Goal: Task Accomplishment & Management: Manage account settings

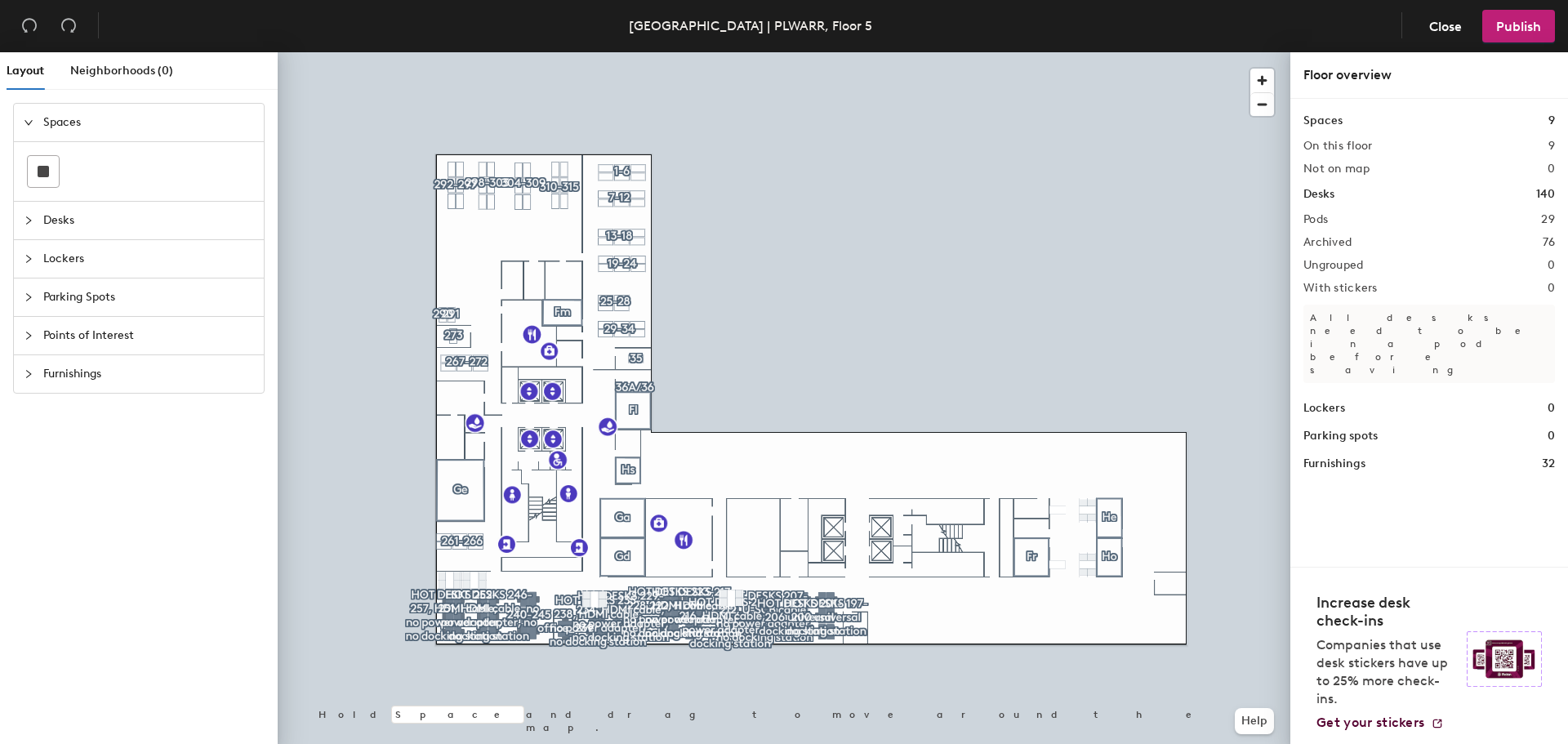
click at [69, 251] on span "Lockers" at bounding box center [148, 259] width 211 height 37
click at [62, 166] on span "Desks" at bounding box center [148, 160] width 211 height 37
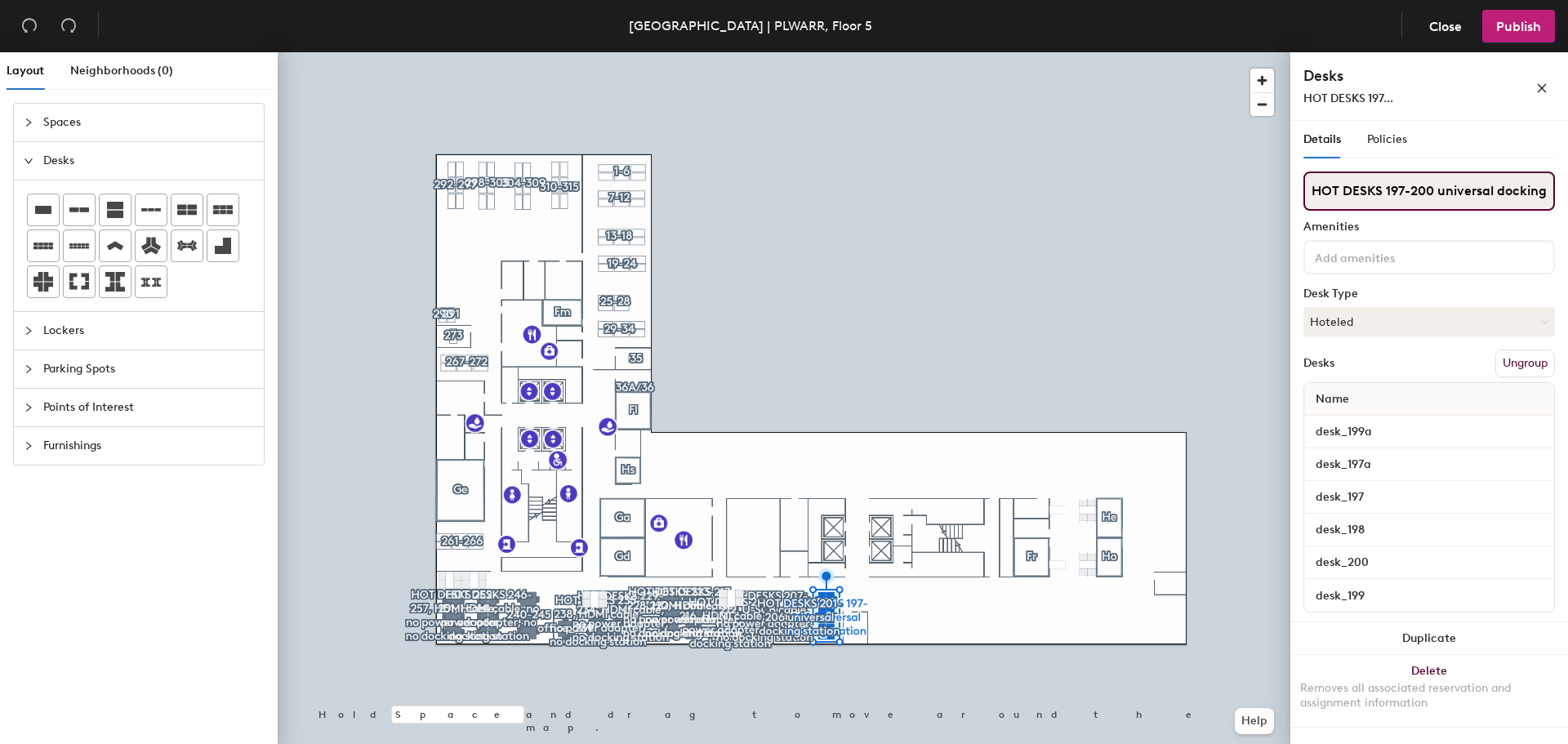
click at [1427, 184] on input "HOT DESKS 197-200 universal docking station" at bounding box center [1429, 191] width 252 height 39
type input "d"
type input "not available"
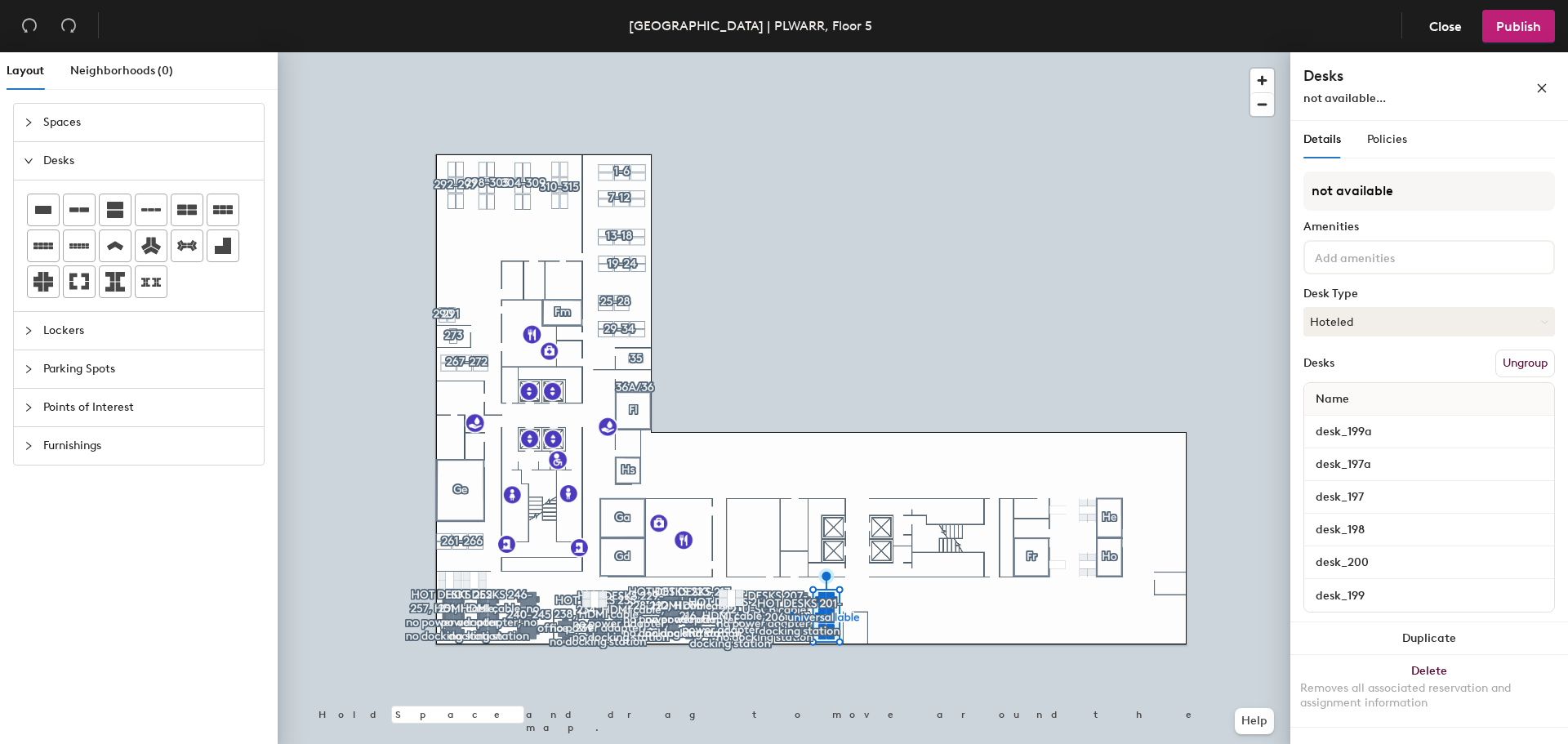
click at [791, 52] on div at bounding box center [784, 52] width 1012 height 0
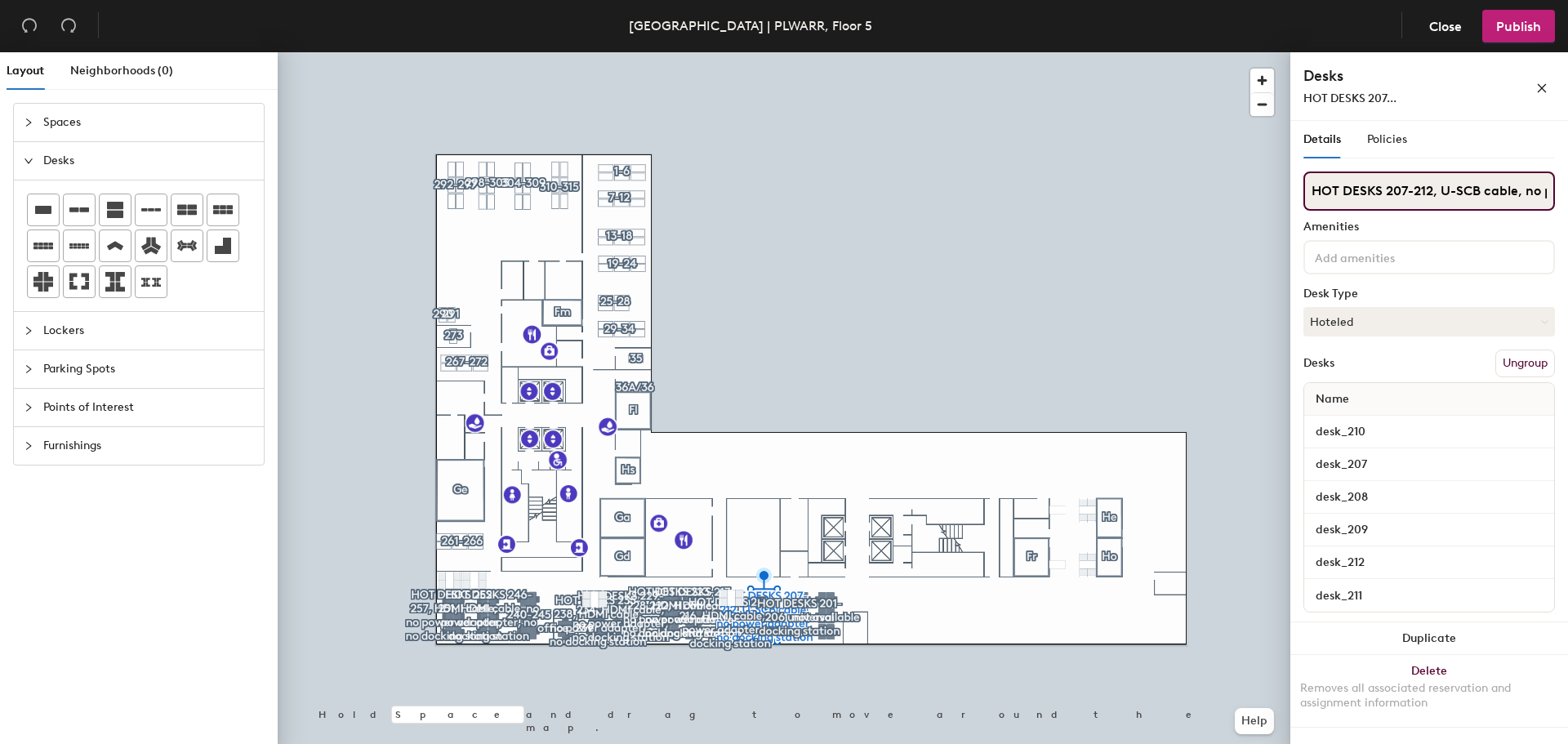
click at [1400, 195] on input "HOT DESKS 207-212, U-SCB cable, no power adapter, no docking station" at bounding box center [1429, 191] width 252 height 39
type input "not available"
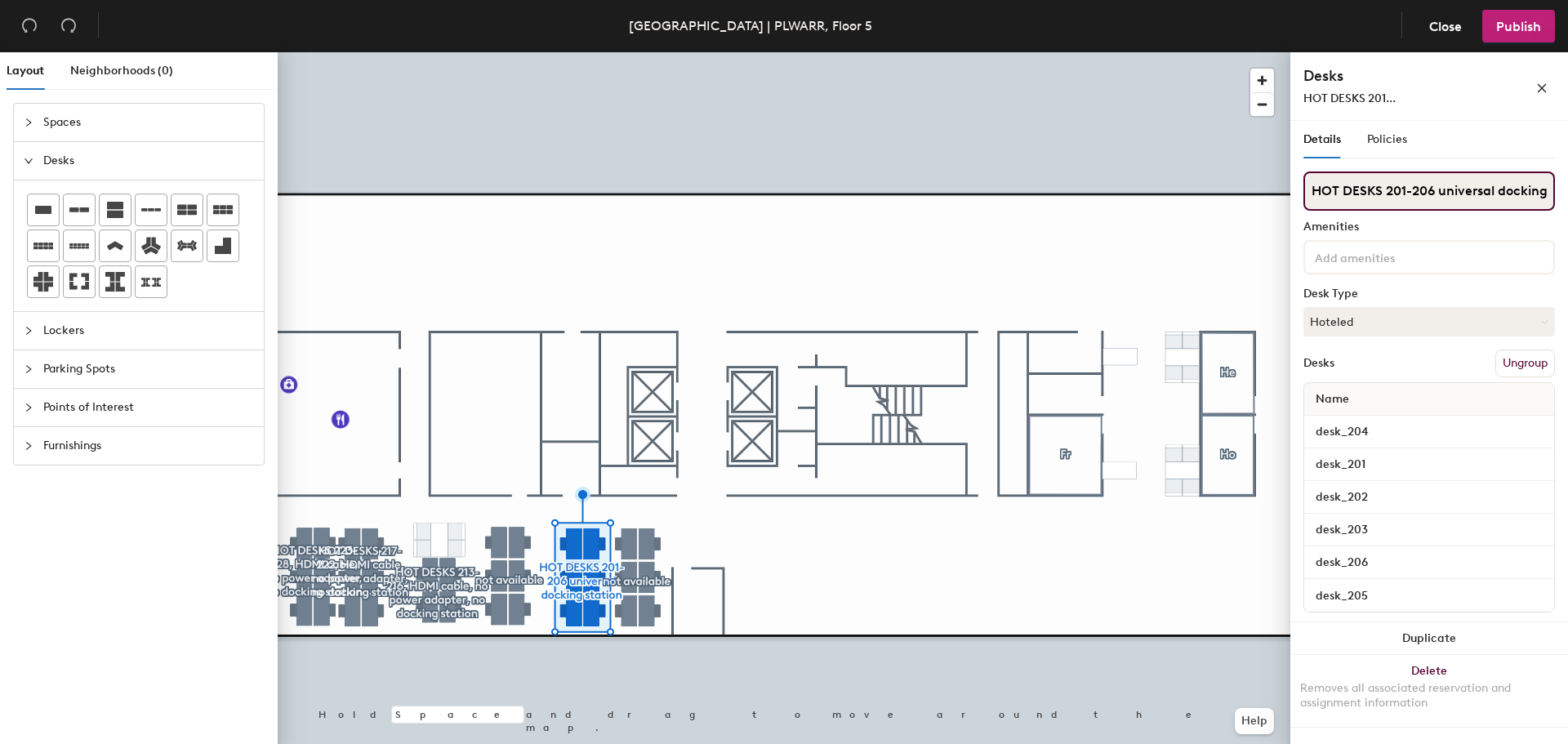
click at [1375, 179] on input "HOT DESKS 201-206 universal docking station" at bounding box center [1429, 191] width 252 height 39
type input "not available"
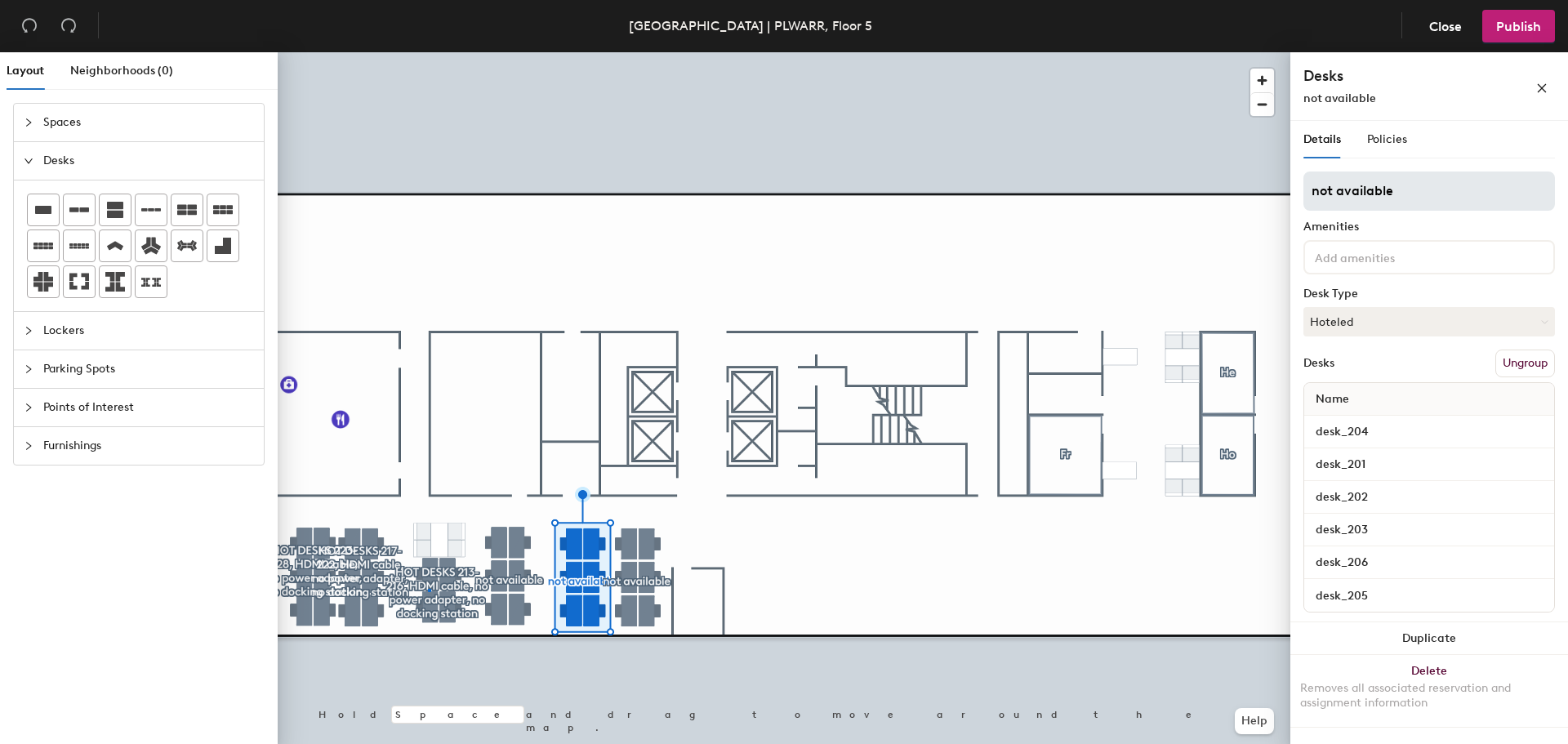
click at [429, 52] on div at bounding box center [784, 52] width 1012 height 0
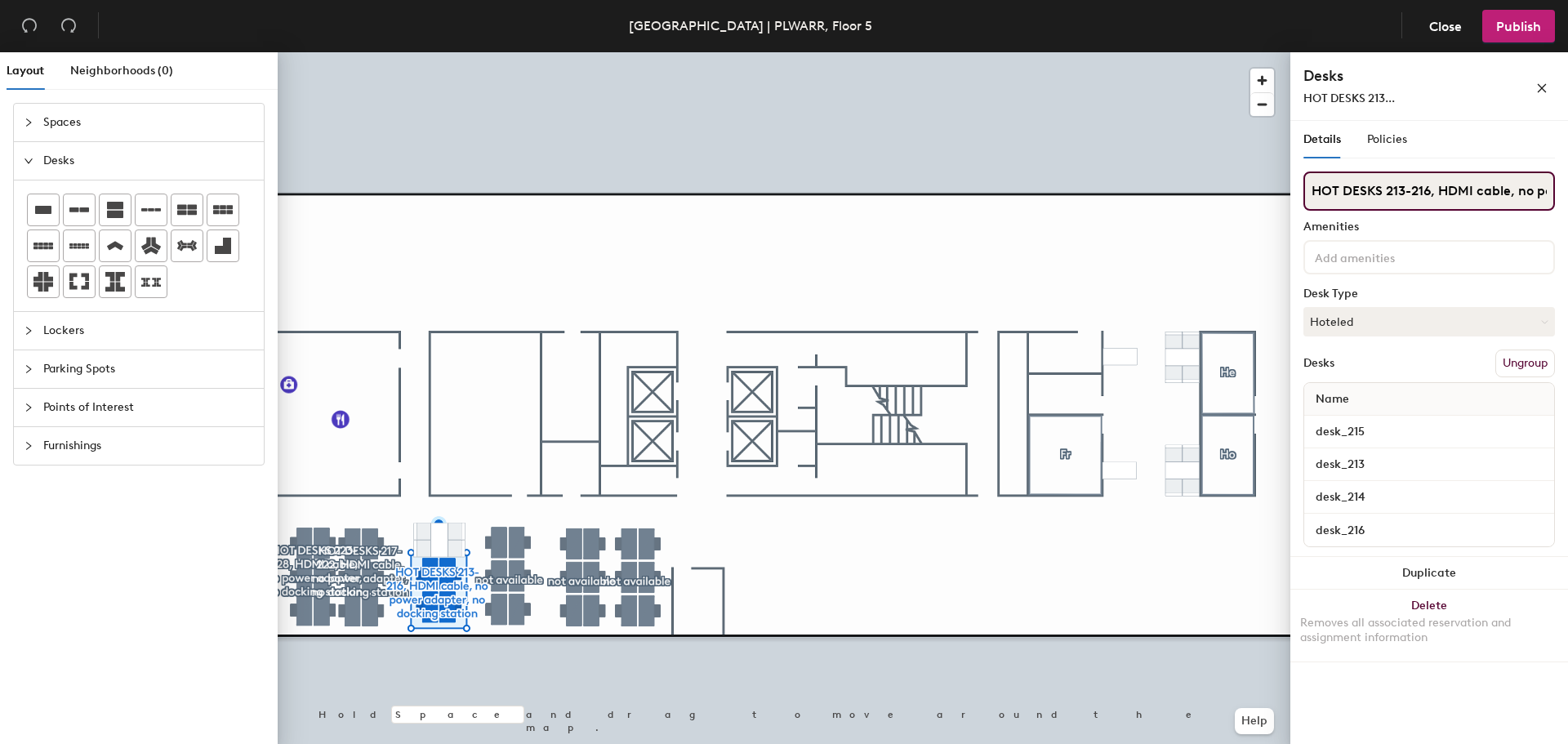
click at [1366, 186] on input "HOT DESKS 213-216, HDMI cable, no power adapter, no docking station" at bounding box center [1429, 191] width 252 height 39
type input "not available"
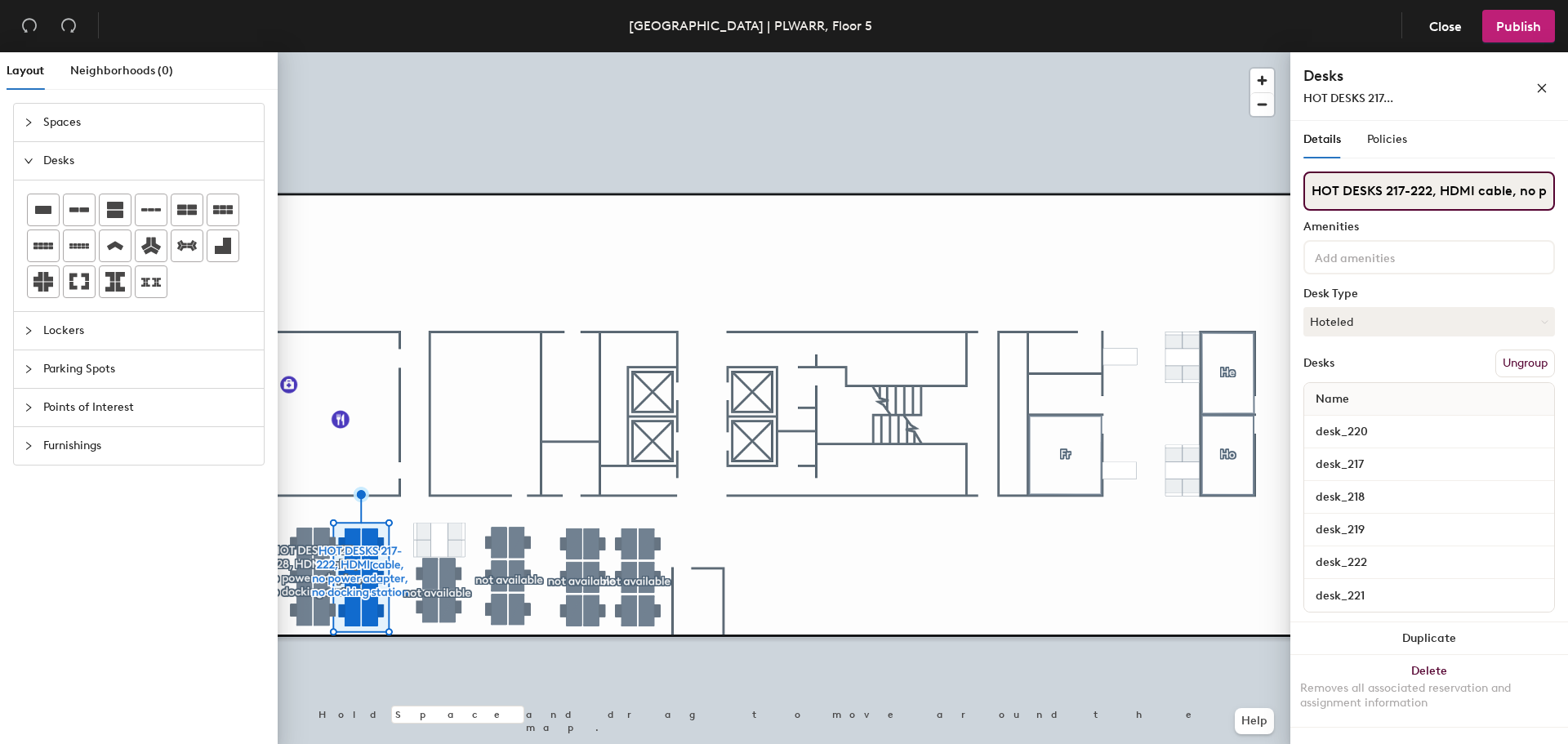
click at [1353, 183] on input "HOT DESKS 217-222, HDMI cable, no power adapter, no docking station" at bounding box center [1429, 191] width 252 height 39
type input "not available"
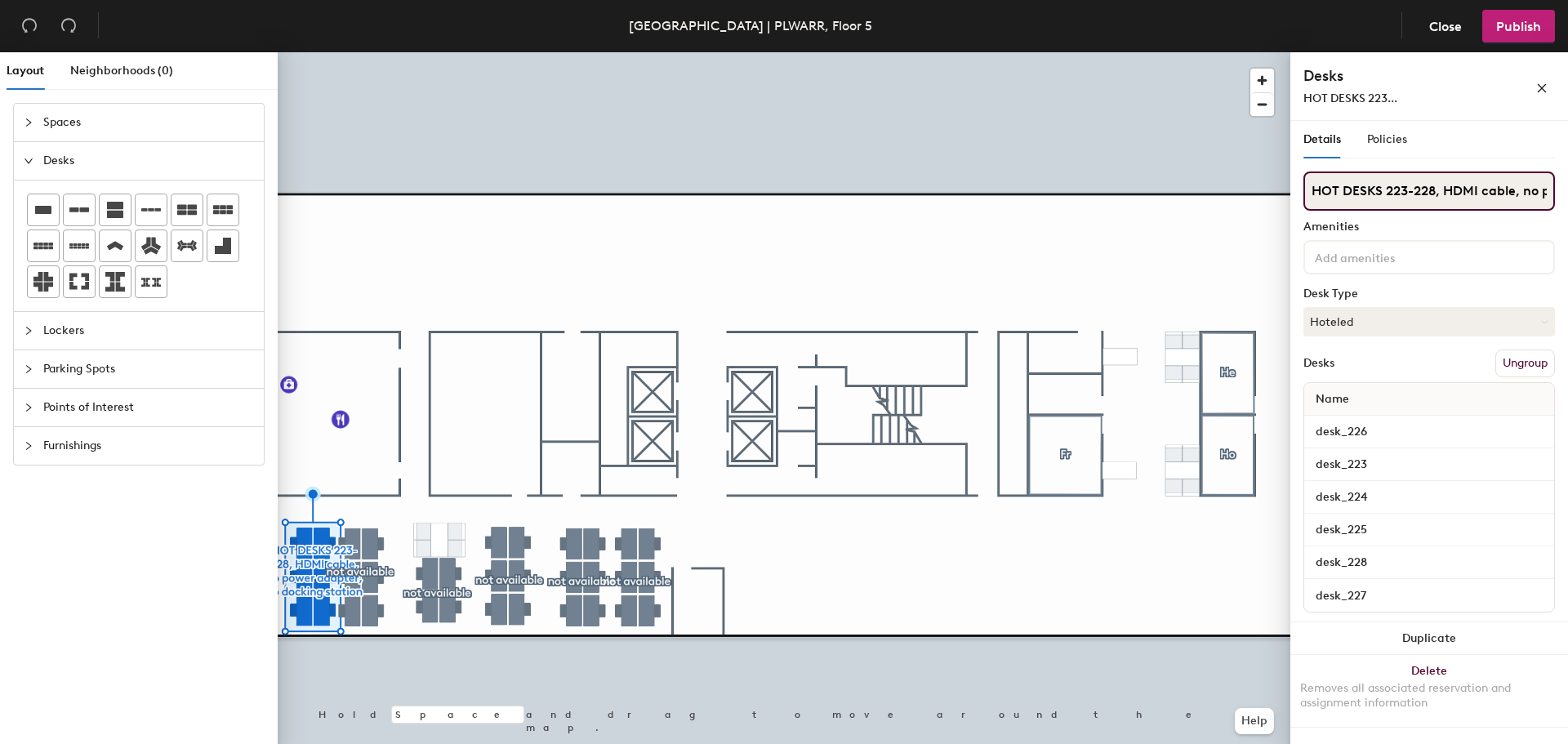
click at [1405, 191] on input "HOT DESKS 223-228, HDMI cable, no power adapter, no docking station" at bounding box center [1429, 191] width 252 height 39
type input "not available"
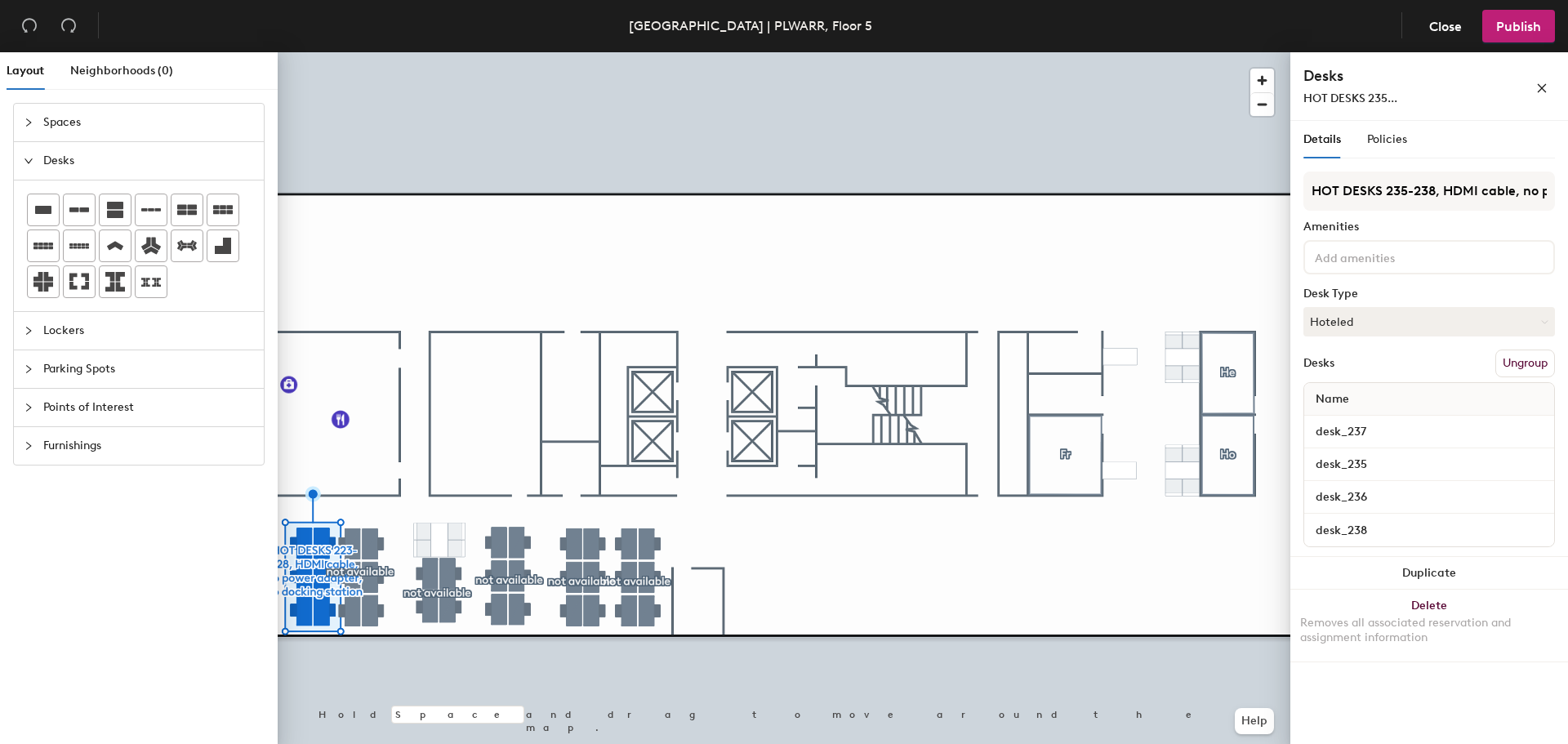
click at [427, 52] on div at bounding box center [784, 52] width 1012 height 0
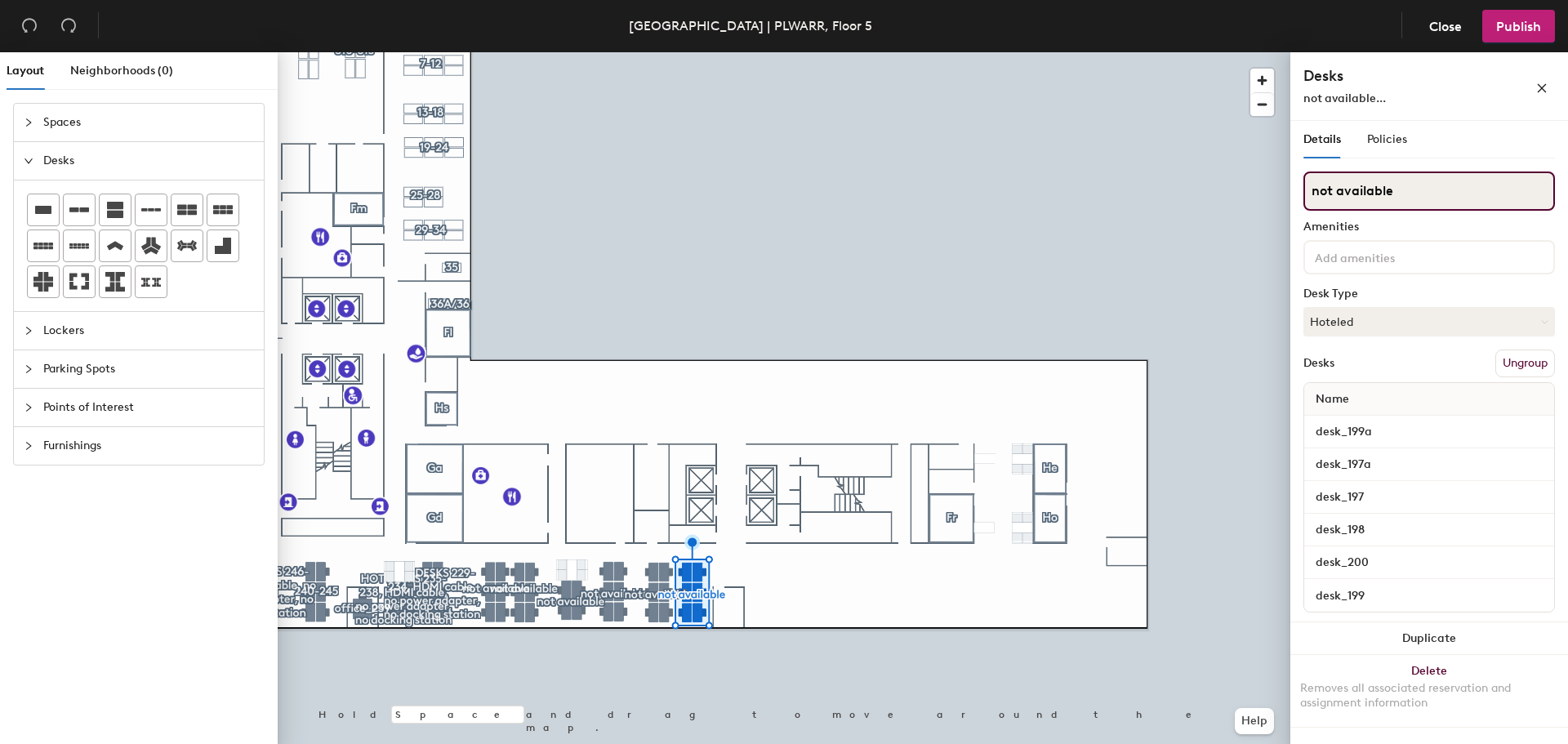
click at [1284, 193] on div "Layout Neighborhoods (0) Spaces Desks Lockers Parking Spots Points of Interest …" at bounding box center [784, 401] width 1568 height 698
type input "floor closed"
click at [1270, 201] on div "Layout Neighborhoods (0) Spaces Desks Lockers Parking Spots Points of Interest …" at bounding box center [784, 401] width 1568 height 698
type input "floor closed"
click at [1409, 191] on input "not available" at bounding box center [1429, 191] width 252 height 39
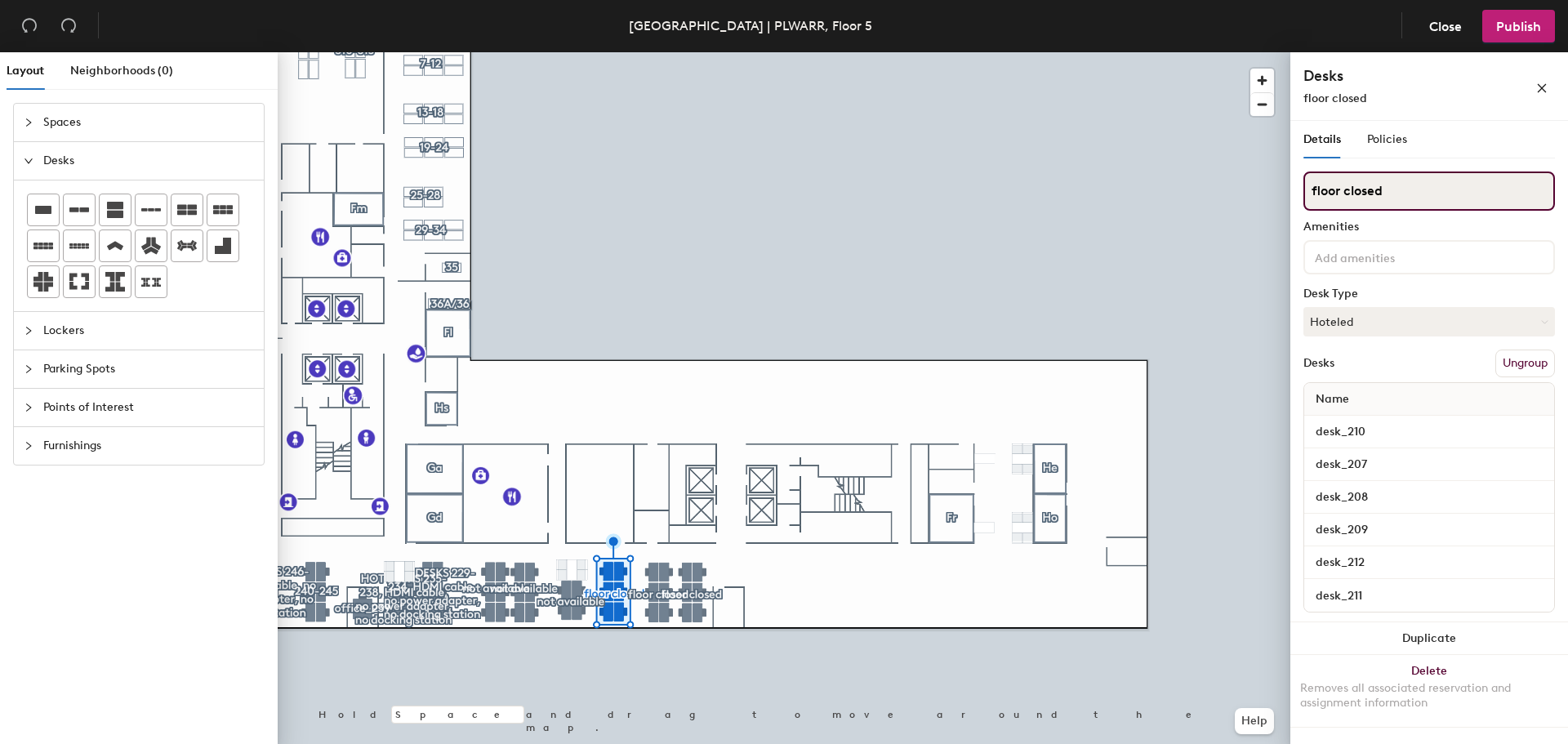
type input "floor closed"
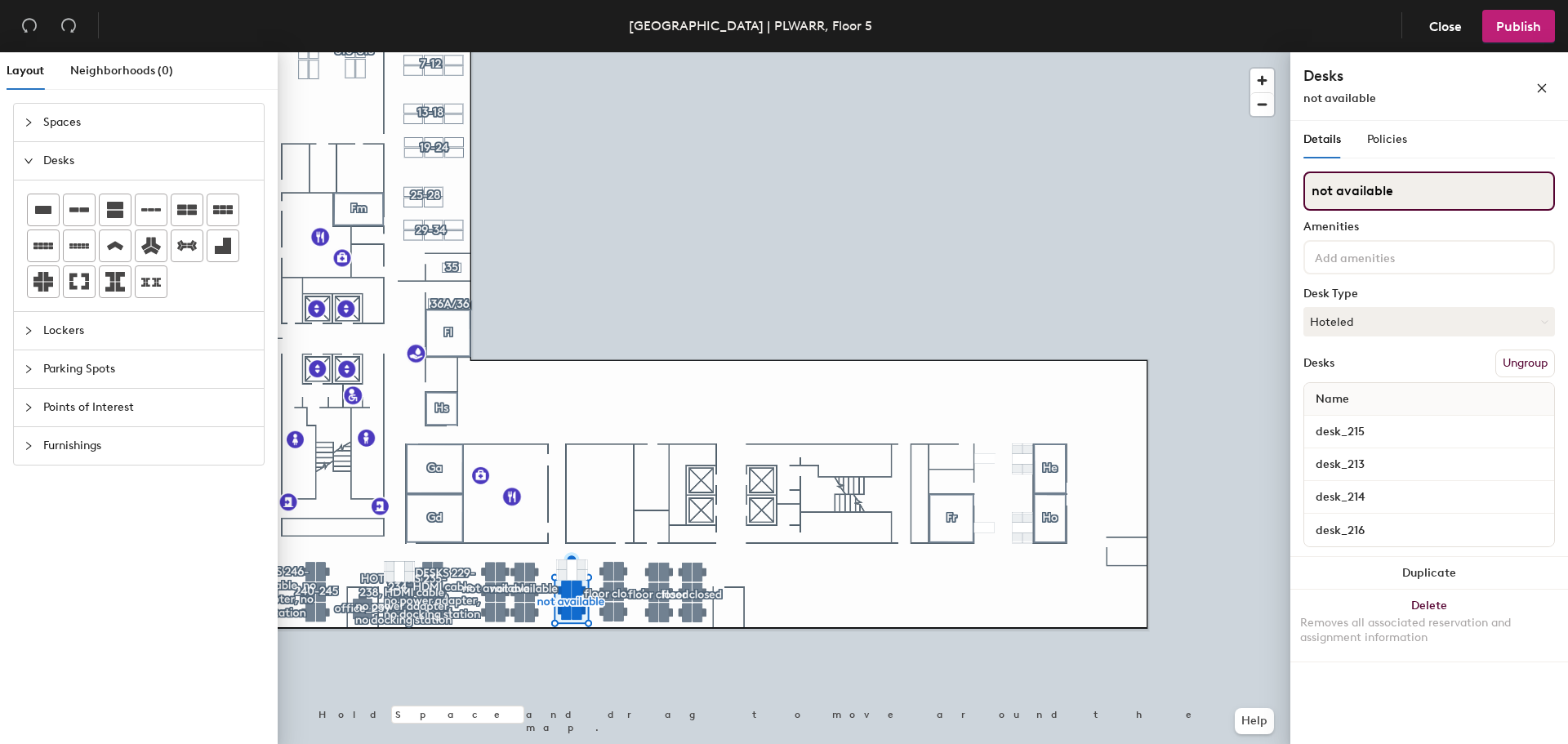
click at [1236, 193] on div "Layout Neighborhoods (0) Spaces Desks Lockers Parking Spots Points of Interest …" at bounding box center [784, 401] width 1568 height 698
type input "floor closed"
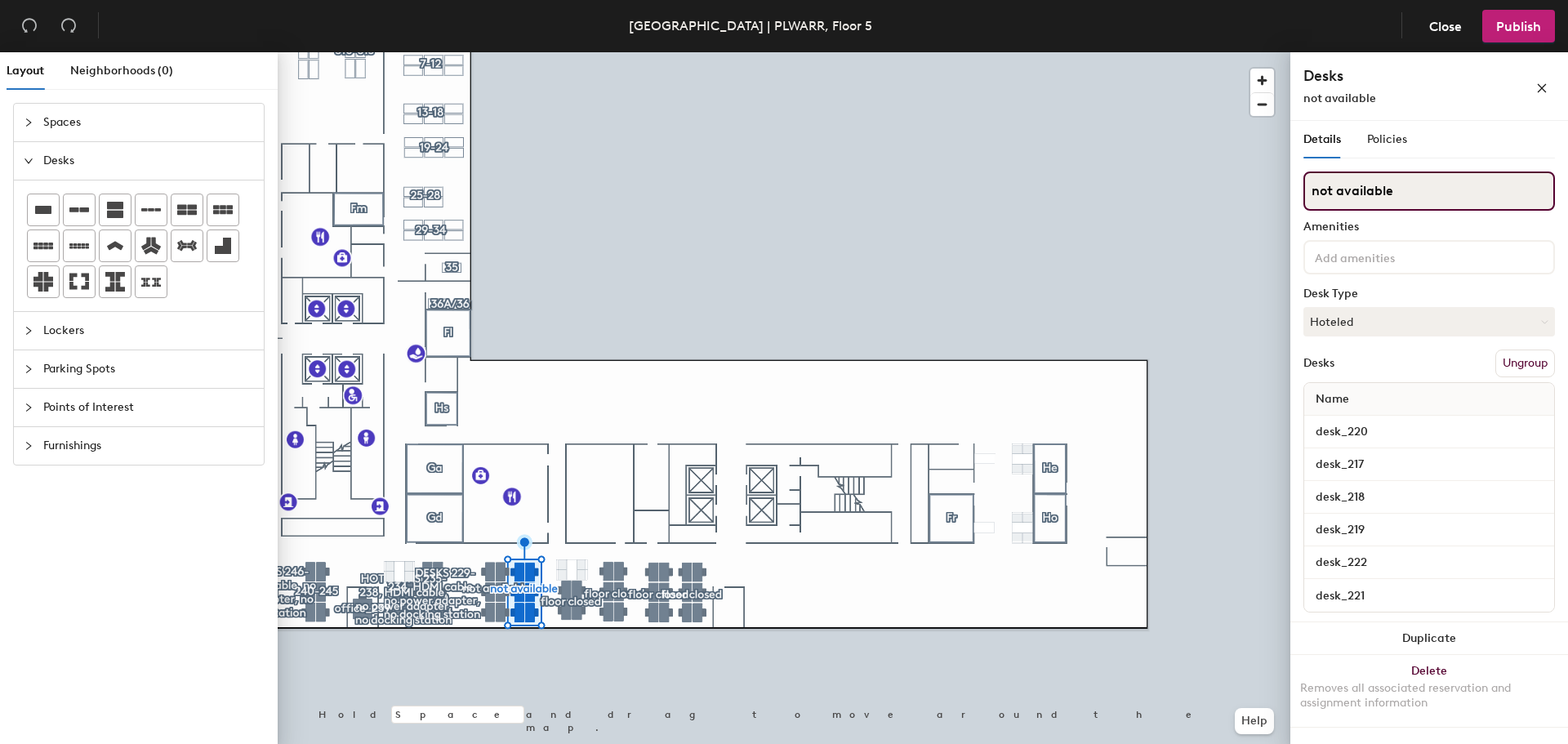
click at [1265, 195] on div "Layout Neighborhoods (0) Spaces Desks Lockers Parking Spots Points of Interest …" at bounding box center [784, 401] width 1568 height 698
type input "floor closed"
drag, startPoint x: 1382, startPoint y: 204, endPoint x: 1403, endPoint y: 197, distance: 22.1
click at [1382, 204] on input "not available" at bounding box center [1429, 191] width 252 height 39
click at [1281, 199] on div "Layout Neighborhoods (0) Spaces Desks Lockers Parking Spots Points of Interest …" at bounding box center [784, 401] width 1568 height 698
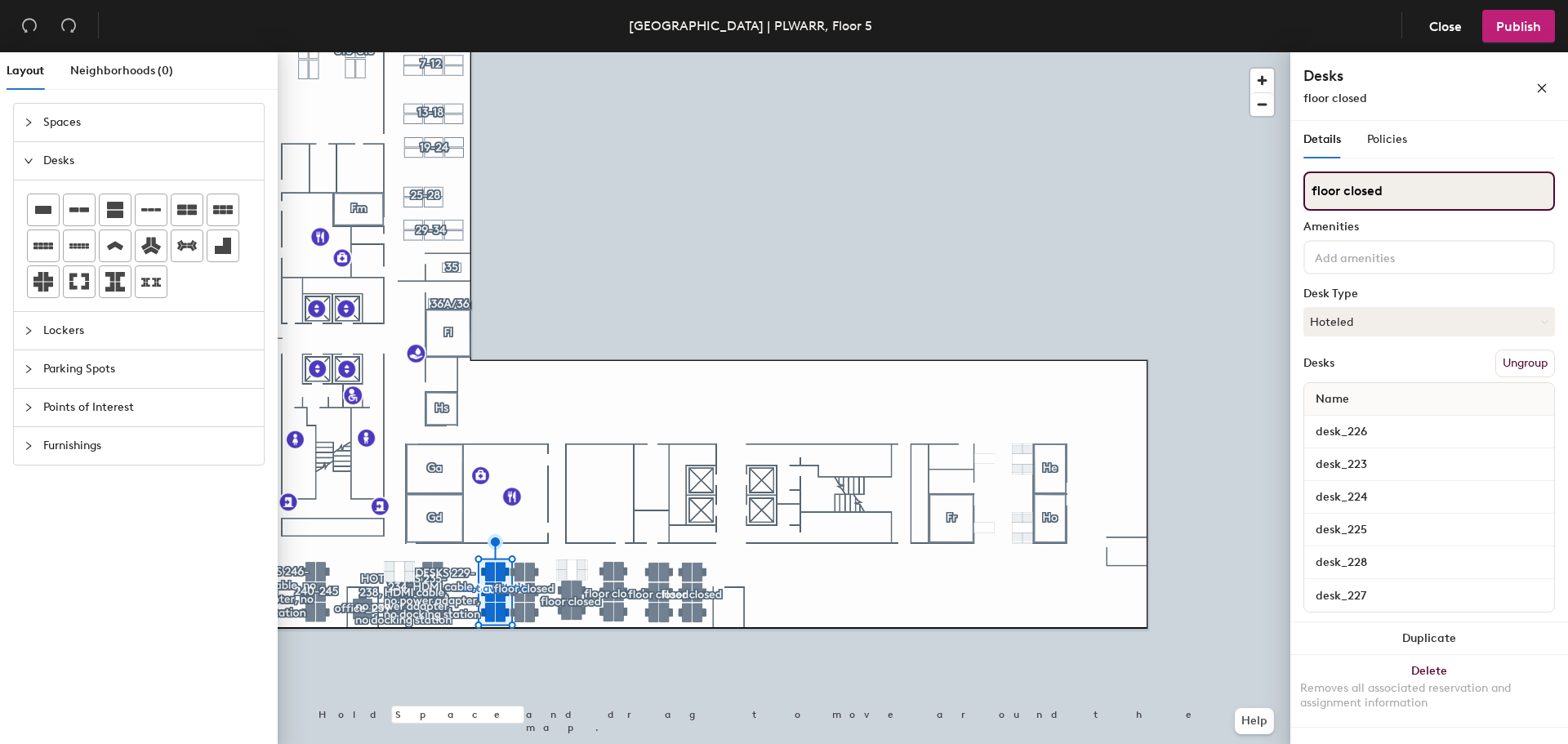
type input "floor closed"
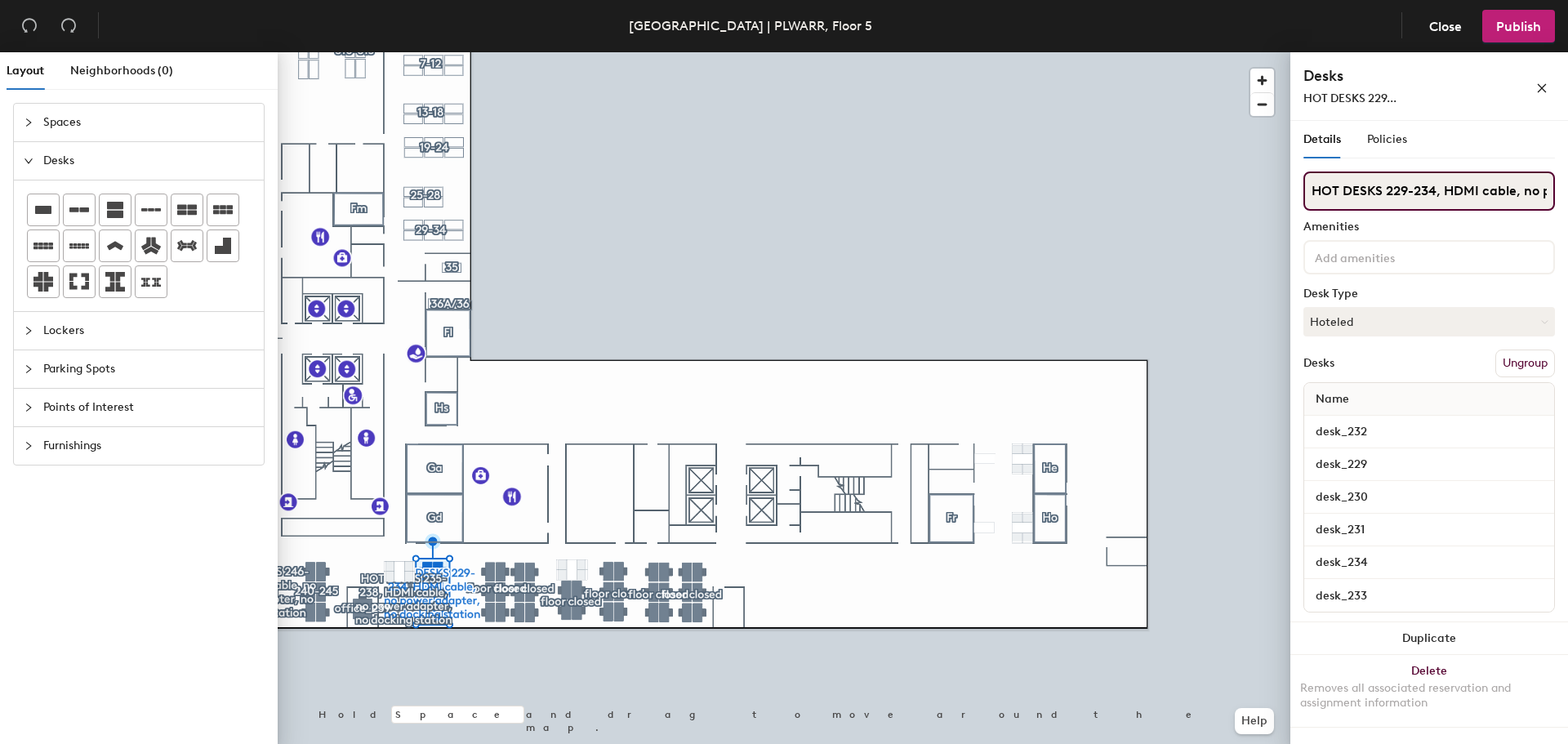
click at [1361, 198] on input "HOT DESKS 229-234, HDMI cable, no power adapter, no docking station" at bounding box center [1429, 191] width 252 height 39
type input "floor closed"
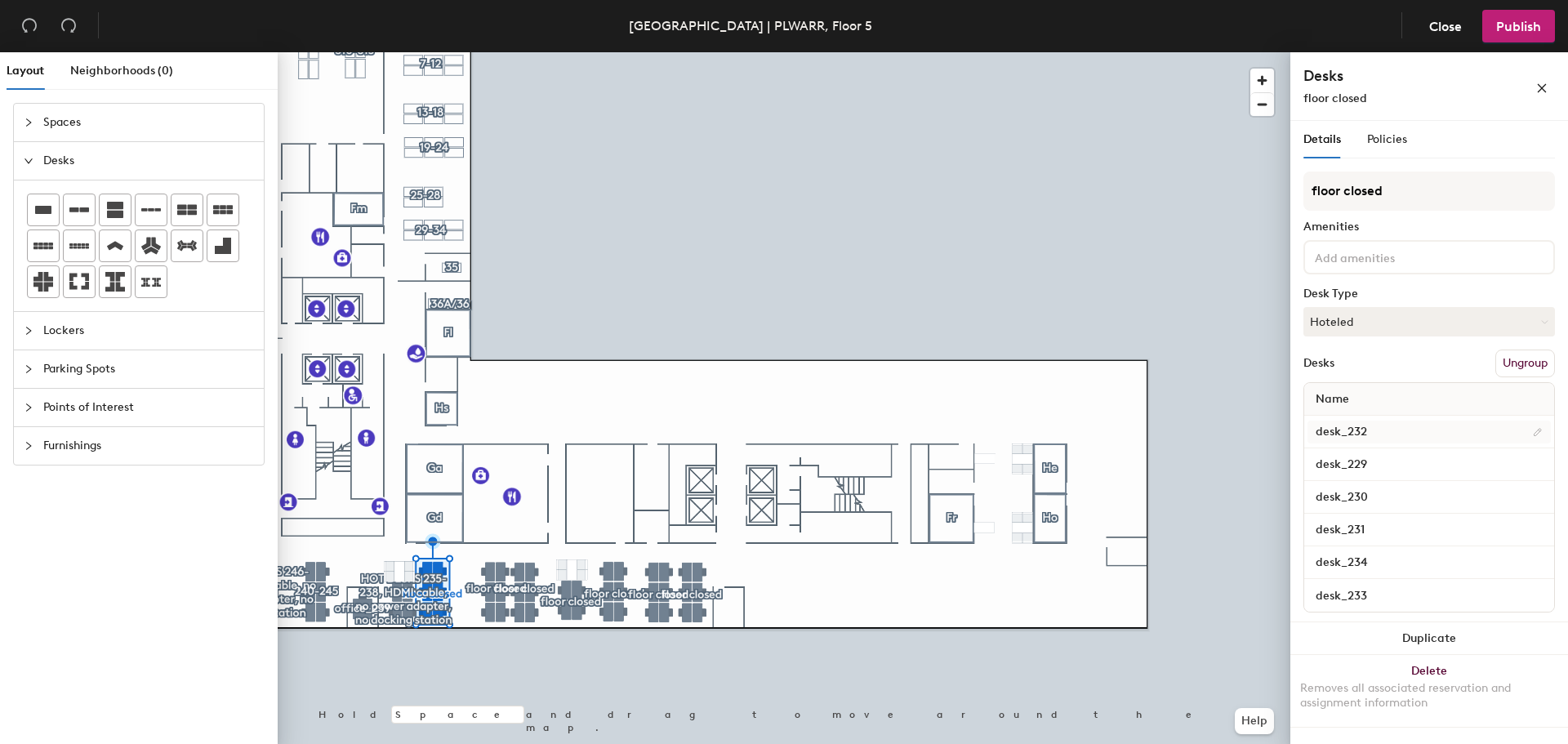
click at [397, 52] on div at bounding box center [784, 52] width 1012 height 0
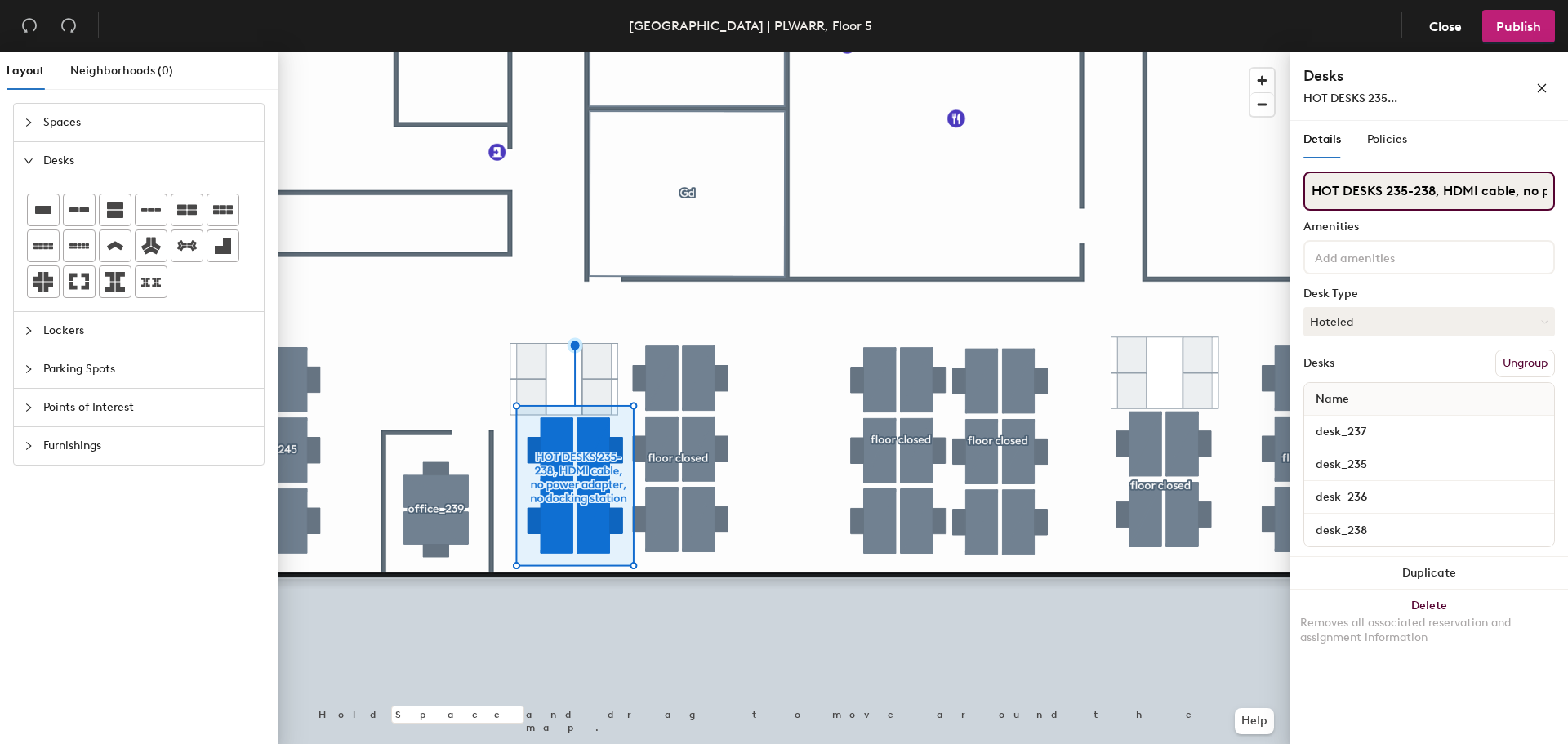
click at [1425, 180] on input "HOT DESKS 235-238, HDMI cable, no power adapter, no docking station" at bounding box center [1429, 191] width 252 height 39
type input "floor closed"
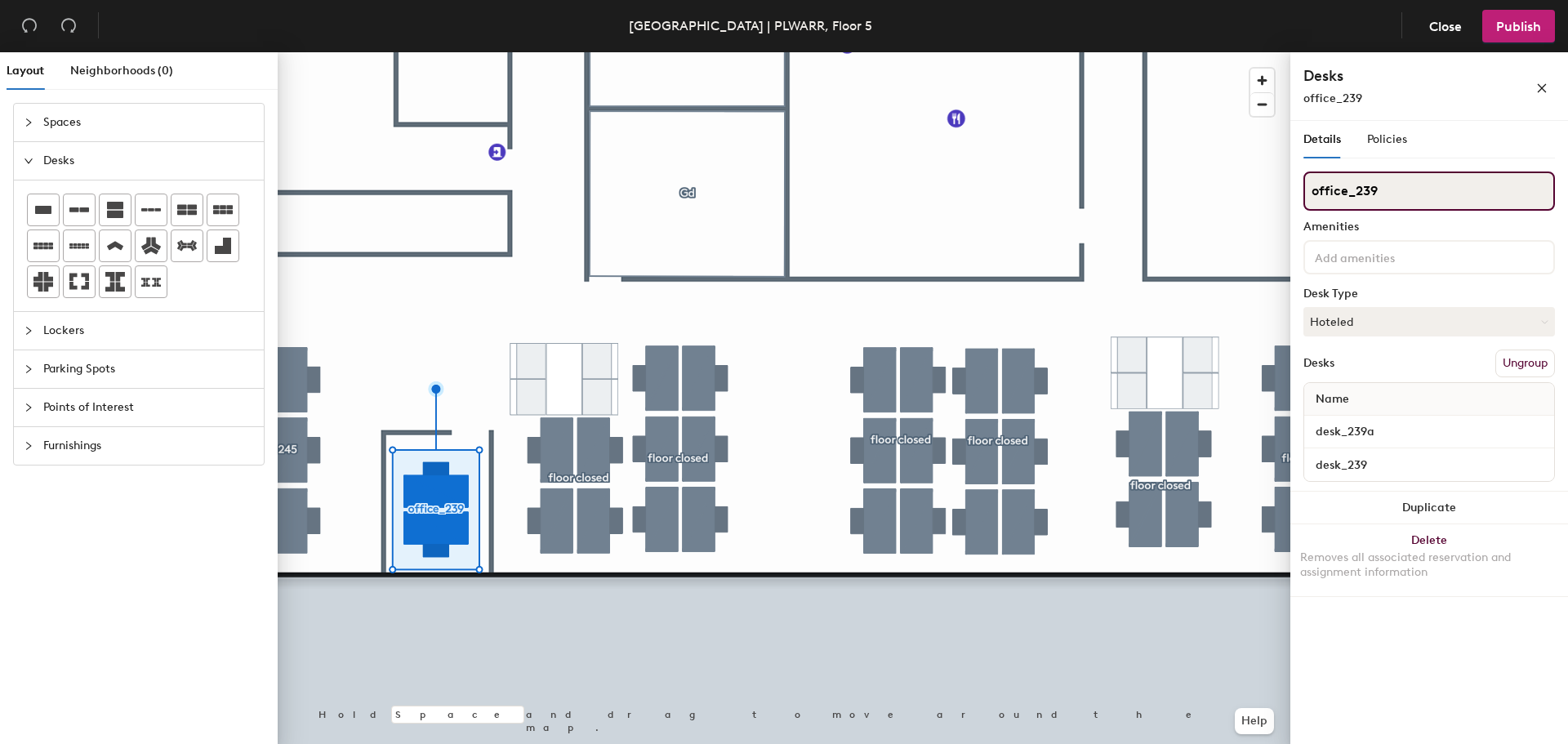
click at [1204, 201] on div "Layout Neighborhoods (0) Spaces Desks Lockers Parking Spots Points of Interest …" at bounding box center [784, 401] width 1568 height 698
type input "floor closed"
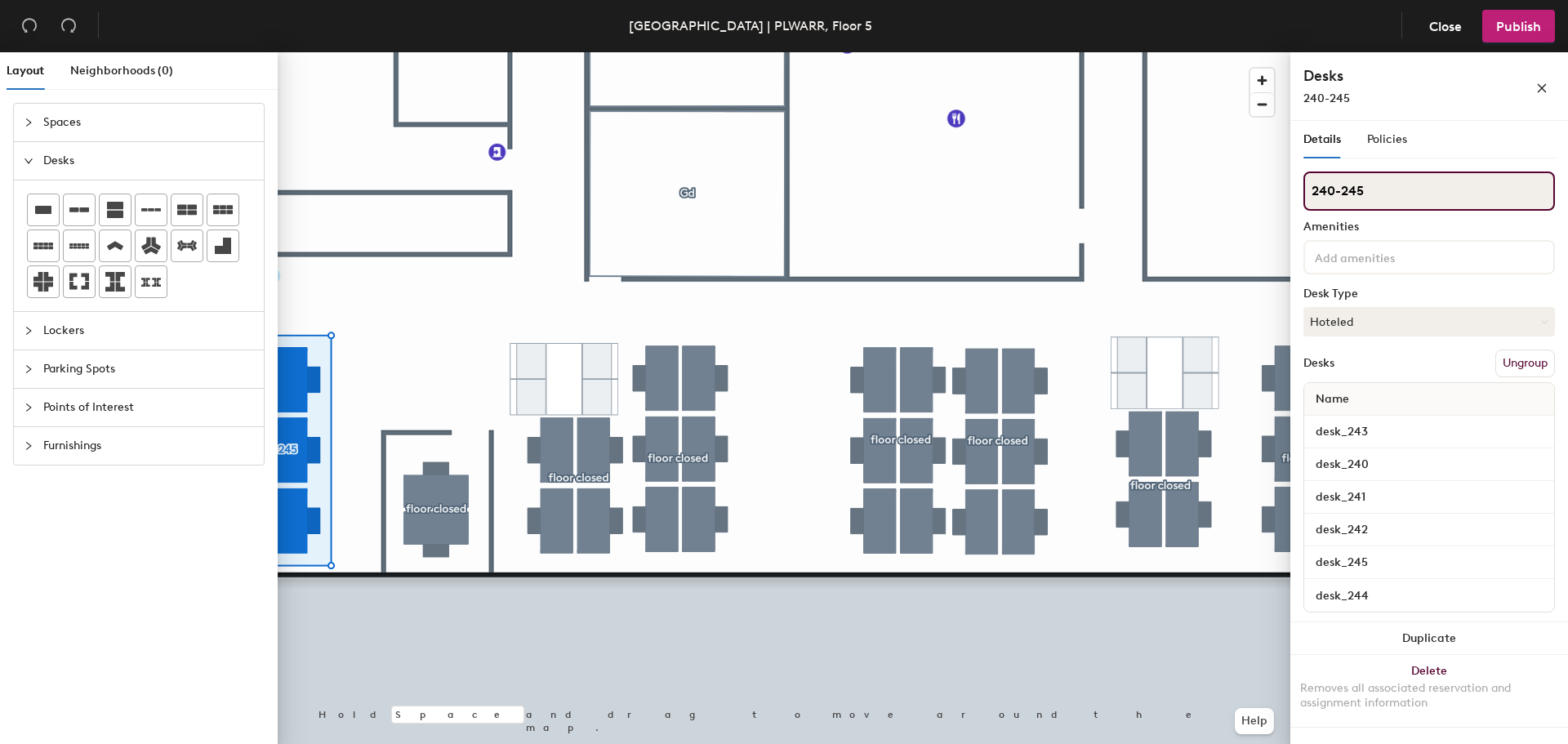
click at [1247, 201] on div "Layout Neighborhoods (0) Spaces Desks Lockers Parking Spots Points of Interest …" at bounding box center [784, 401] width 1568 height 698
type input "floor closed"
click at [1112, 52] on div at bounding box center [784, 52] width 1012 height 0
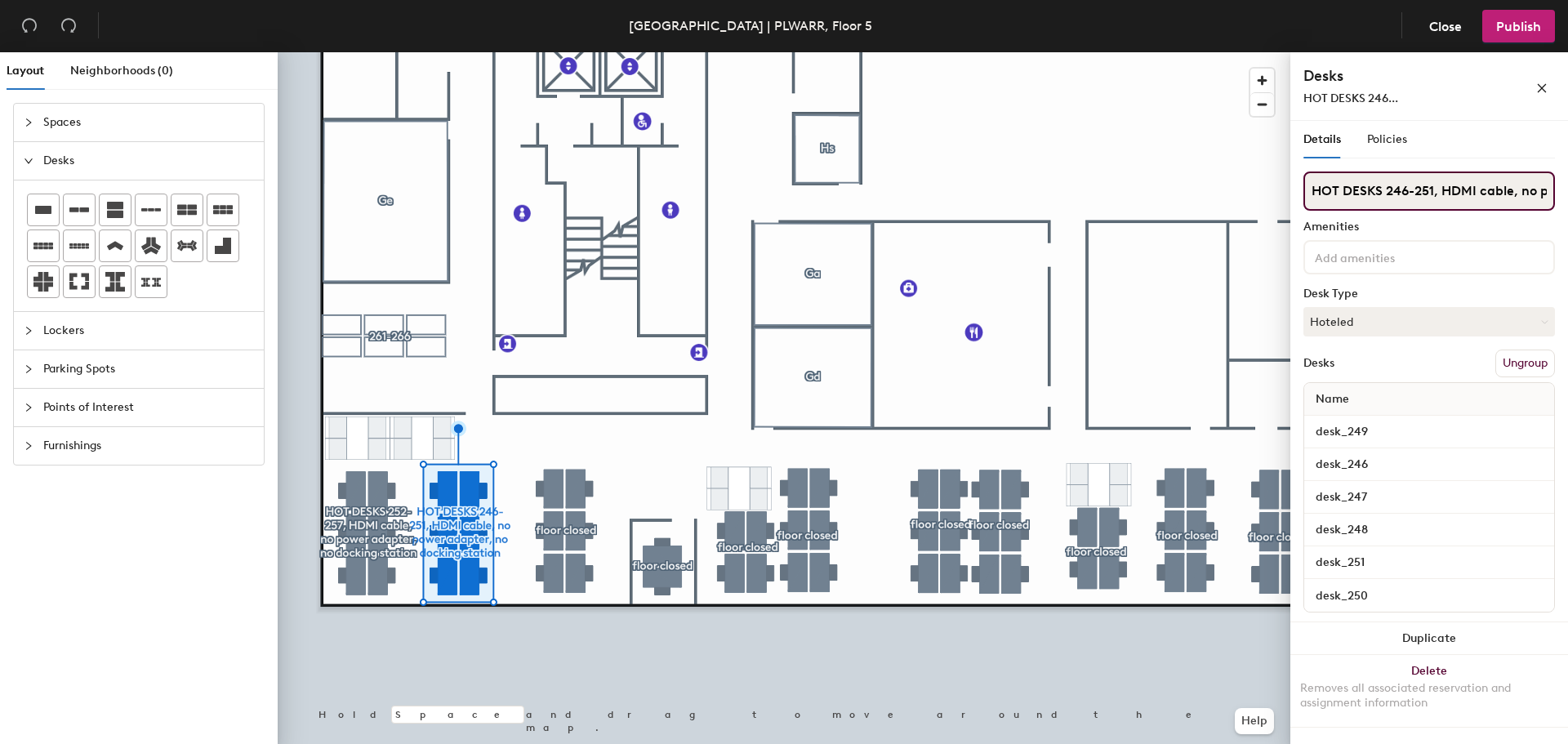
click at [1466, 186] on input "HOT DESKS 246-251, HDMI cable, no power adapter, no docking station" at bounding box center [1429, 191] width 252 height 39
type input "floor closed"
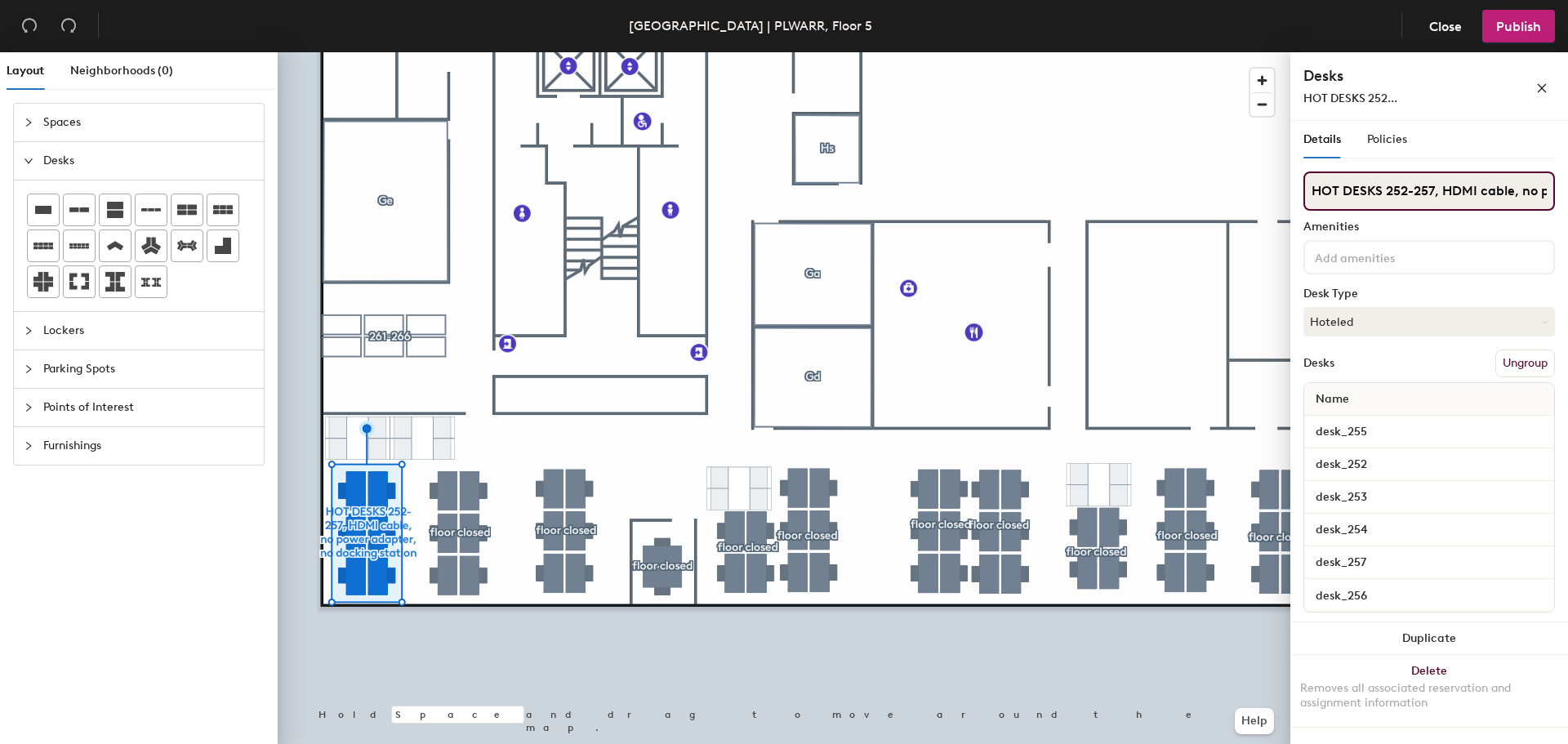
click at [1377, 182] on input "HOT DESKS 252-257, HDMI cable, no power adapter, no docking station" at bounding box center [1429, 191] width 252 height 39
type input "floor closed"
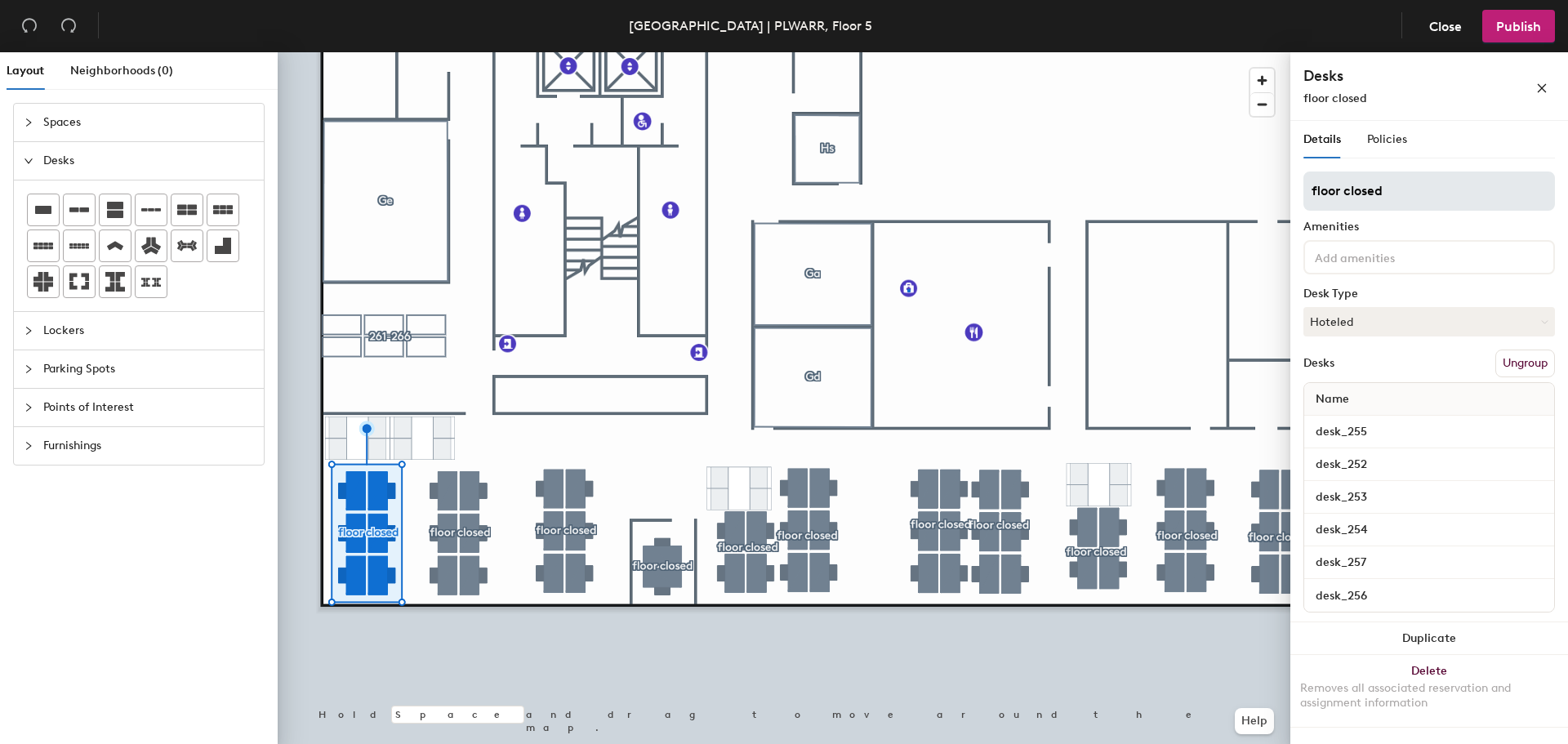
click at [907, 52] on div at bounding box center [784, 52] width 1012 height 0
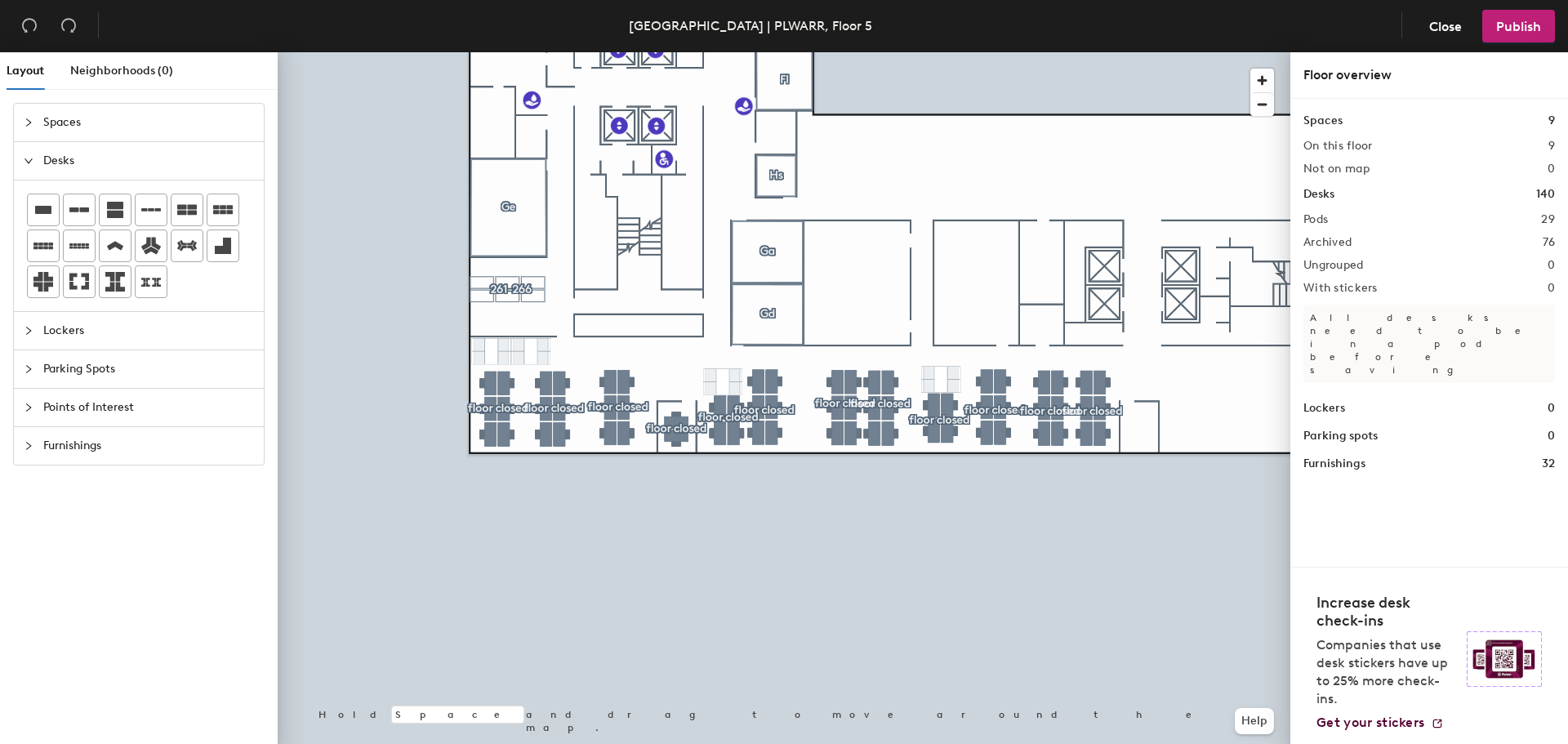
click at [722, 52] on div at bounding box center [784, 52] width 1012 height 0
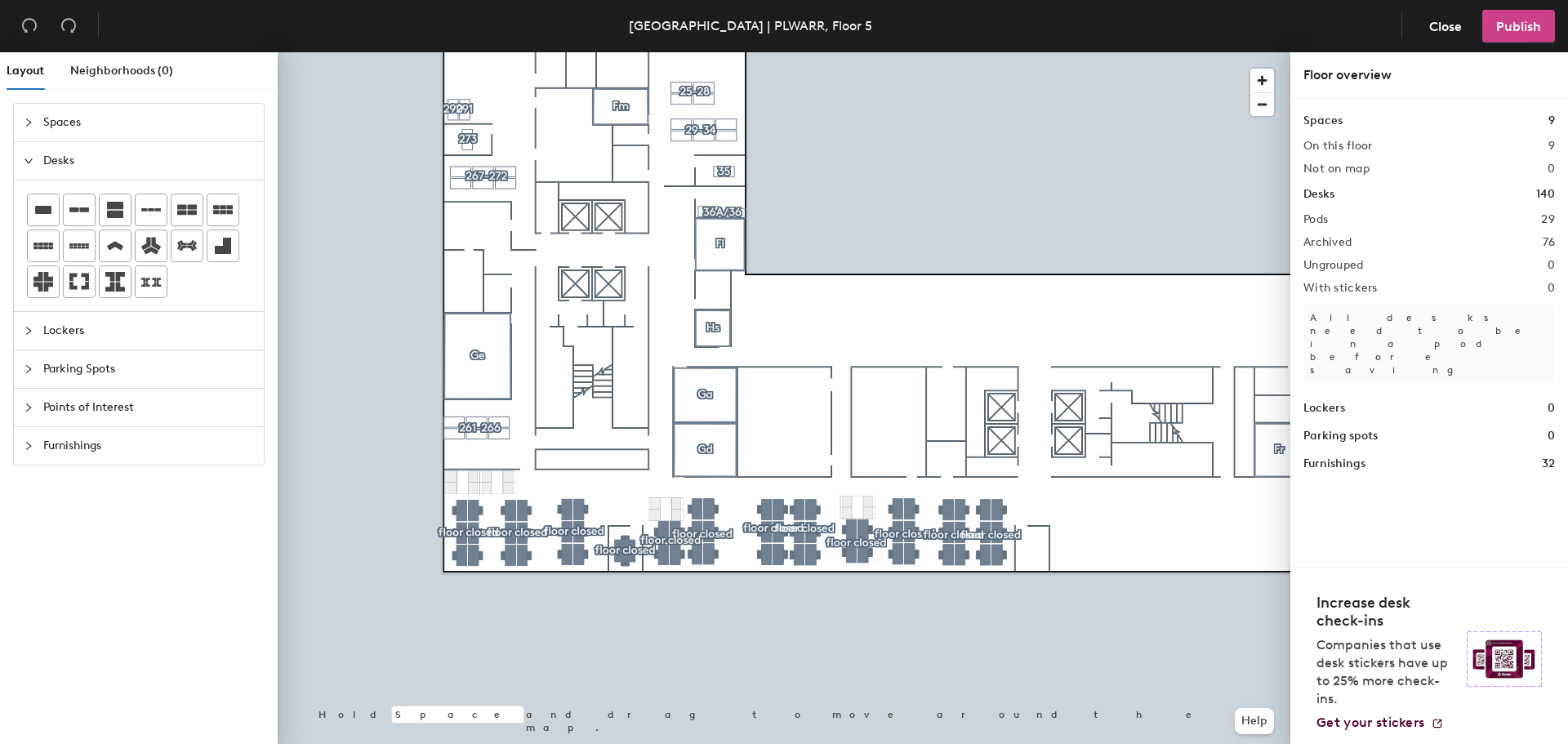
click at [1522, 24] on span "Publish" at bounding box center [1519, 26] width 45 height 16
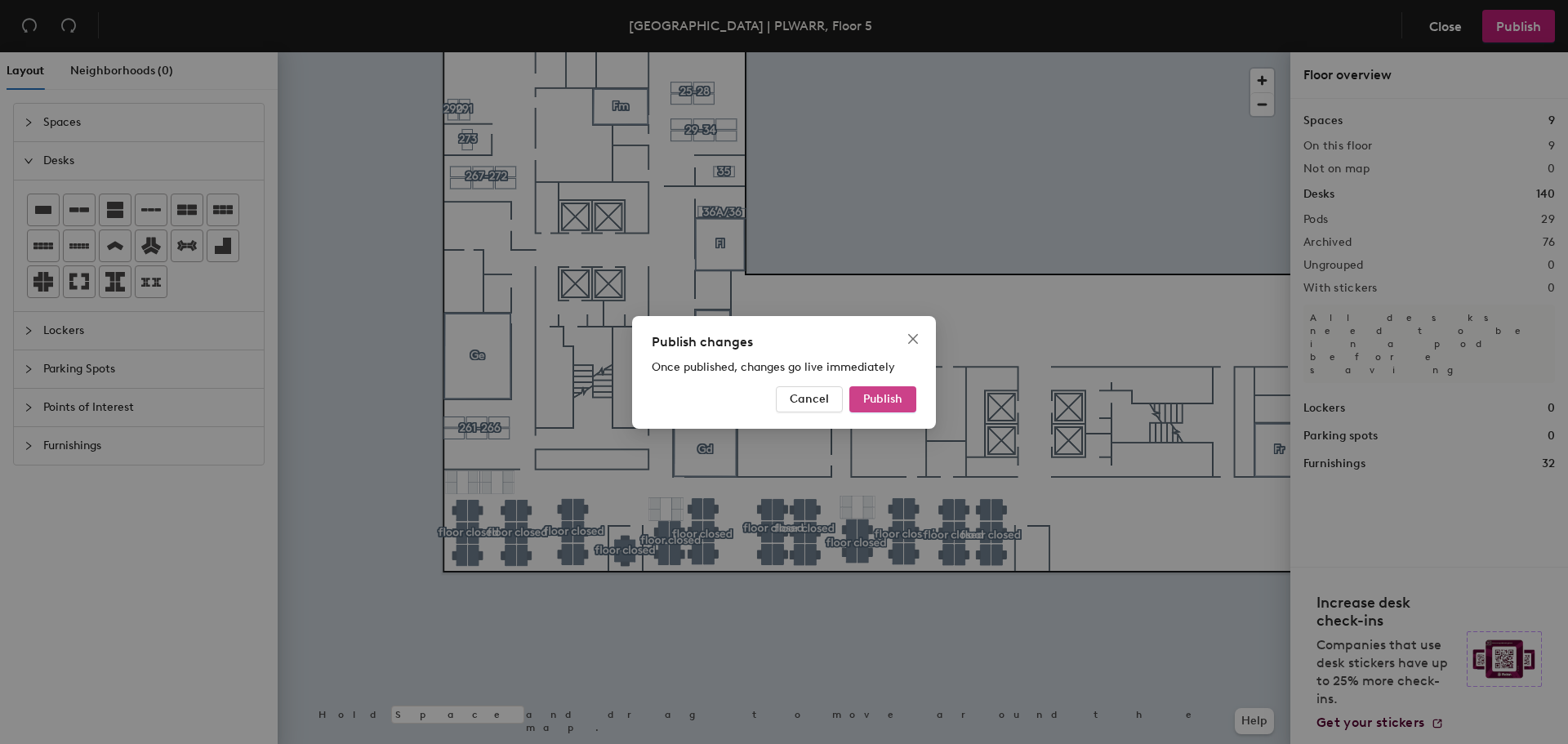
click at [897, 399] on span "Publish" at bounding box center [883, 399] width 39 height 14
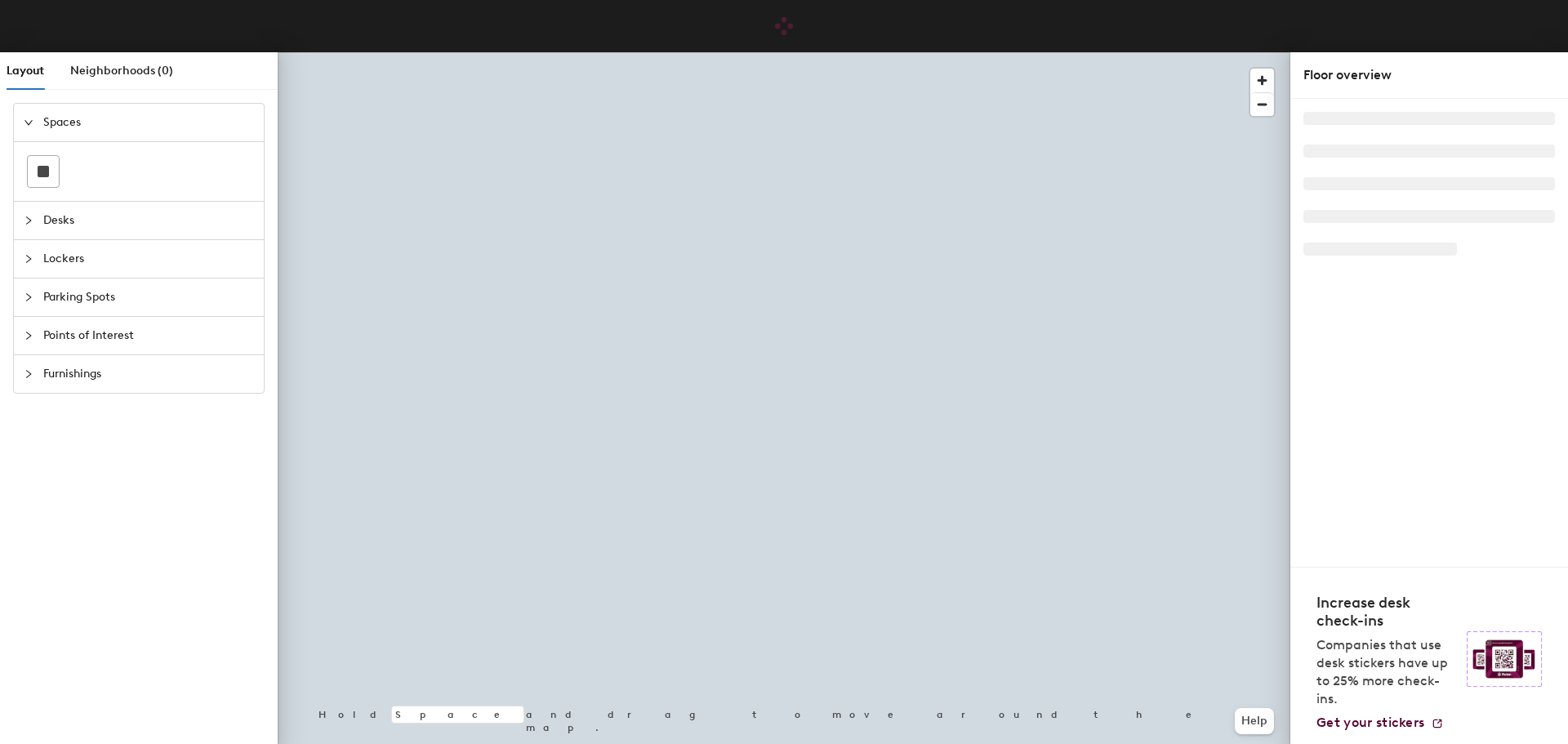
click at [76, 328] on span "Points of Interest" at bounding box center [148, 336] width 211 height 37
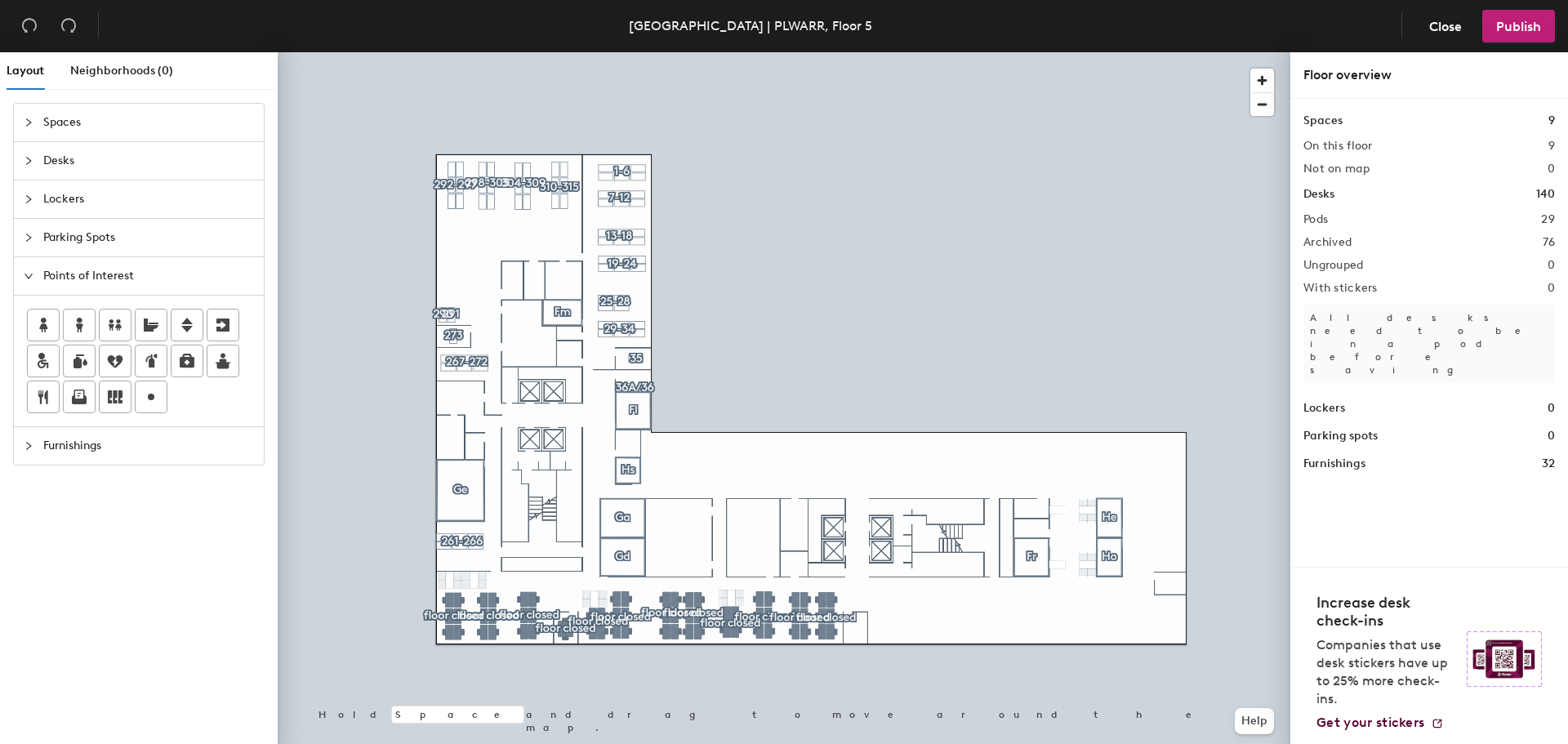
click at [87, 269] on span "Points of Interest" at bounding box center [148, 276] width 211 height 37
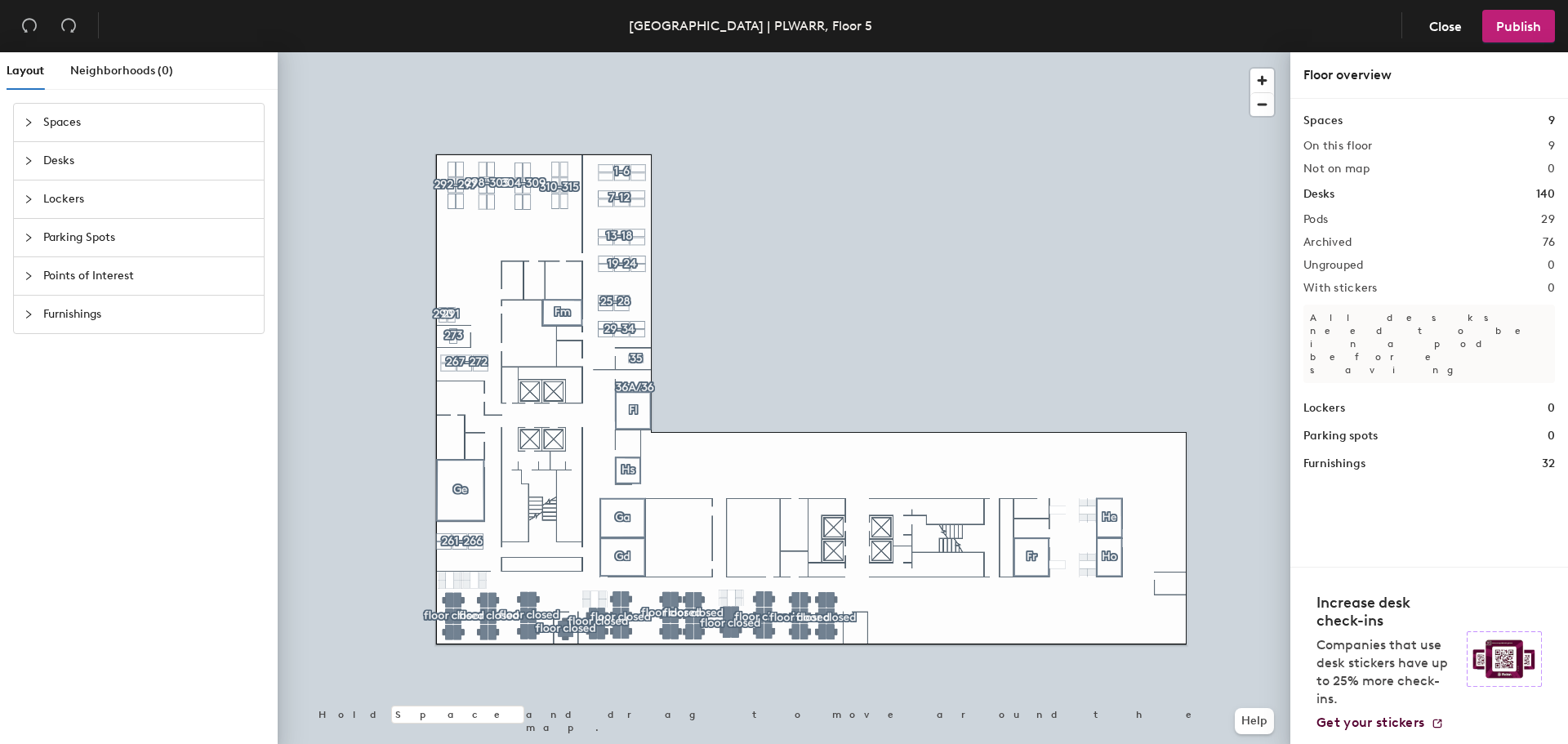
click at [78, 236] on span "Parking Spots" at bounding box center [148, 238] width 211 height 37
click at [47, 291] on rect at bounding box center [43, 286] width 11 height 11
click at [609, 492] on div "Layout Neighborhoods (0) Spaces Desks Lockers Parking Spots Points of Interest …" at bounding box center [784, 401] width 1568 height 698
click at [26, 376] on icon "collapsed" at bounding box center [28, 374] width 10 height 10
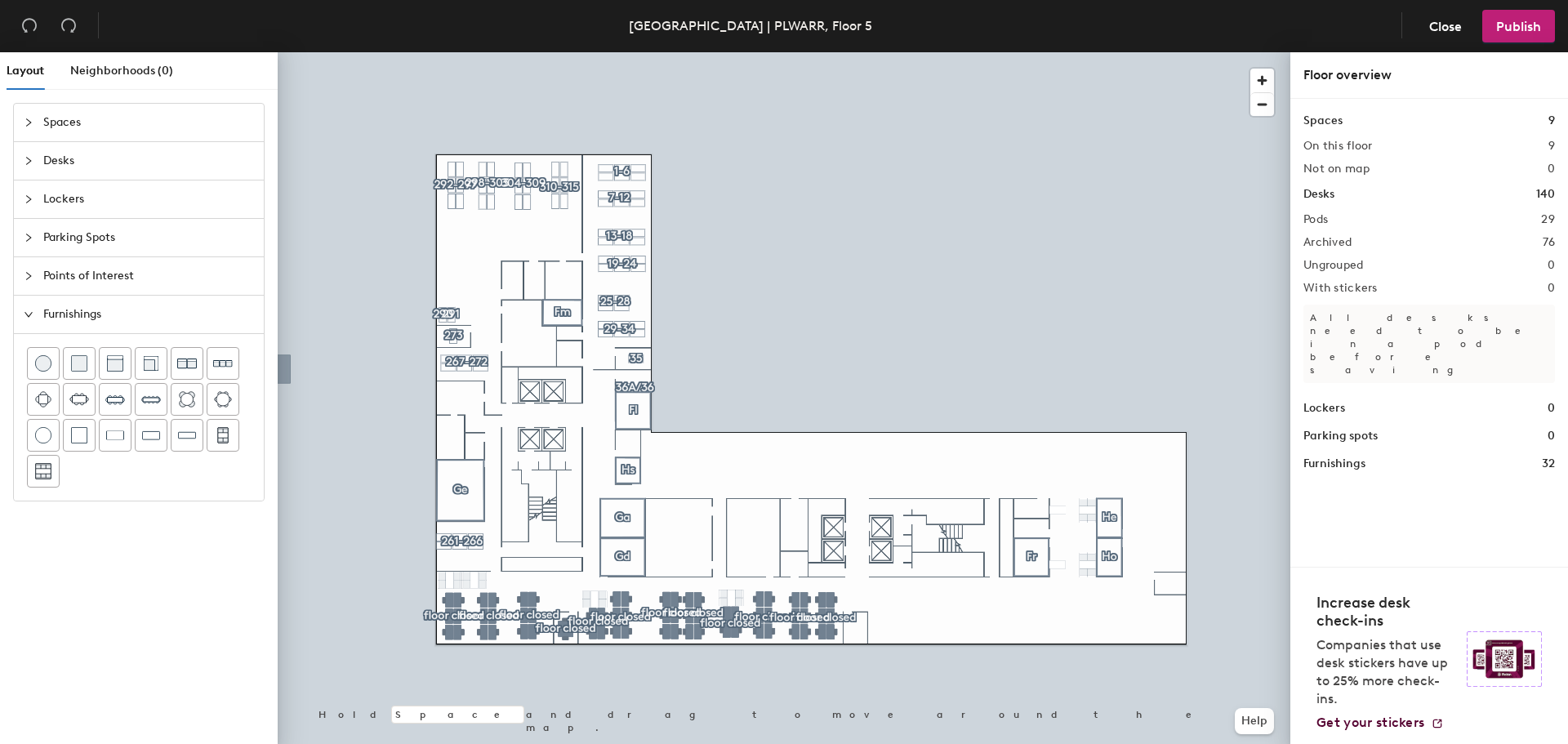
click at [699, 492] on div "Layout Neighborhoods (0) Spaces Desks Lockers Parking Spots Points of Interest …" at bounding box center [784, 401] width 1568 height 698
click at [224, 431] on img at bounding box center [223, 435] width 15 height 17
click at [218, 439] on img at bounding box center [223, 435] width 15 height 17
click at [798, 466] on div "Layout Neighborhoods (0) Spaces Desks Lockers Parking Spots Points of Interest …" at bounding box center [784, 401] width 1568 height 698
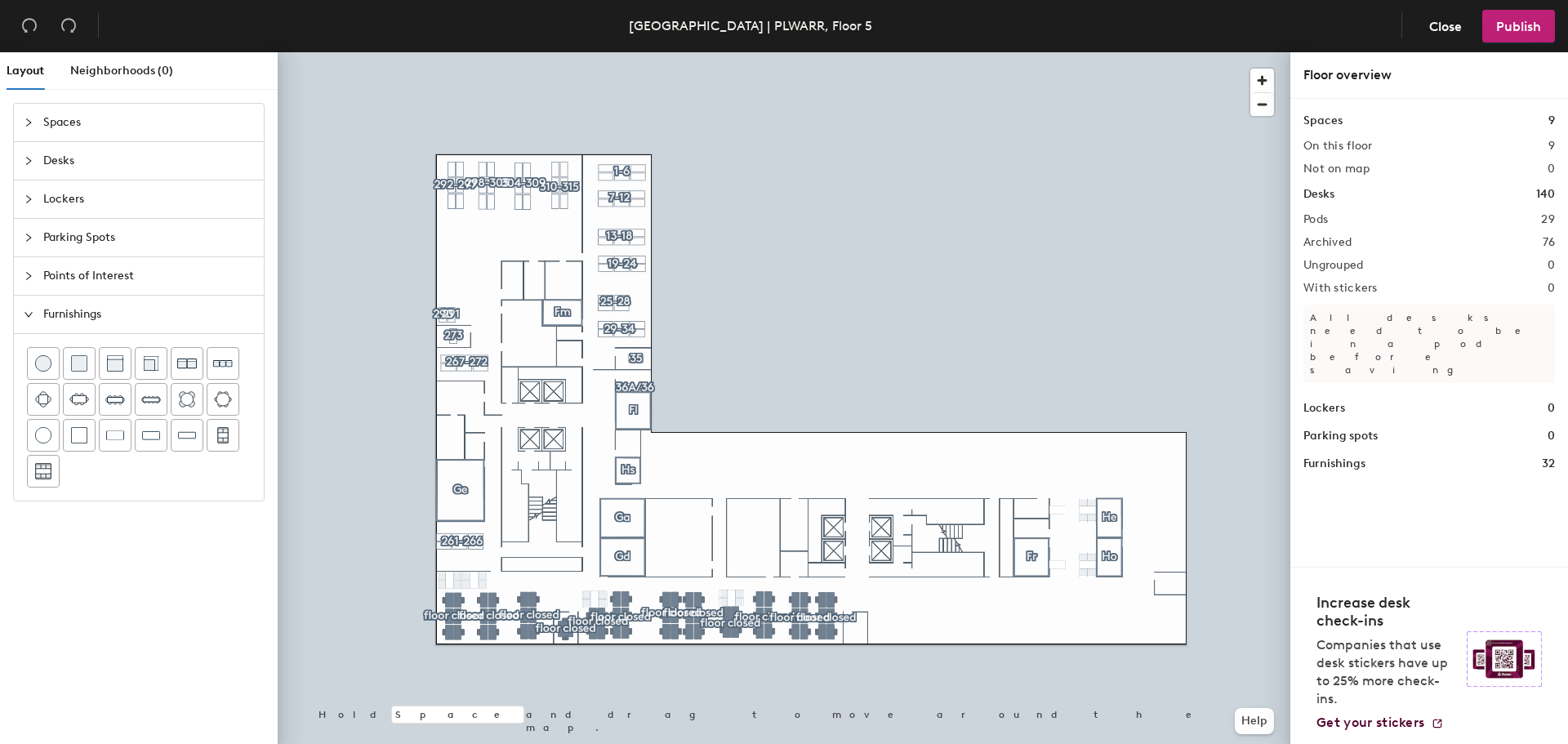
click at [33, 311] on icon "expanded" at bounding box center [28, 314] width 10 height 10
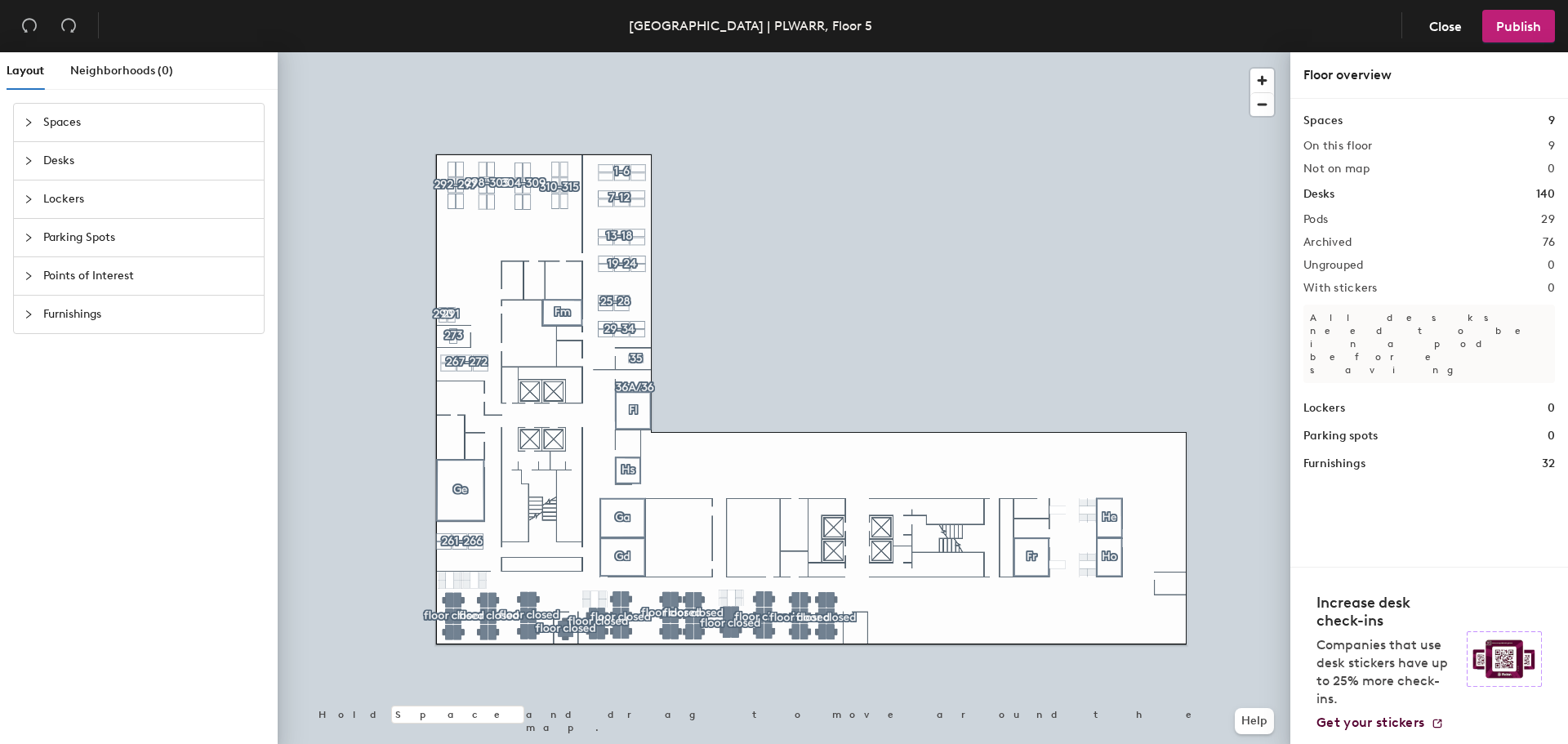
click at [31, 275] on icon "collapsed" at bounding box center [28, 276] width 10 height 10
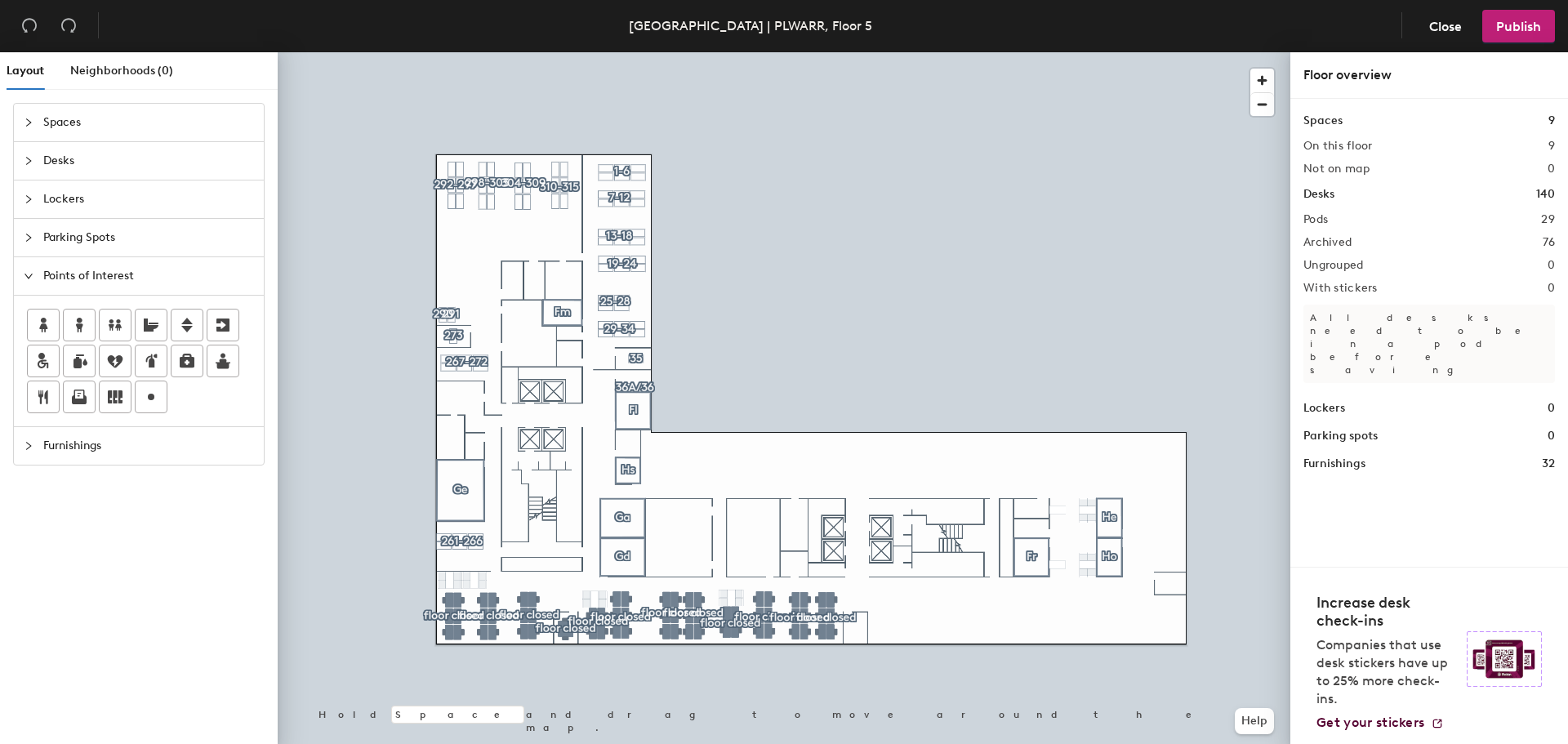
click at [472, 404] on div "Layout Neighborhoods (0) Spaces Desks Lockers Parking Spots Points of Interest …" at bounding box center [784, 401] width 1568 height 698
drag, startPoint x: 221, startPoint y: 366, endPoint x: 264, endPoint y: 655, distance: 292.2
click at [449, 52] on div at bounding box center [784, 52] width 1012 height 0
click at [464, 52] on div at bounding box center [784, 52] width 1012 height 0
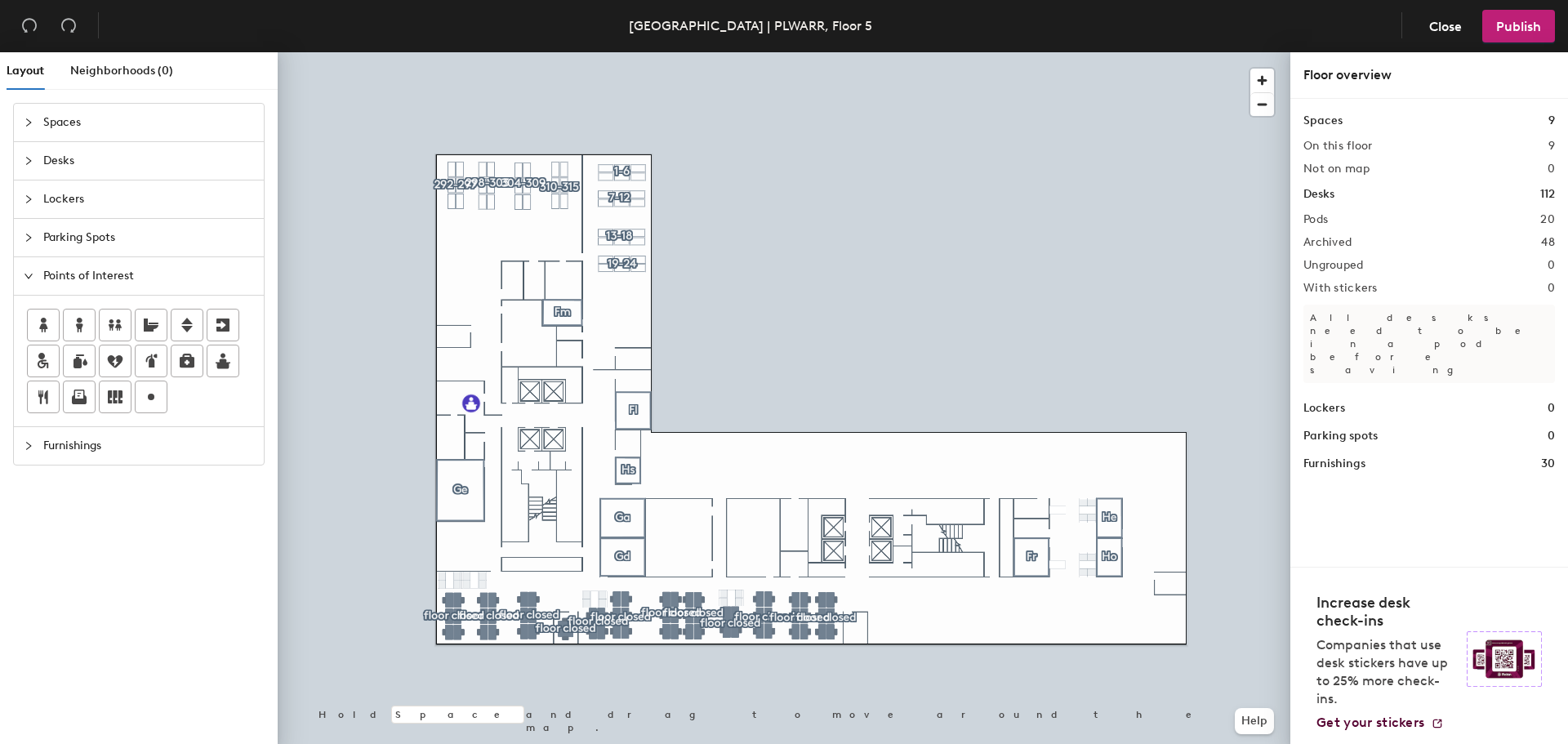
click at [1056, 52] on div at bounding box center [784, 52] width 1012 height 0
click at [1079, 52] on div at bounding box center [784, 52] width 1012 height 0
click at [1087, 52] on div at bounding box center [784, 52] width 1012 height 0
click at [616, 52] on div at bounding box center [784, 52] width 1012 height 0
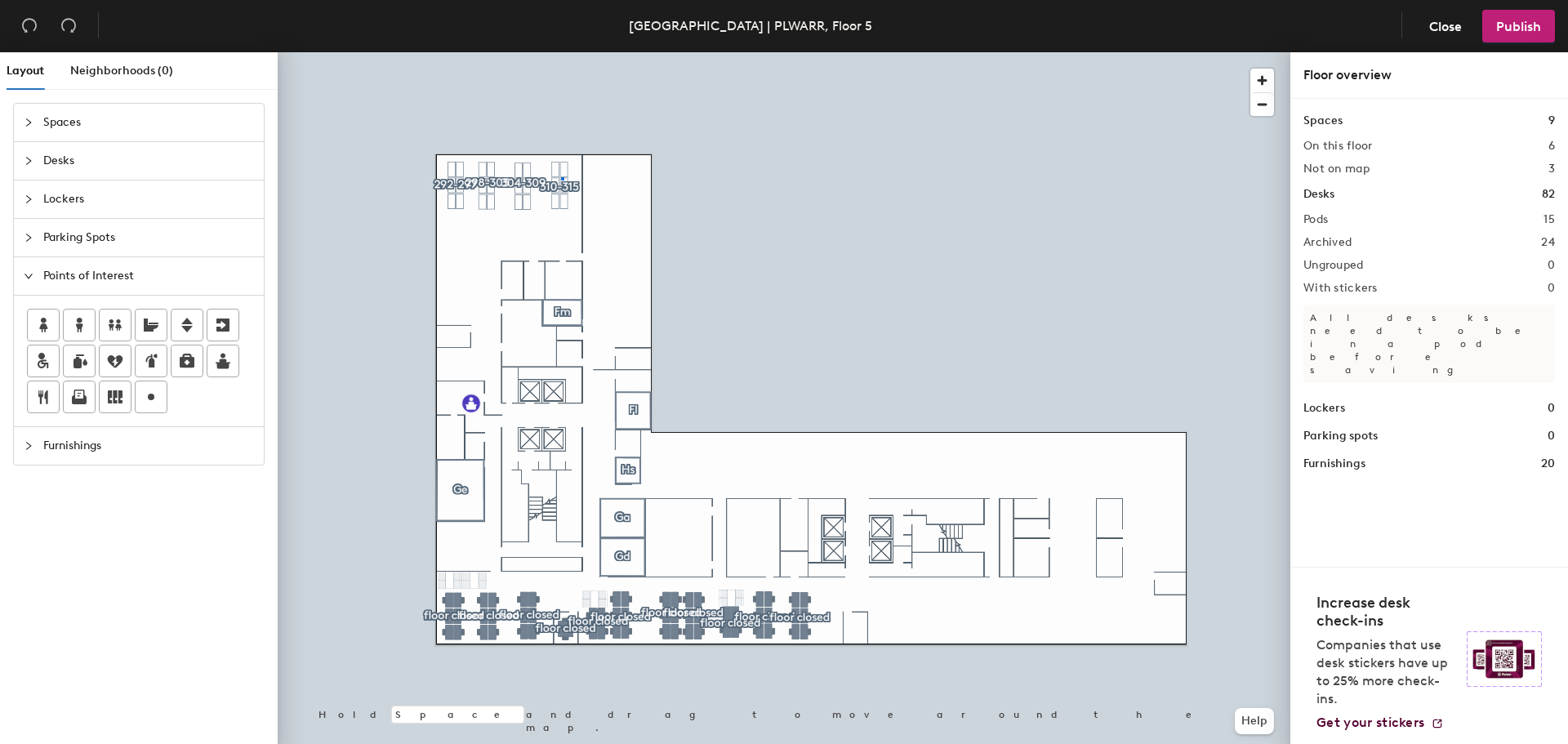
click at [562, 52] on div at bounding box center [784, 52] width 1012 height 0
click at [484, 52] on div at bounding box center [784, 52] width 1012 height 0
click at [489, 52] on div at bounding box center [784, 52] width 1012 height 0
click at [471, 52] on div at bounding box center [784, 52] width 1012 height 0
click at [1510, 22] on span "Publish" at bounding box center [1519, 26] width 45 height 16
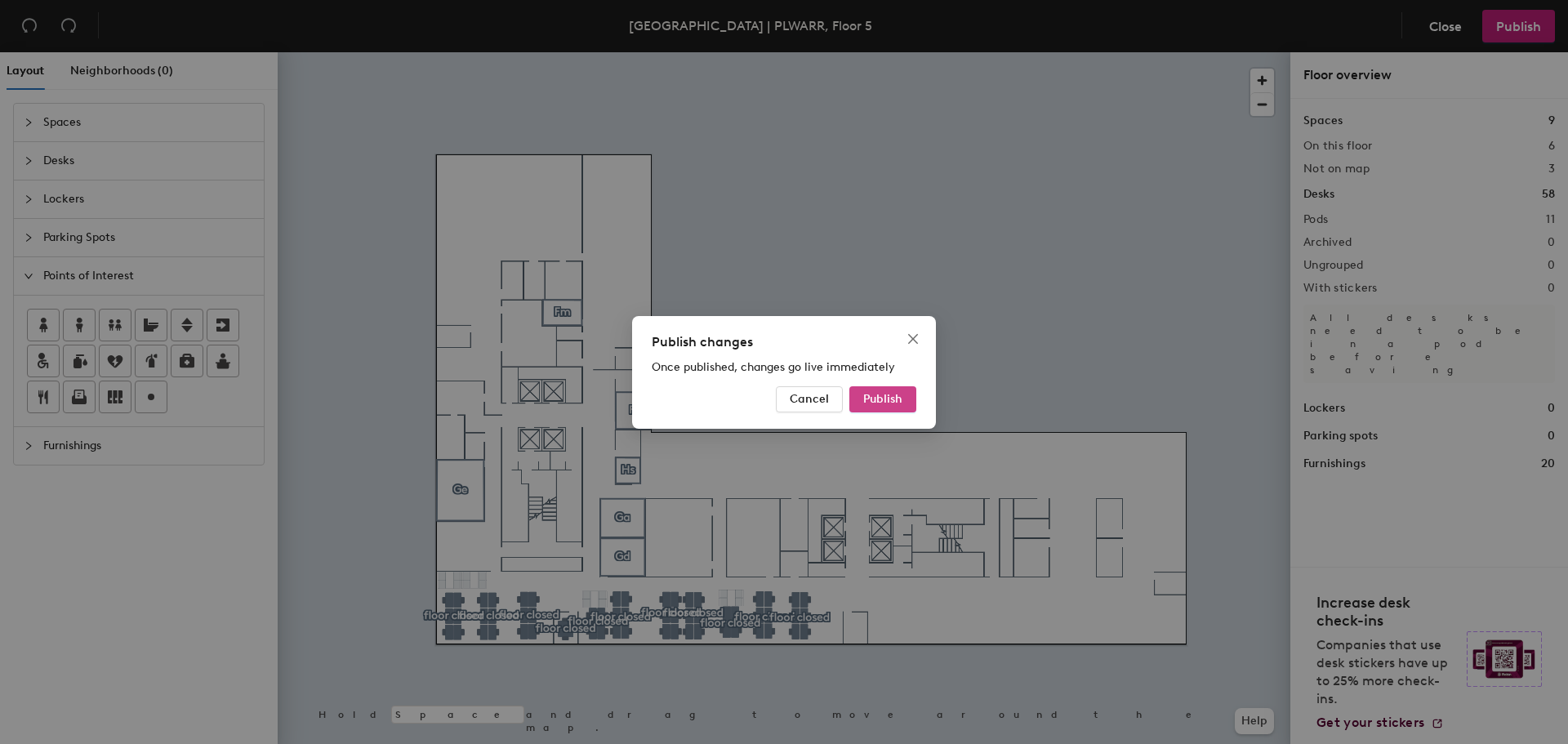
click at [874, 401] on span "Publish" at bounding box center [883, 399] width 39 height 14
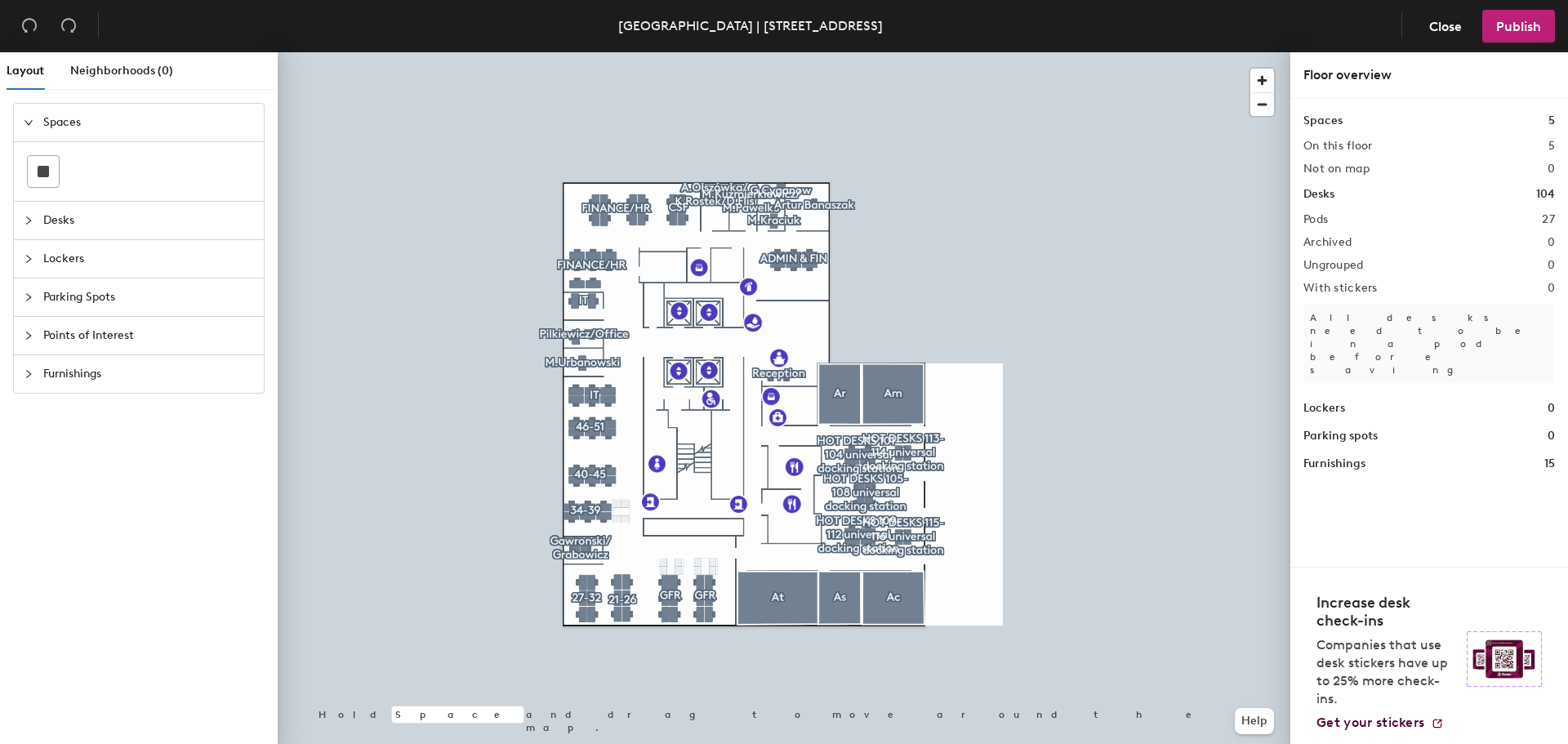
click at [33, 338] on icon "collapsed" at bounding box center [28, 336] width 10 height 10
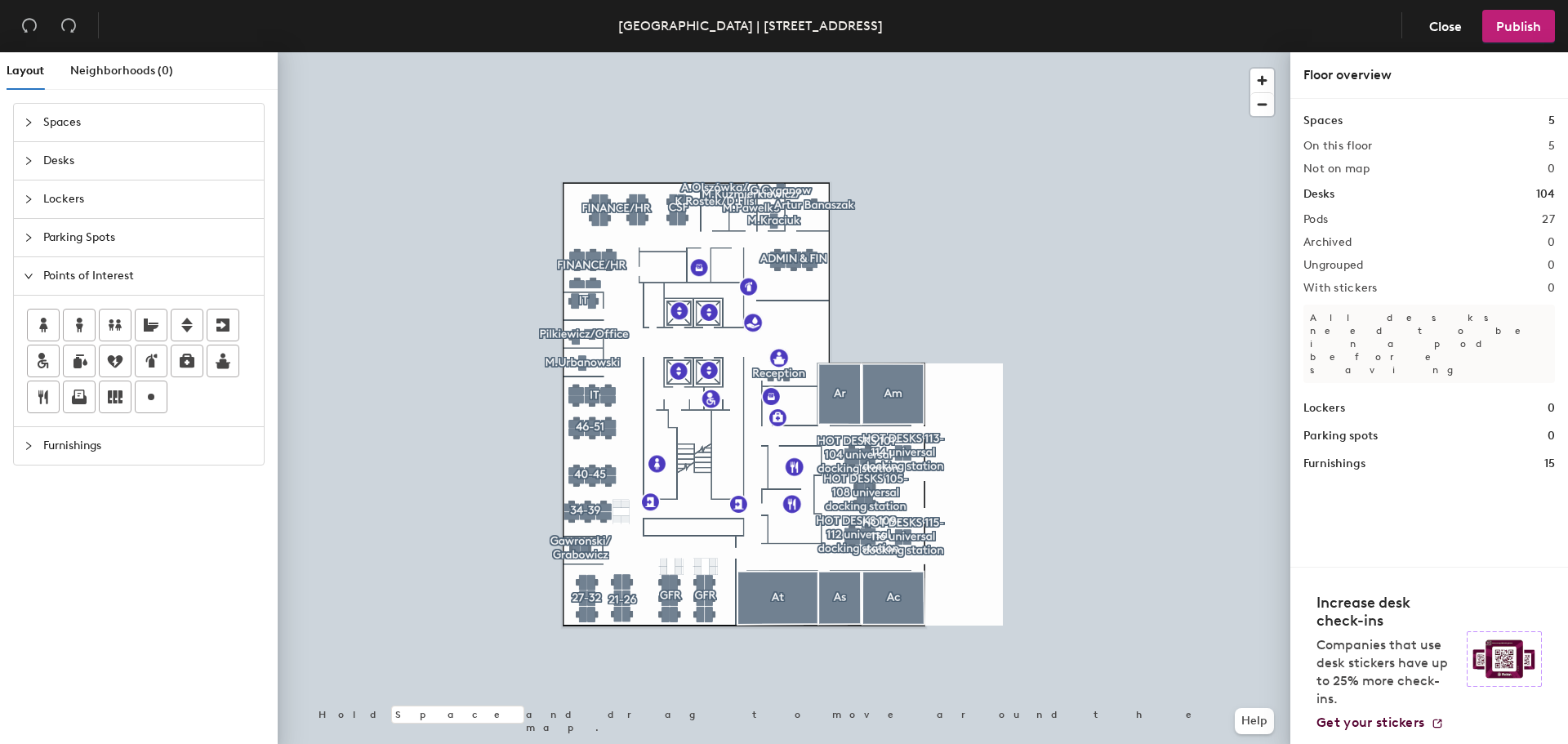
click at [33, 278] on icon "expanded" at bounding box center [28, 276] width 10 height 10
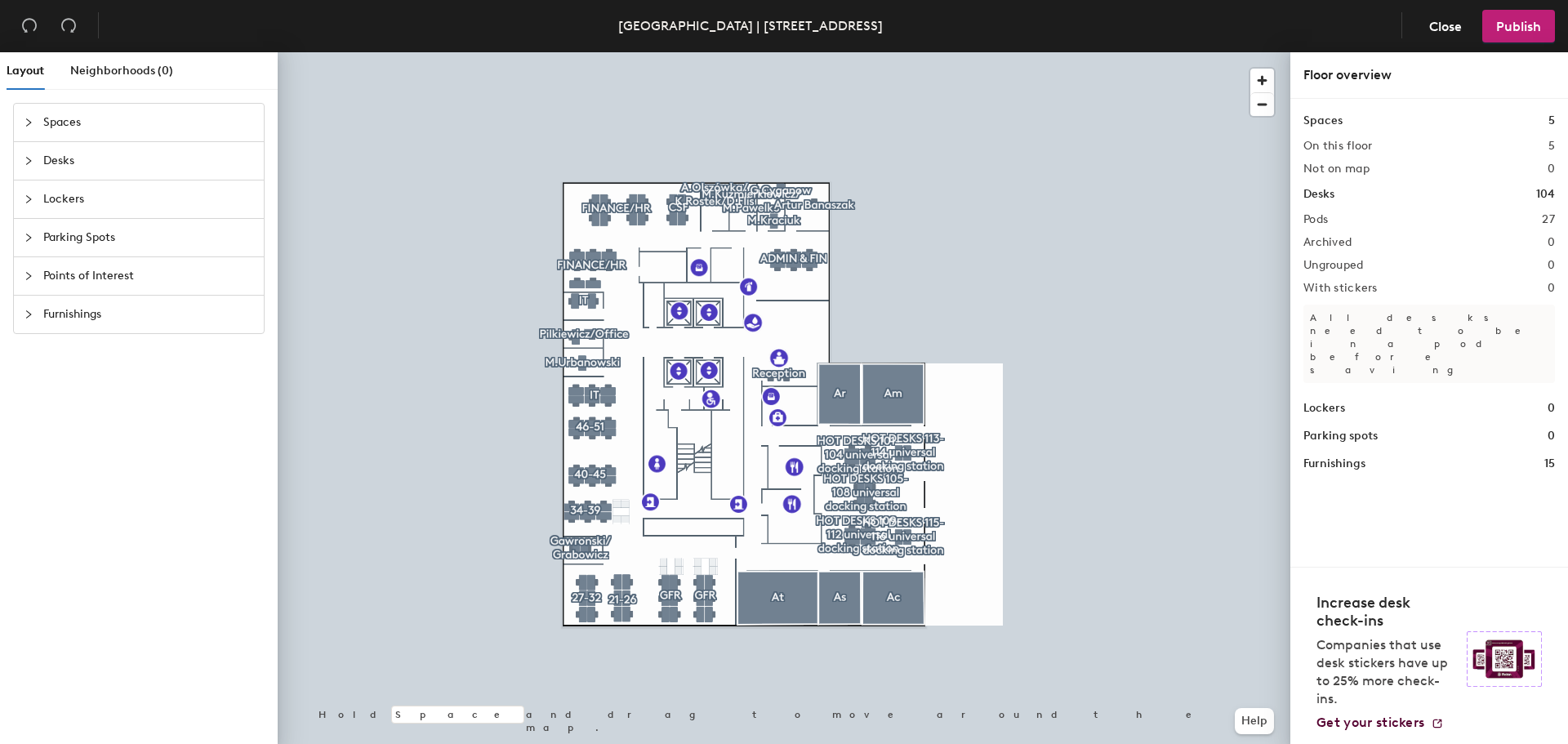
click at [30, 313] on icon "collapsed" at bounding box center [28, 314] width 5 height 8
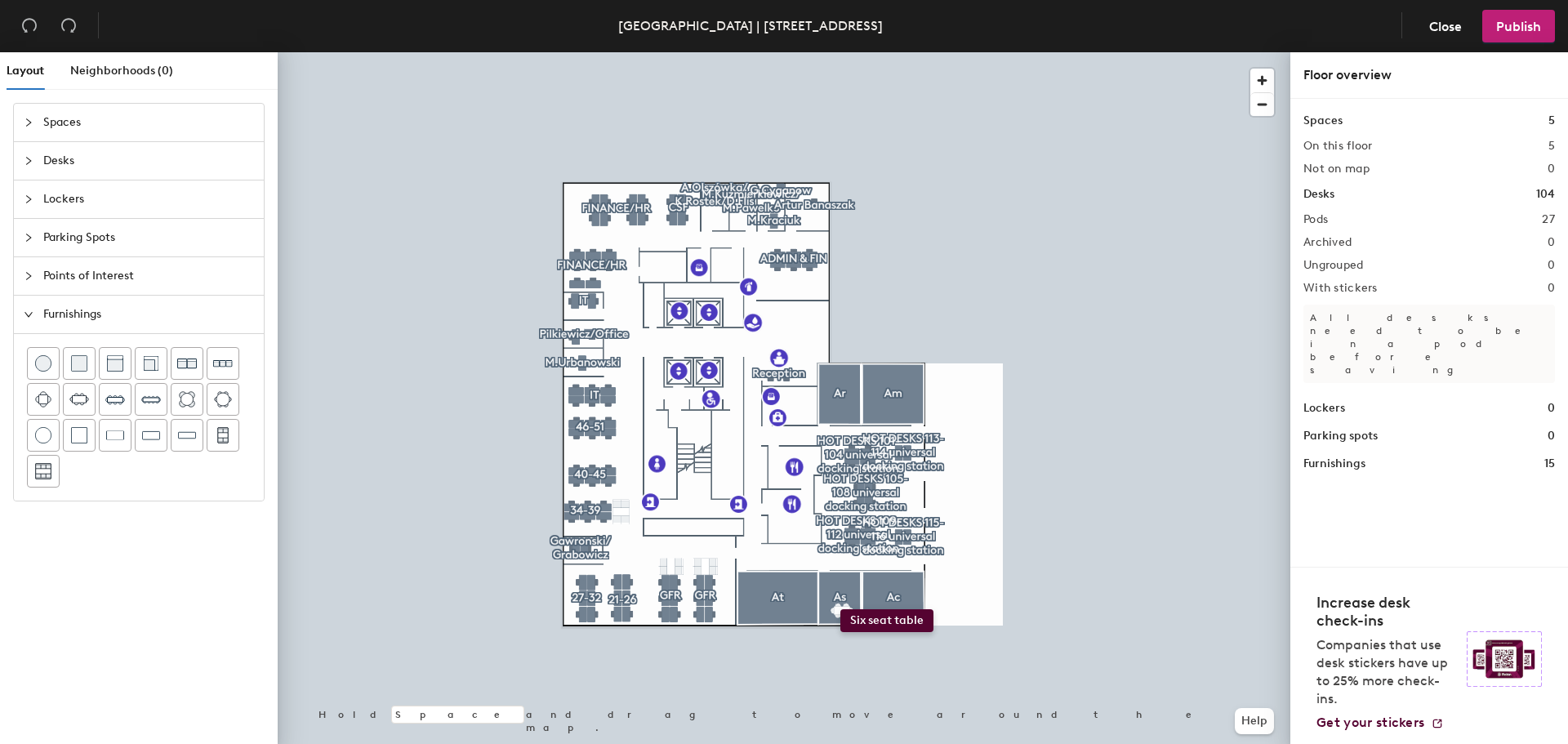
click at [841, 610] on div "Layout Neighborhoods (0) Spaces Desks Lockers Parking Spots Points of Interest …" at bounding box center [784, 401] width 1568 height 698
click at [122, 392] on img at bounding box center [115, 399] width 20 height 20
click at [153, 393] on img at bounding box center [151, 399] width 20 height 20
click at [121, 398] on img at bounding box center [115, 399] width 20 height 20
click at [155, 399] on img at bounding box center [151, 399] width 20 height 20
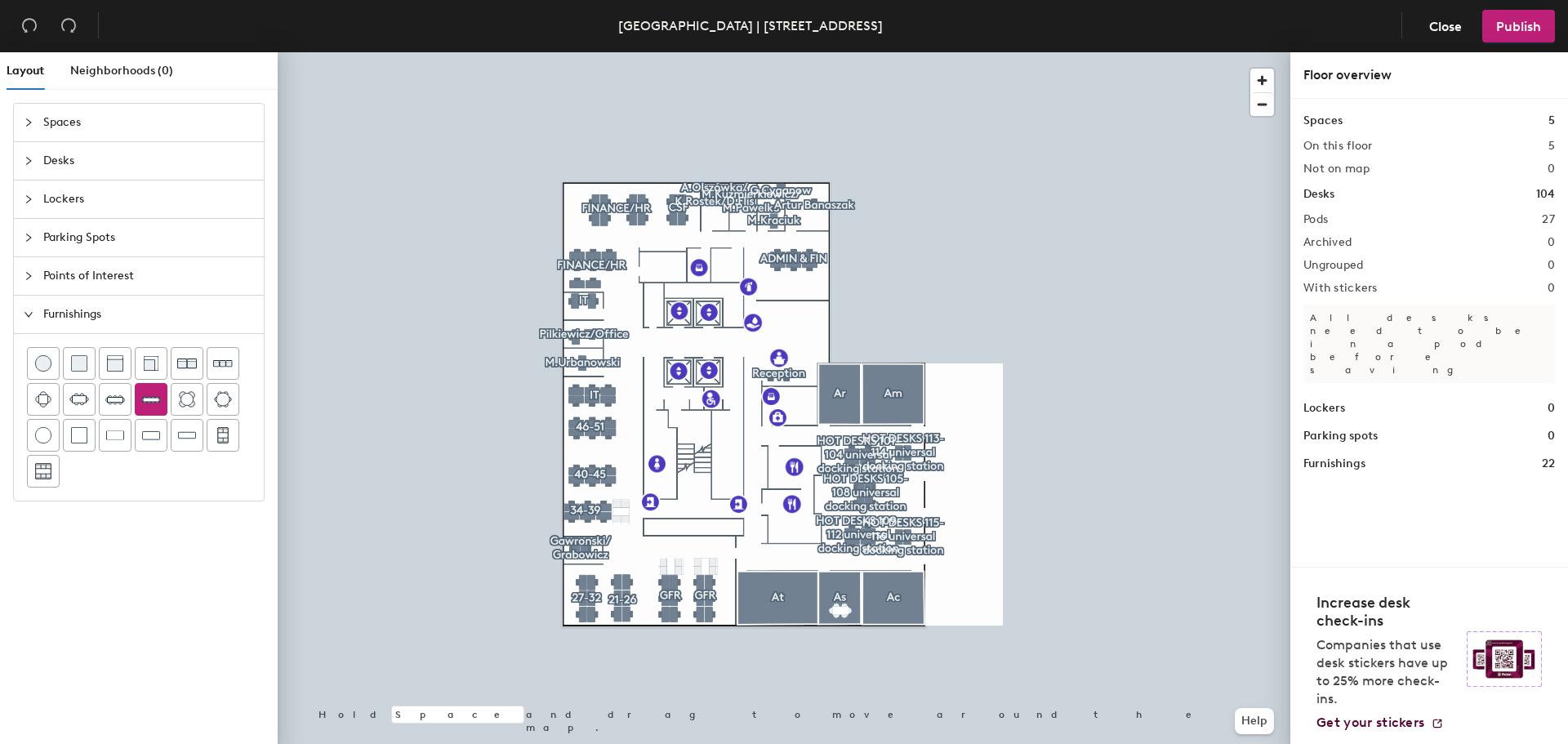
click at [146, 401] on img at bounding box center [151, 399] width 20 height 20
click at [31, 313] on icon "expanded" at bounding box center [28, 314] width 8 height 5
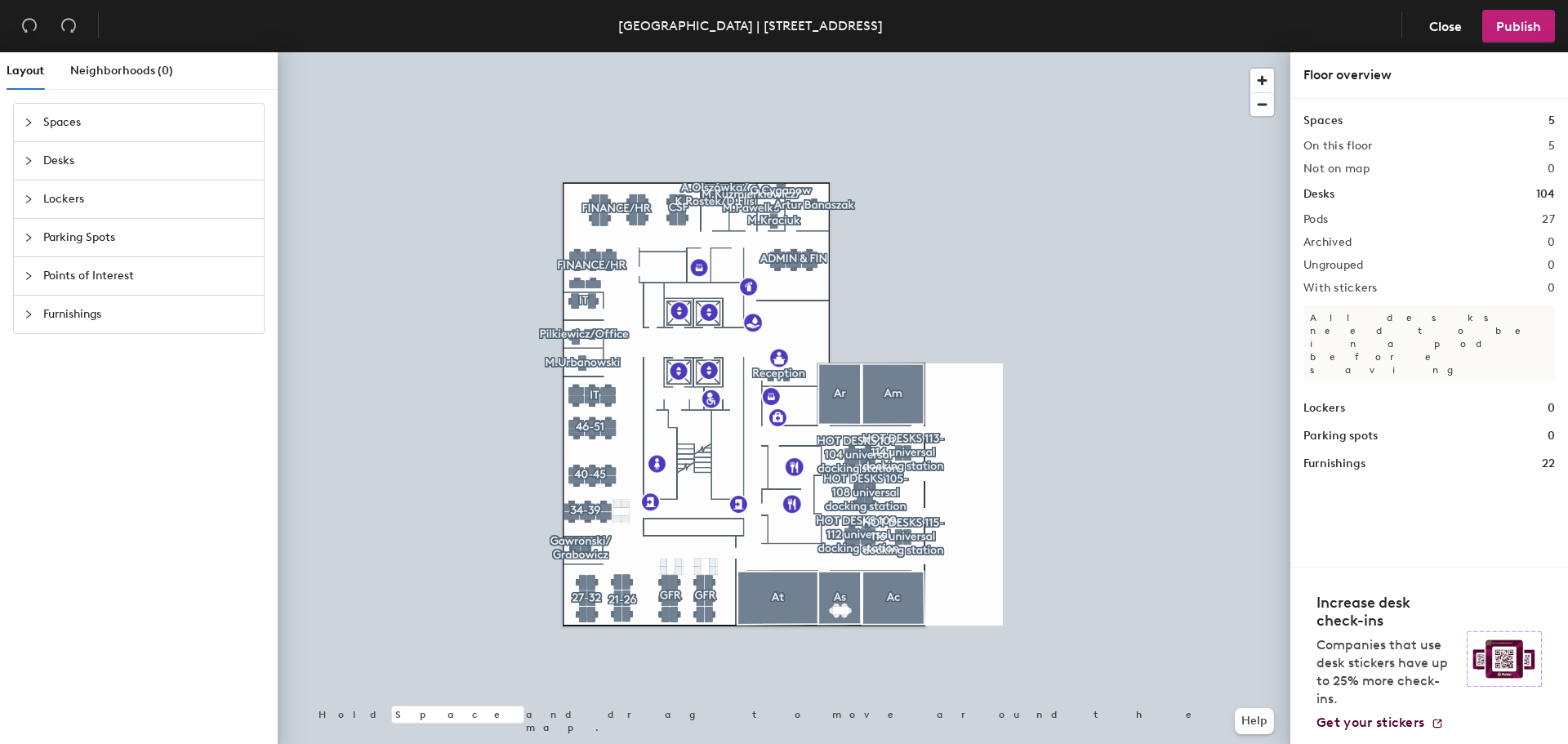
click at [30, 276] on icon "collapsed" at bounding box center [28, 276] width 10 height 10
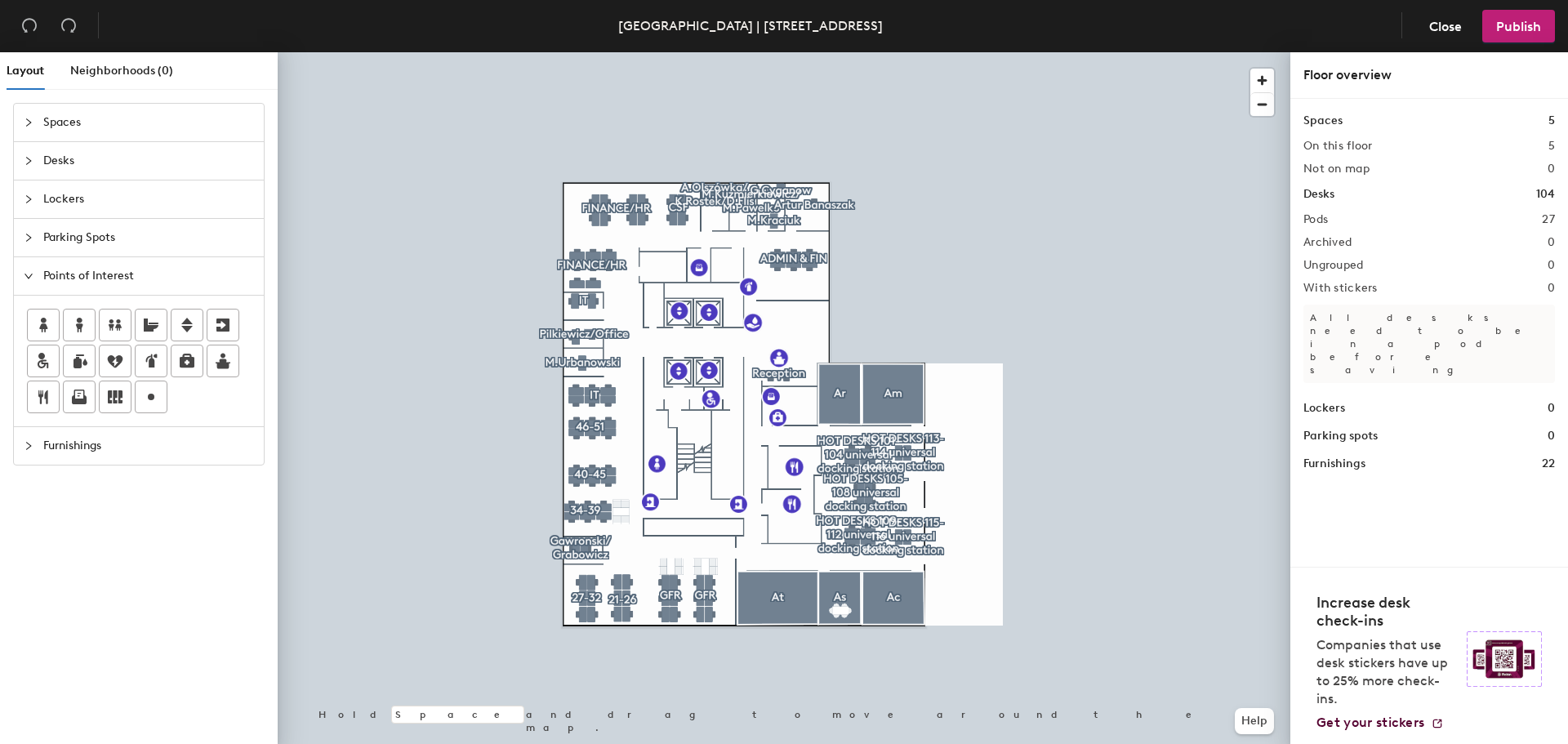
click at [26, 202] on icon "collapsed" at bounding box center [28, 200] width 10 height 10
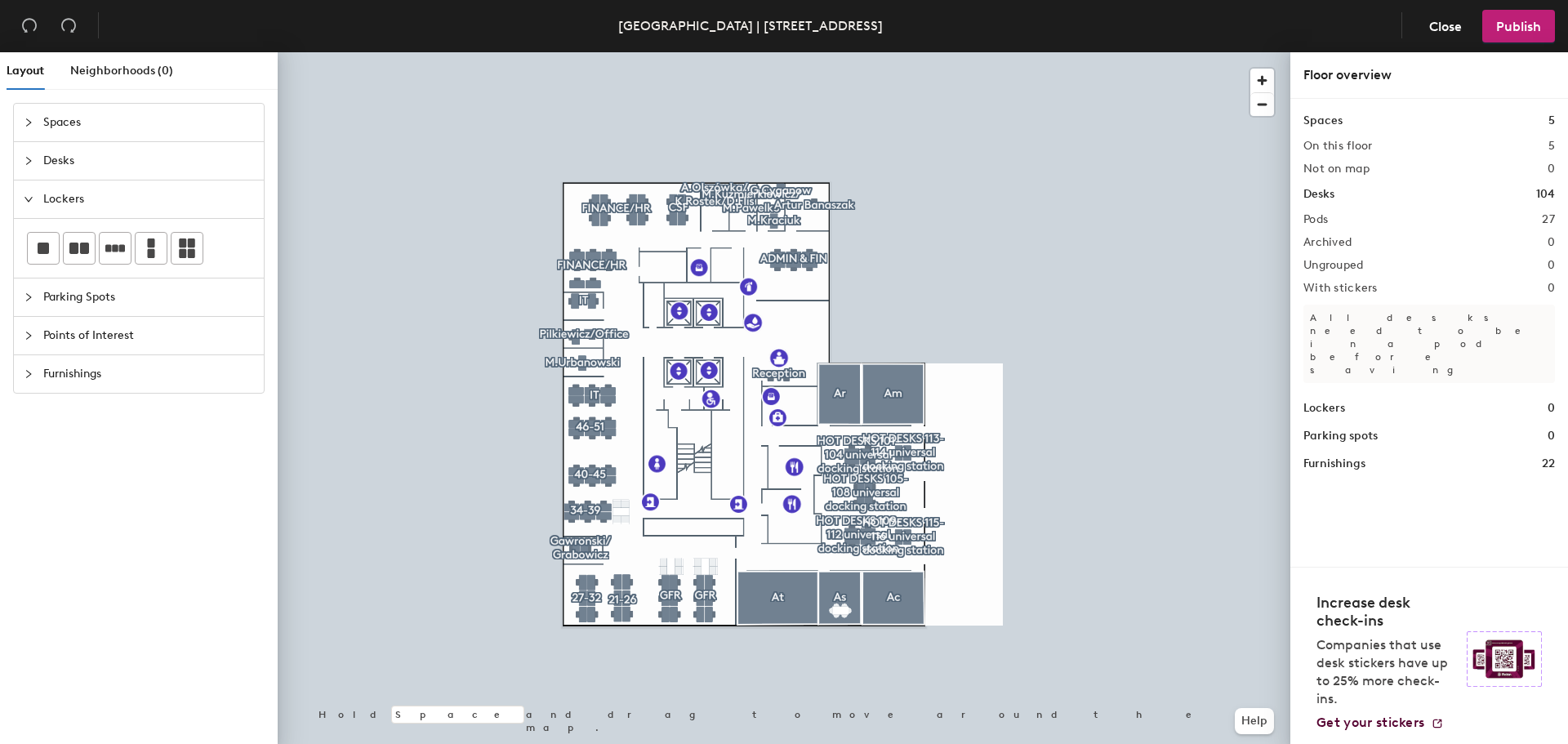
click at [31, 163] on icon "collapsed" at bounding box center [28, 160] width 10 height 10
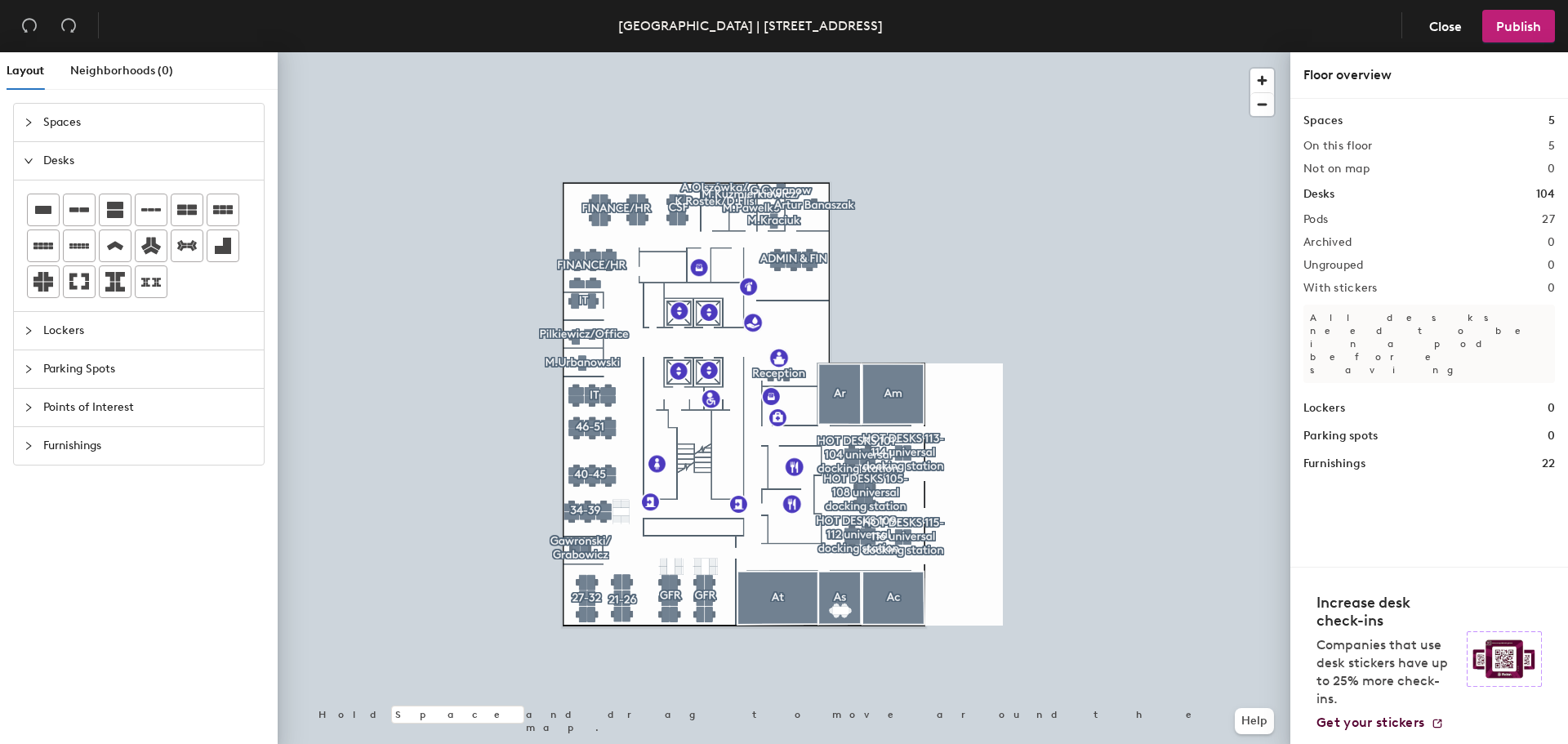
click at [30, 122] on icon "collapsed" at bounding box center [28, 122] width 5 height 8
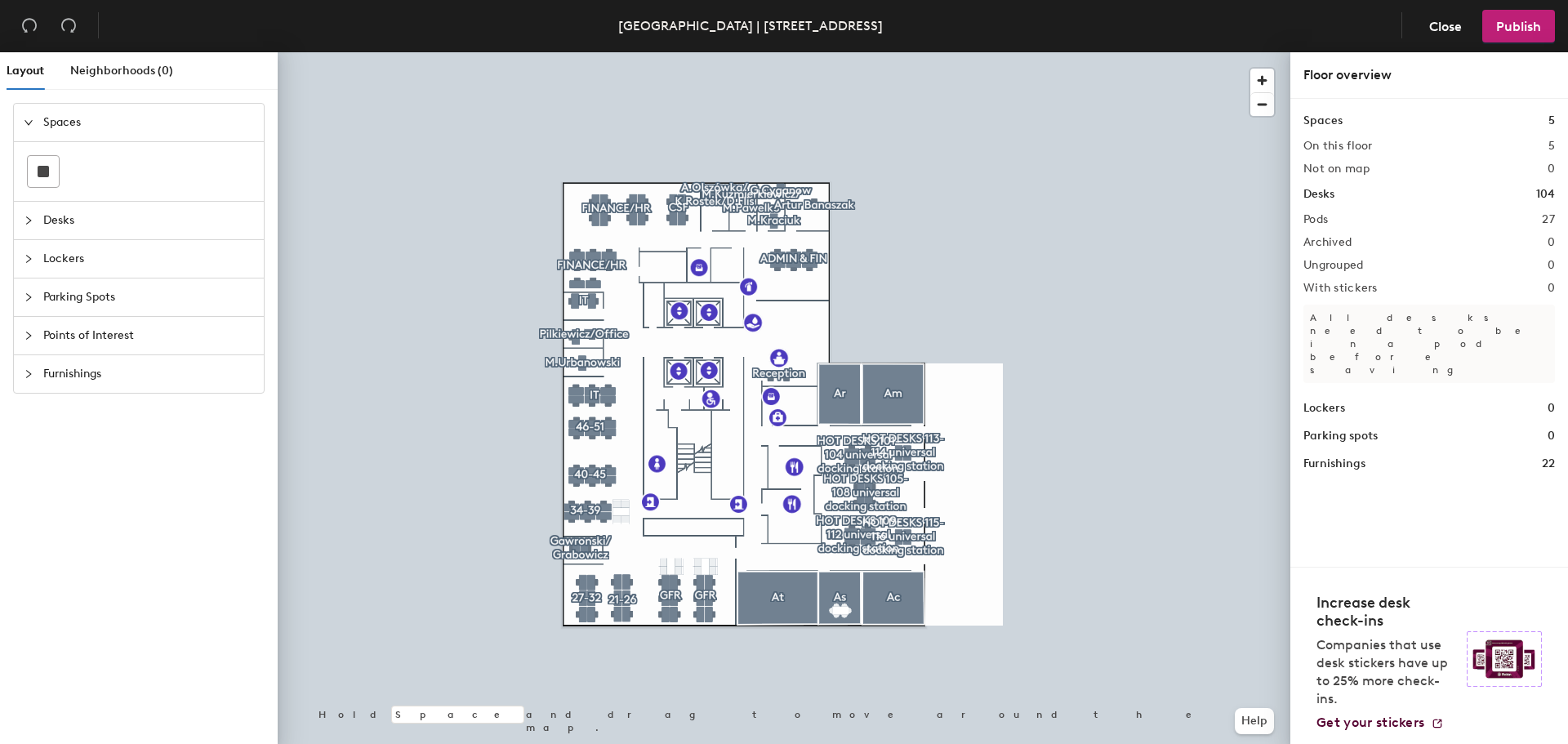
click at [32, 296] on icon "collapsed" at bounding box center [28, 297] width 10 height 10
click at [793, 52] on div at bounding box center [784, 52] width 1012 height 0
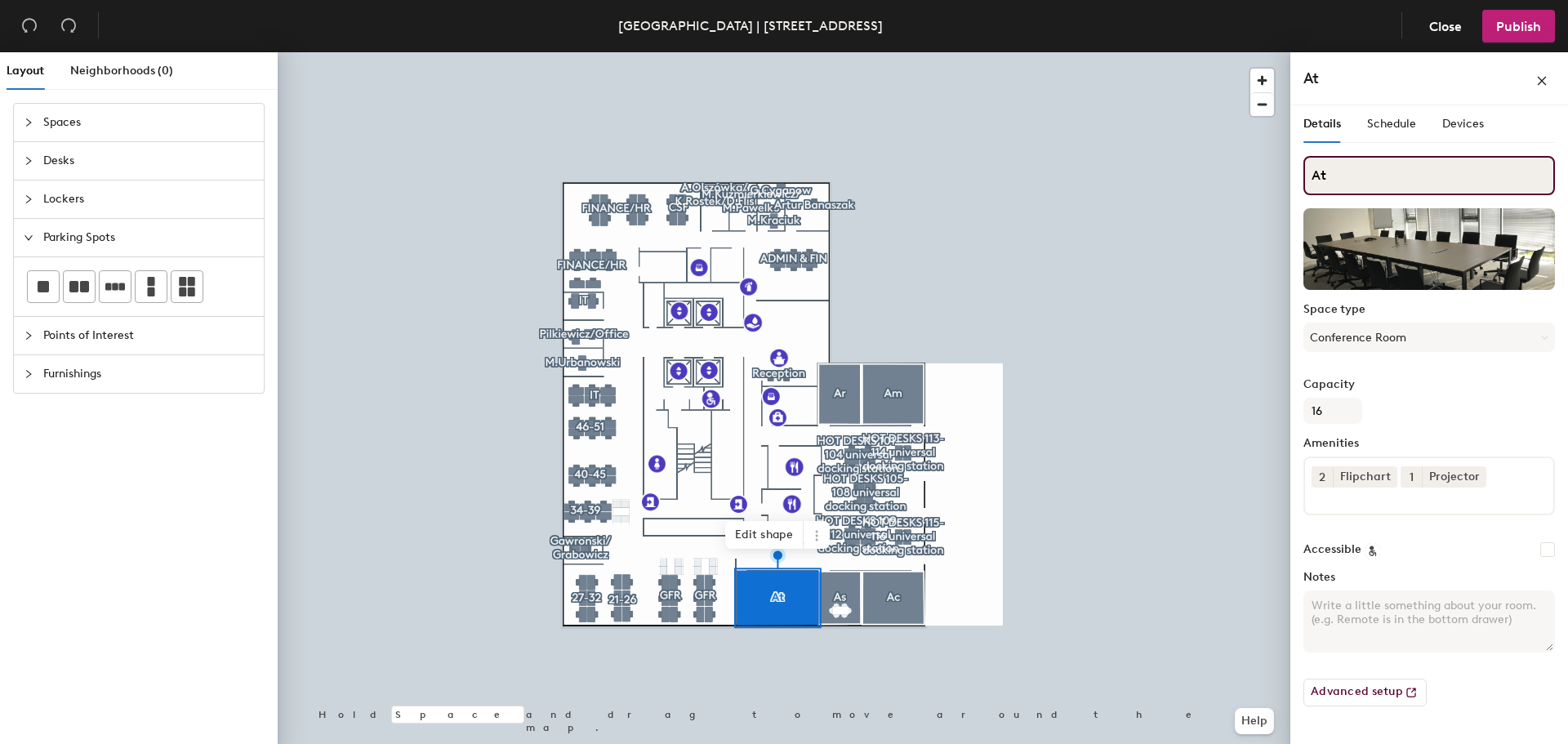
click at [1413, 181] on input "At" at bounding box center [1429, 175] width 252 height 39
type input "At - not available"
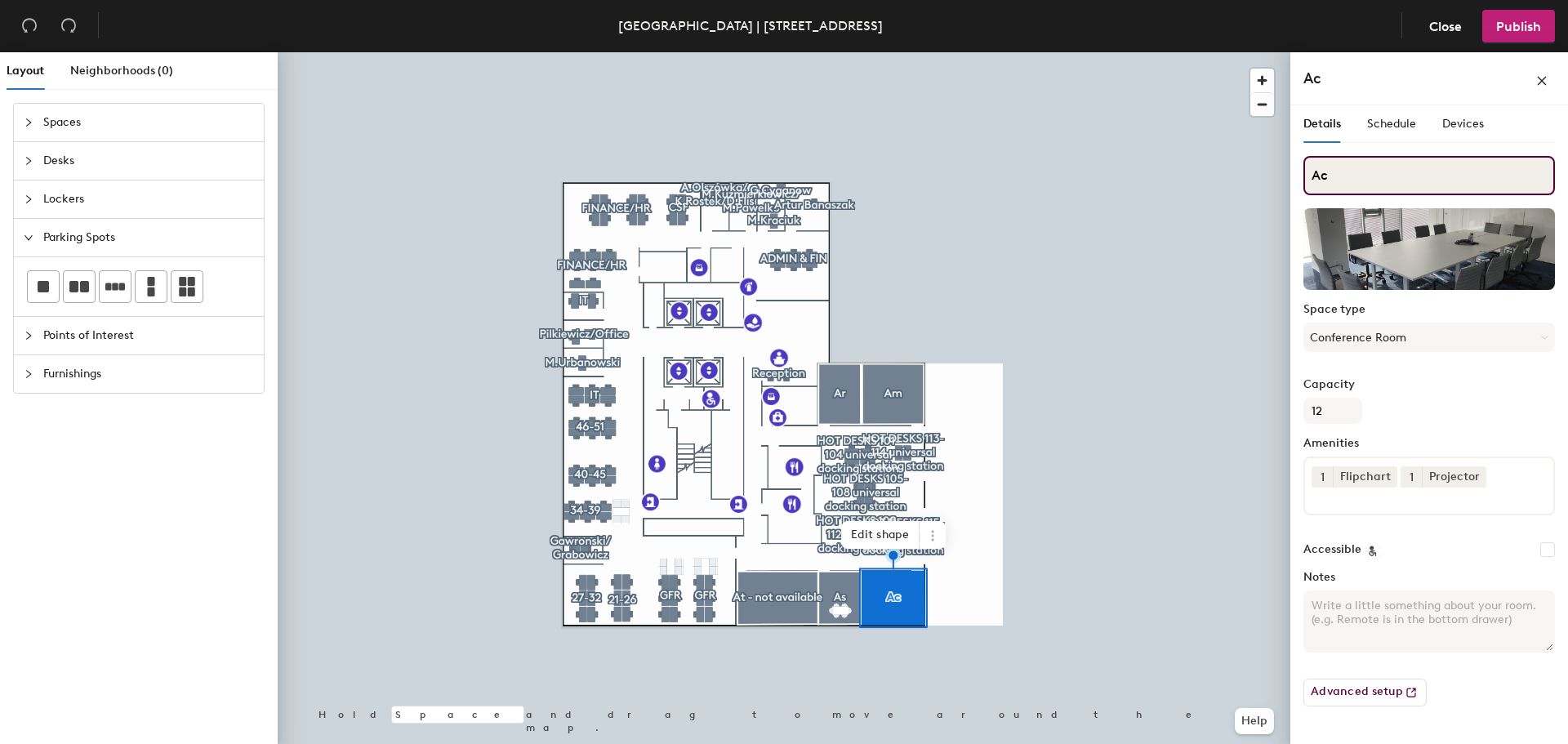
click at [1376, 174] on input "Ac" at bounding box center [1429, 175] width 252 height 39
type input "Ac - Call Center"
click at [1341, 173] on input "Ac - Call Center" at bounding box center [1429, 175] width 252 height 39
type input "Call Center (AC)"
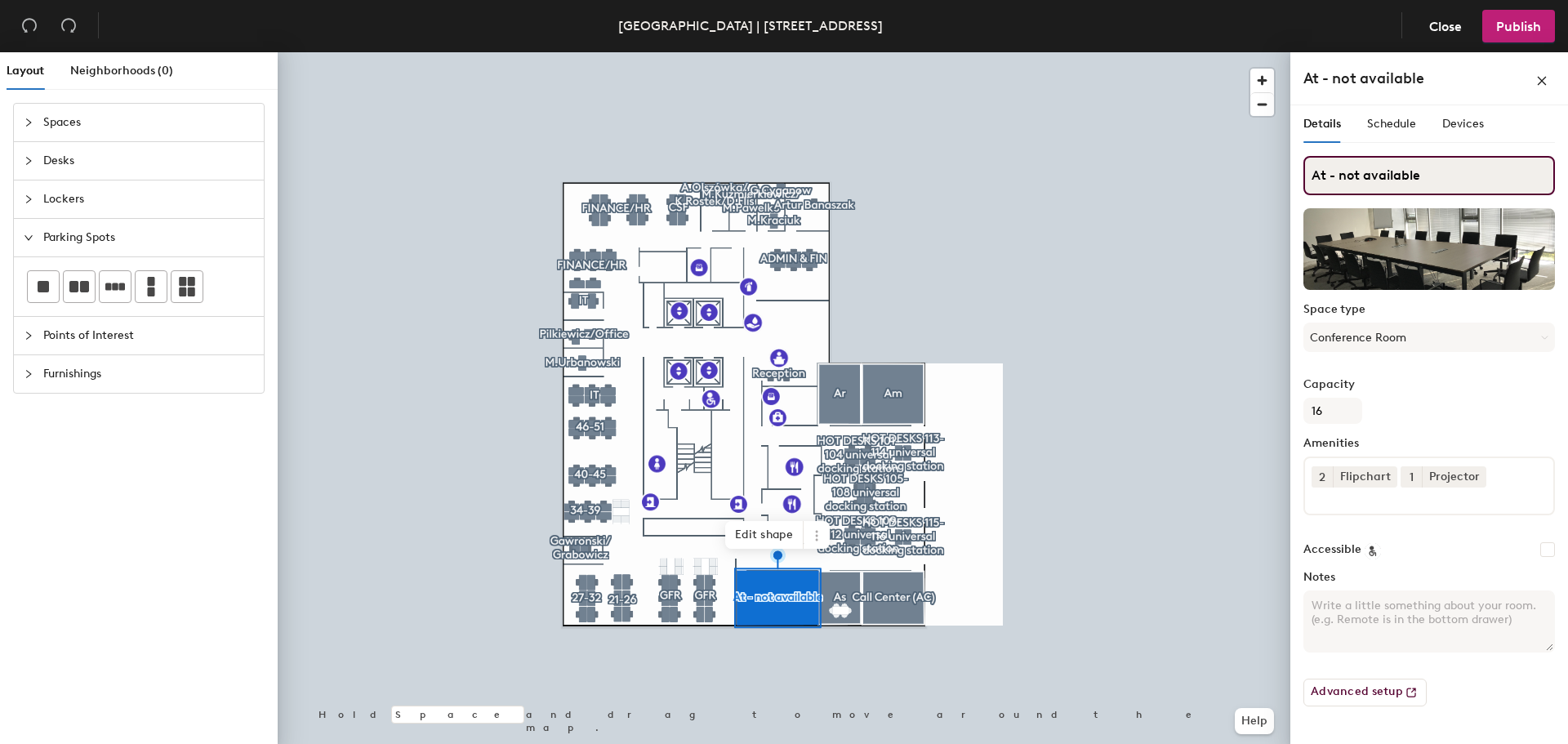
drag, startPoint x: 1338, startPoint y: 172, endPoint x: 1349, endPoint y: 202, distance: 32.0
click at [1338, 172] on input "At - not available" at bounding box center [1429, 175] width 252 height 39
type input "not available (AT)"
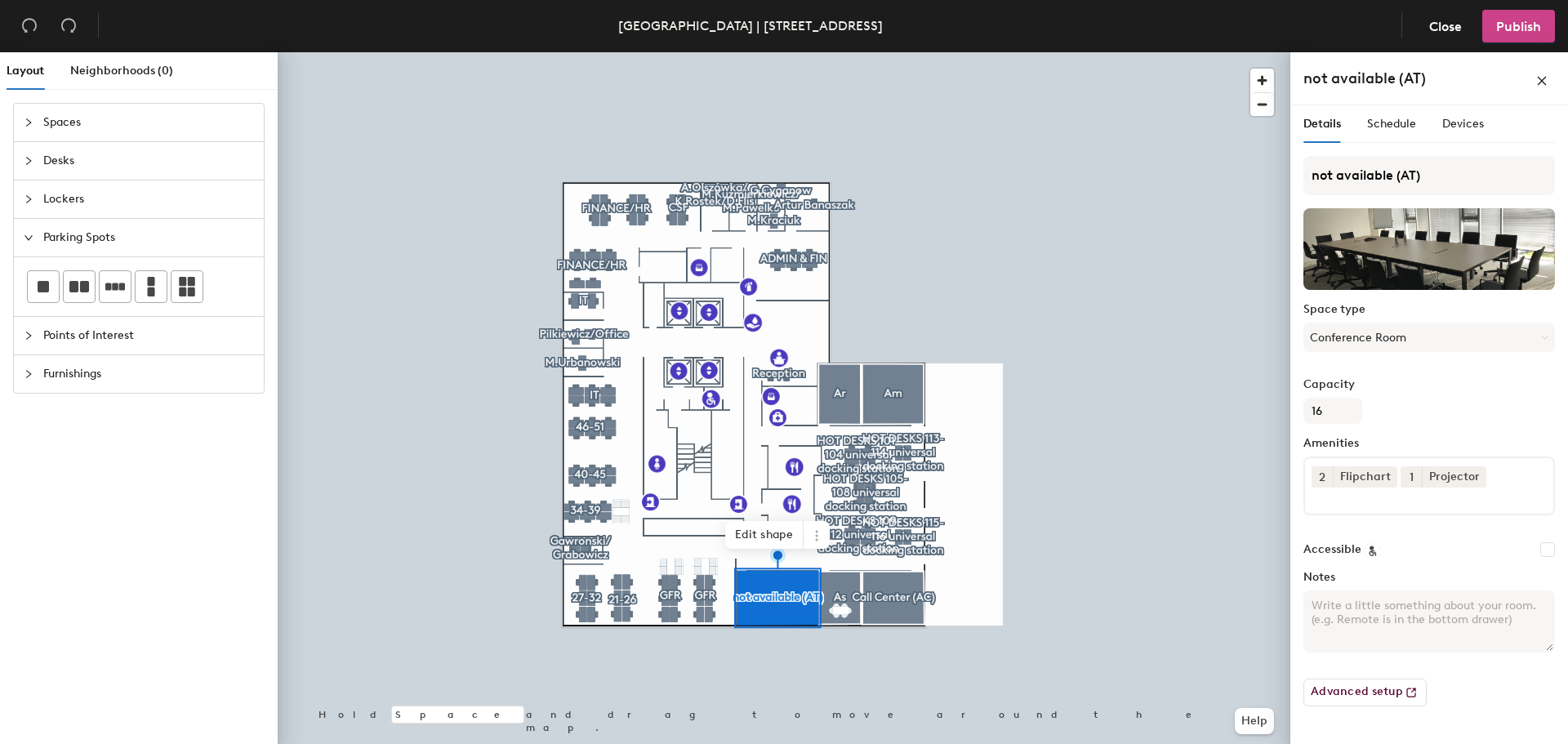
click at [1530, 17] on button "Publish" at bounding box center [1519, 26] width 73 height 33
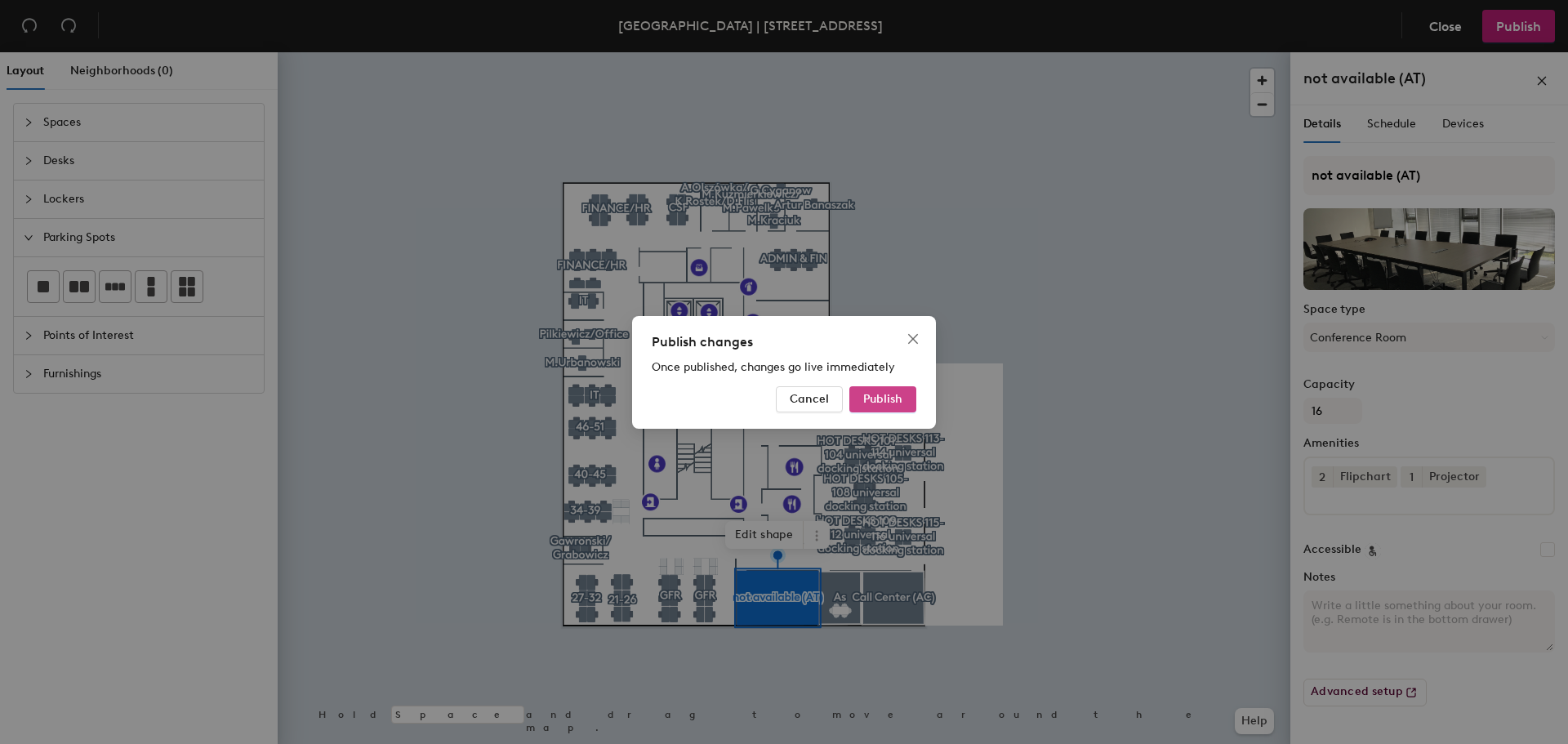
click at [875, 396] on span "Publish" at bounding box center [883, 399] width 39 height 14
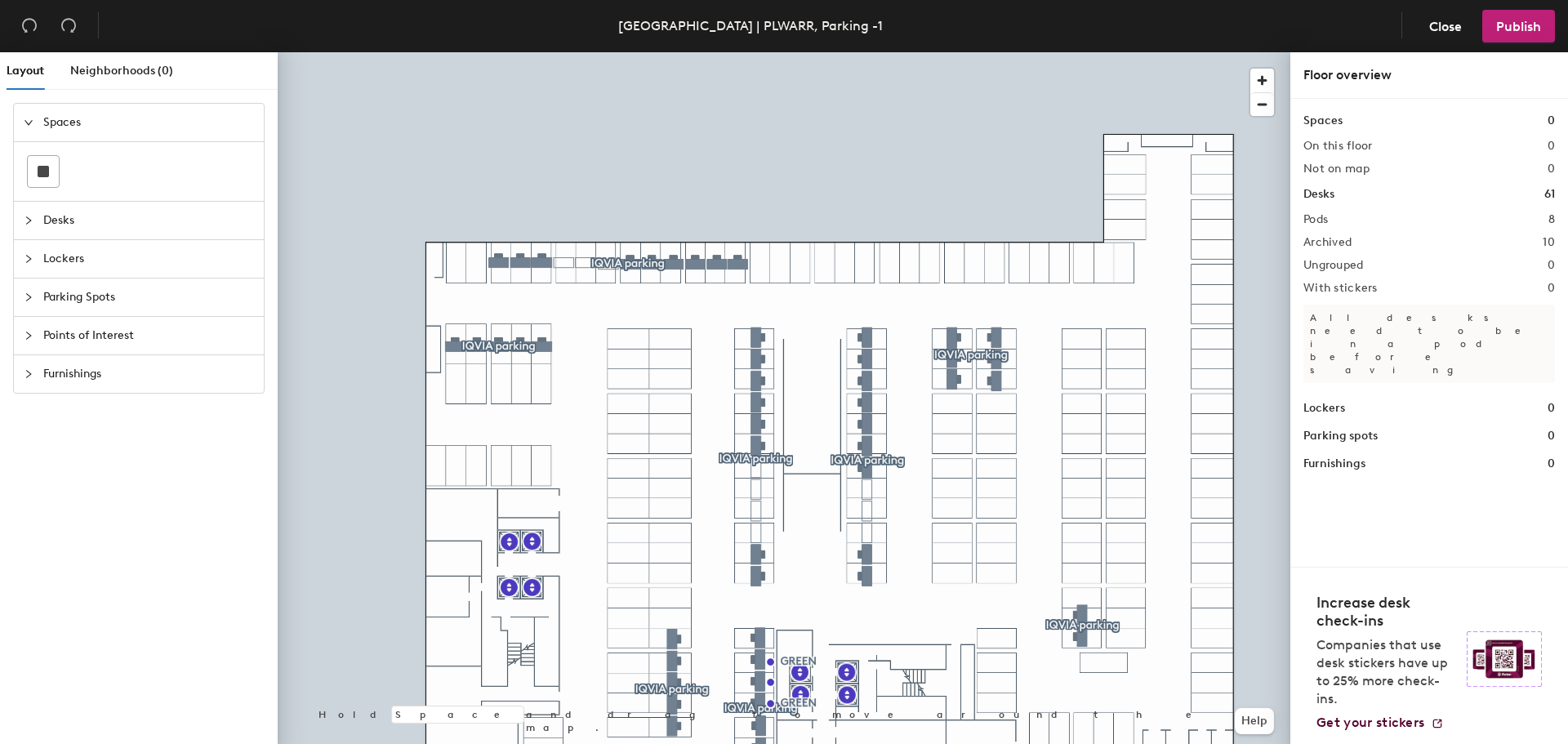
click at [500, 270] on div "Layout Neighborhoods (0) Spaces Desks Lockers Parking Spots Points of Interest …" at bounding box center [784, 401] width 1568 height 698
click at [43, 177] on div at bounding box center [43, 171] width 31 height 31
click at [44, 160] on div at bounding box center [43, 171] width 31 height 31
click at [25, 294] on icon "collapsed" at bounding box center [28, 297] width 10 height 10
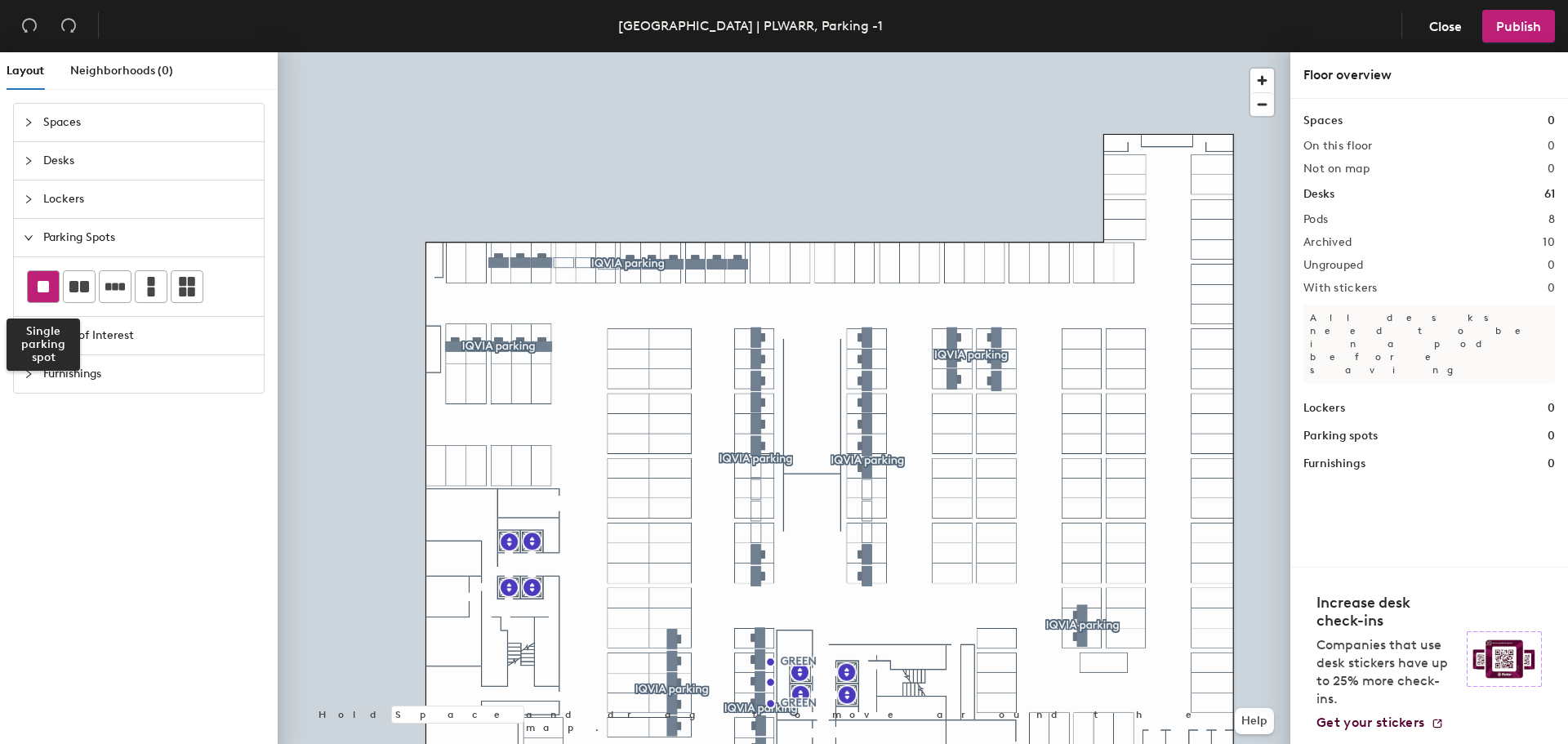
click at [36, 290] on div at bounding box center [43, 286] width 31 height 31
click at [499, 264] on div "Layout Neighborhoods (0) Spaces Desks Lockers Parking Spots Points of Interest …" at bounding box center [784, 401] width 1568 height 698
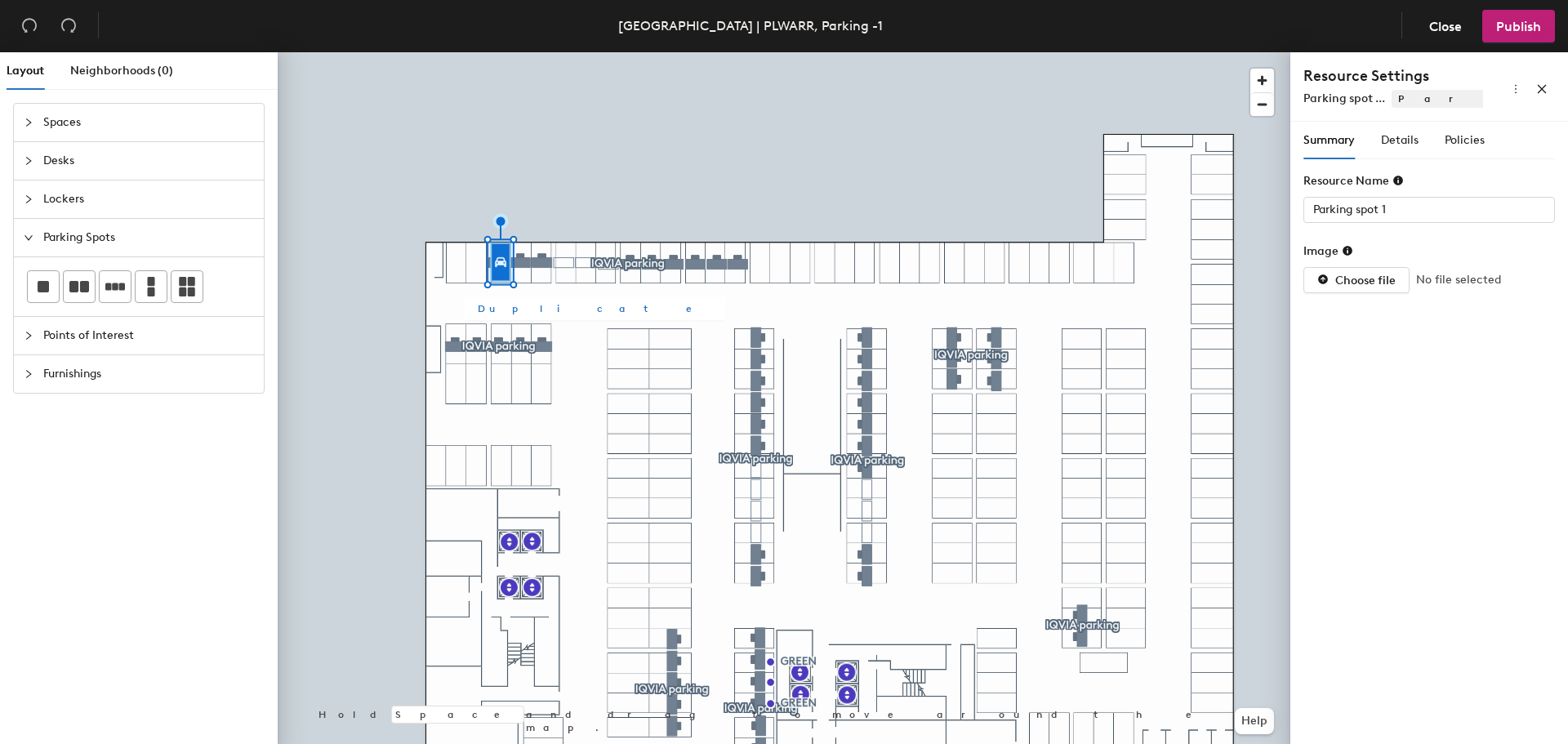
click at [510, 304] on span "Duplicate" at bounding box center [595, 309] width 234 height 15
click at [511, 307] on span "Duplicate" at bounding box center [615, 309] width 234 height 15
type input "Parking spot 3"
click at [546, 52] on div at bounding box center [784, 52] width 1012 height 0
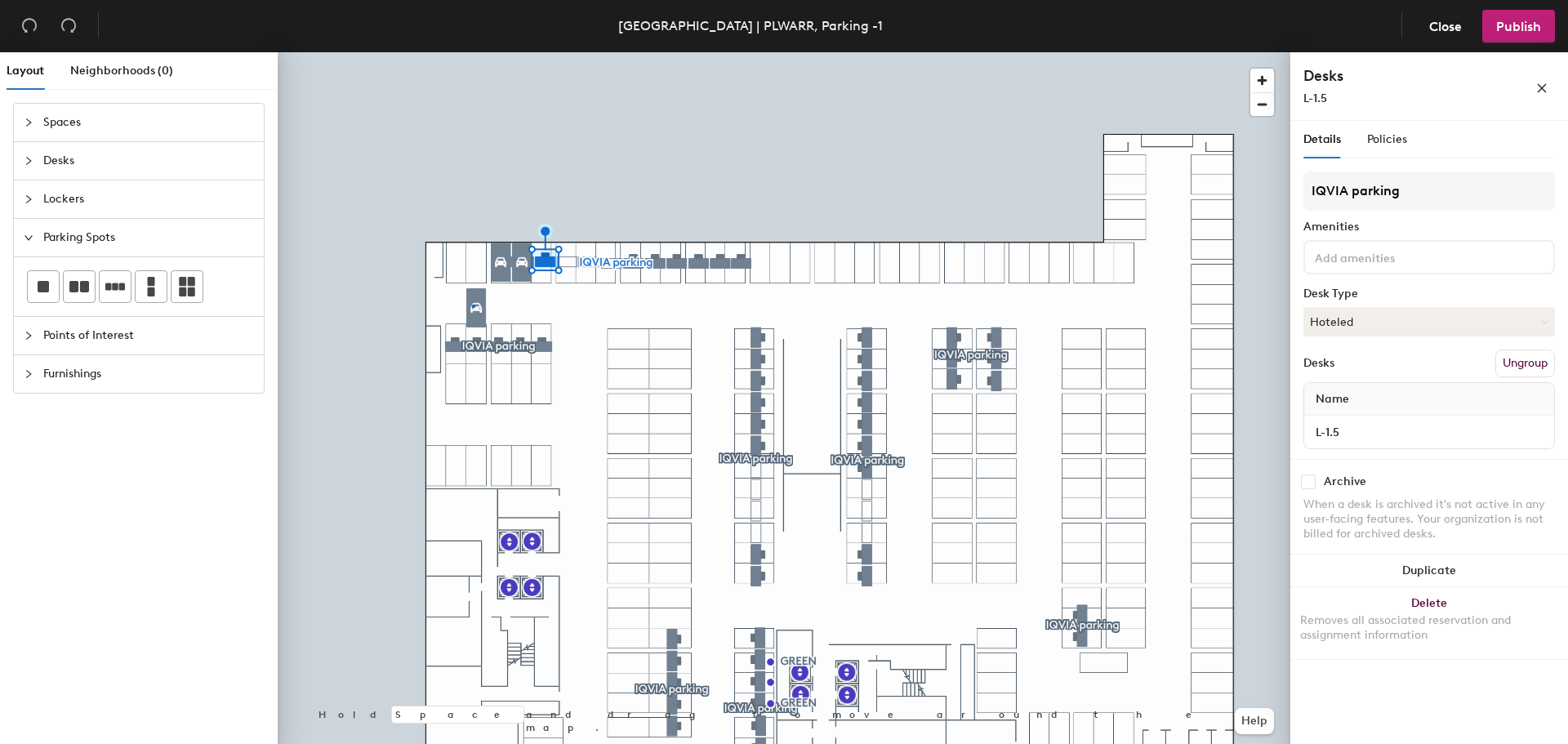
click at [473, 52] on div at bounding box center [784, 52] width 1012 height 0
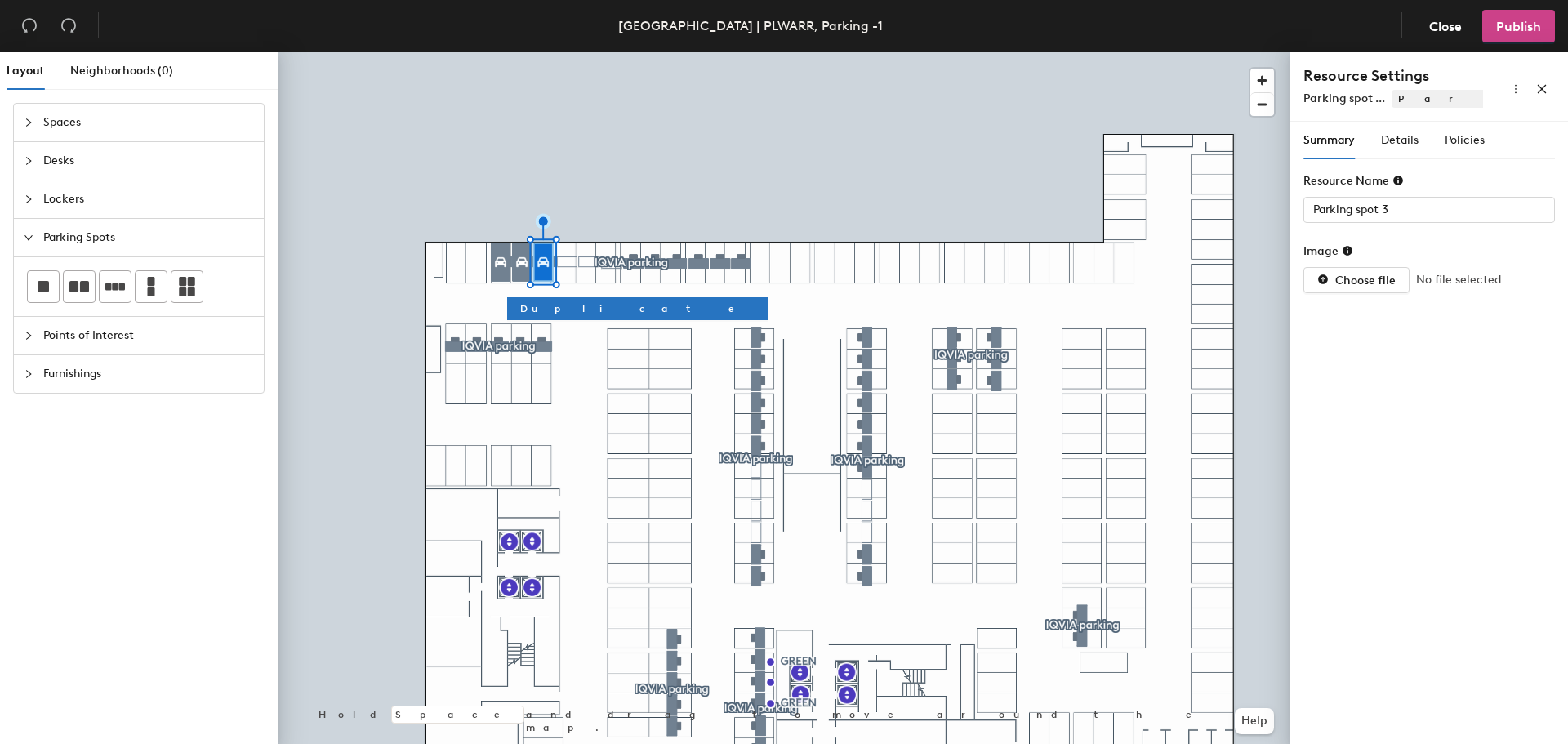
click at [1502, 26] on span "Publish" at bounding box center [1519, 26] width 45 height 16
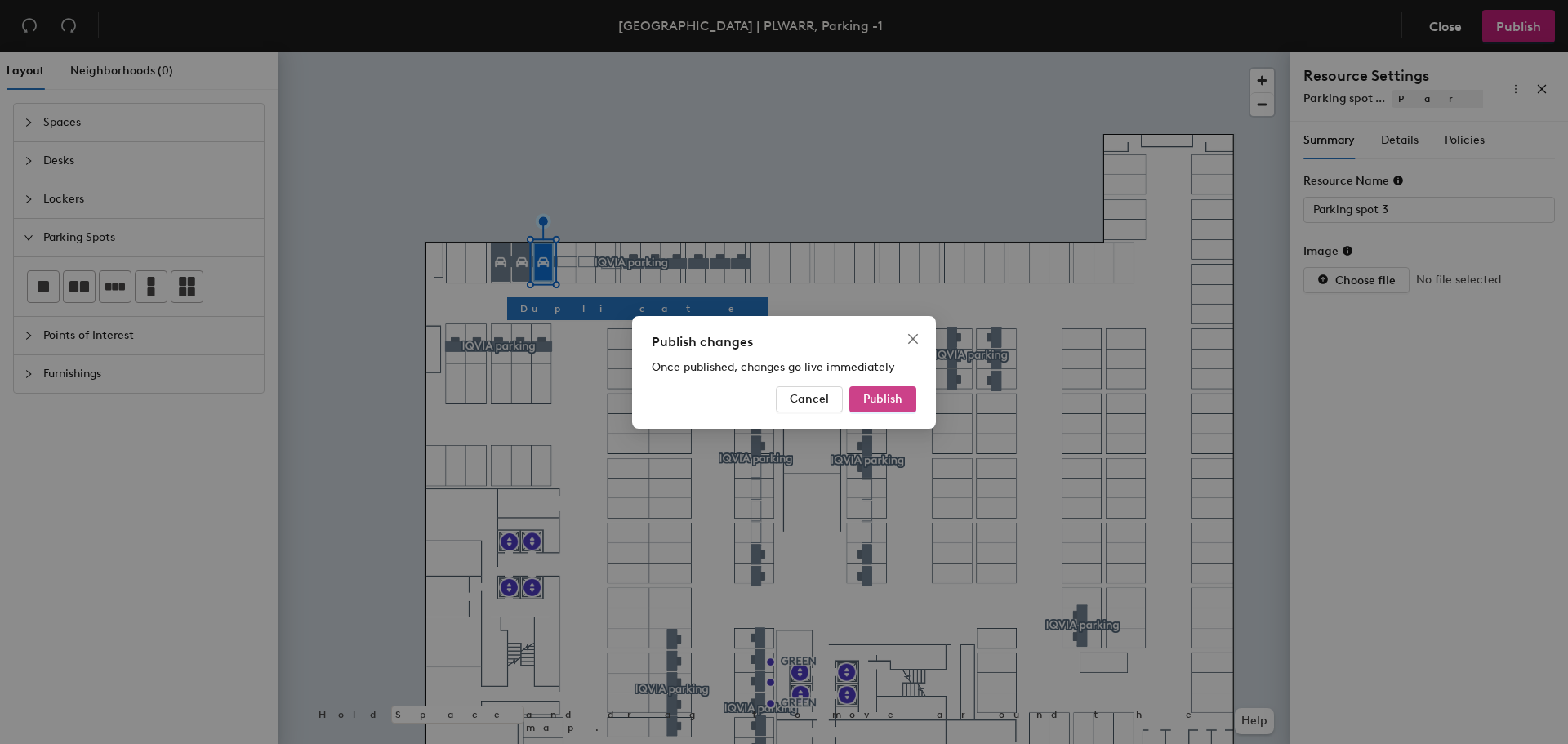
click at [884, 396] on span "Publish" at bounding box center [883, 399] width 39 height 14
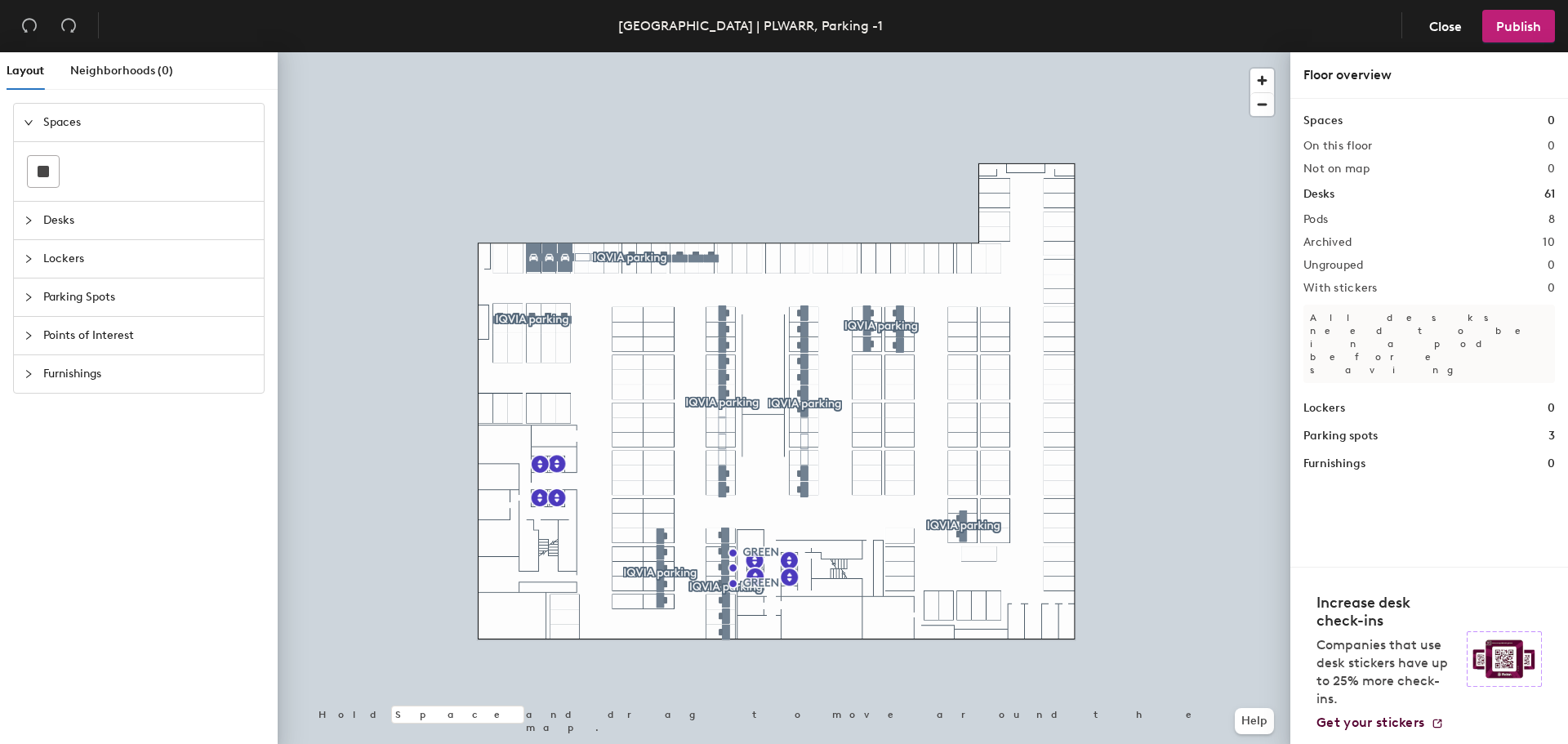
click at [26, 299] on icon "collapsed" at bounding box center [28, 297] width 10 height 10
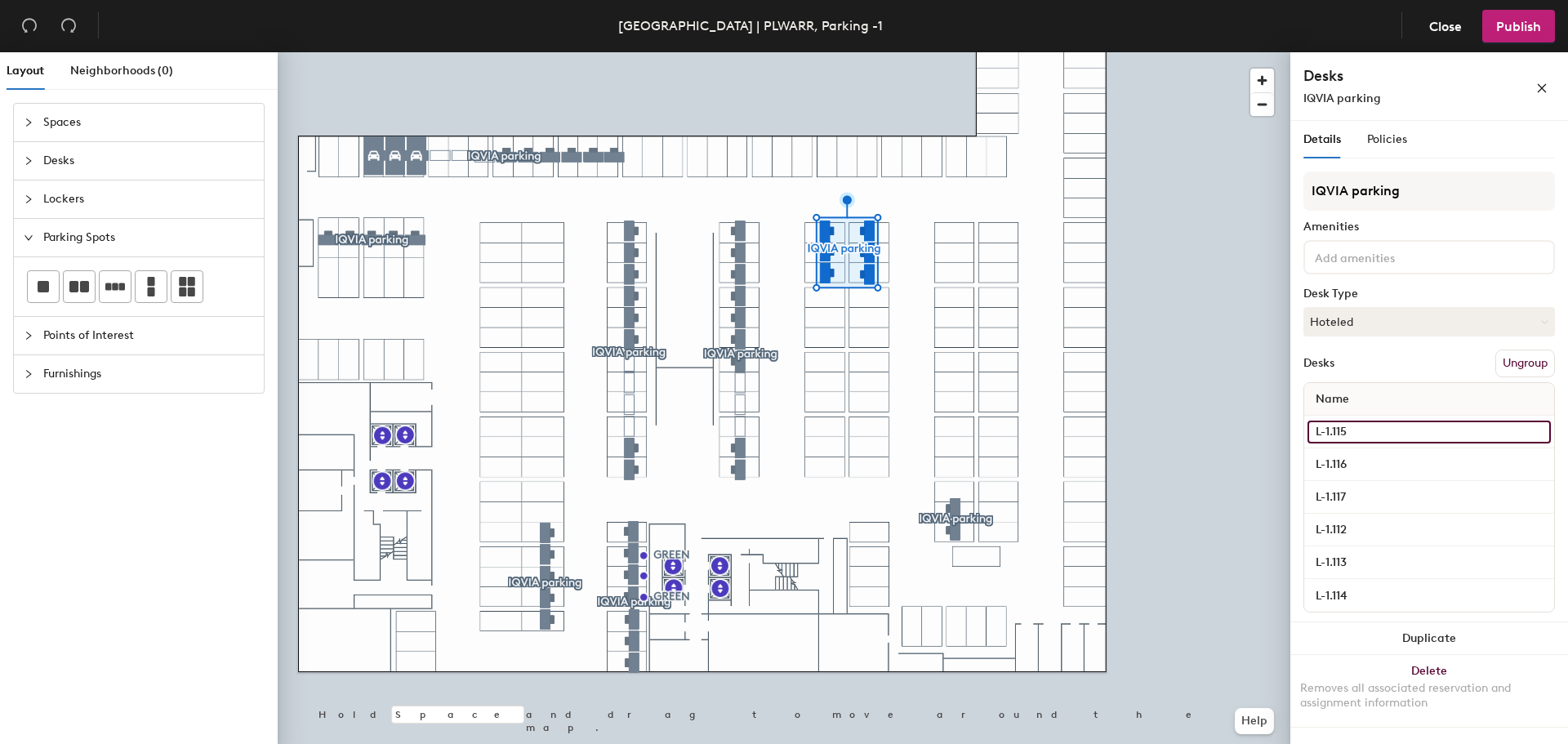
click at [1361, 434] on input "L-1.115" at bounding box center [1429, 432] width 243 height 23
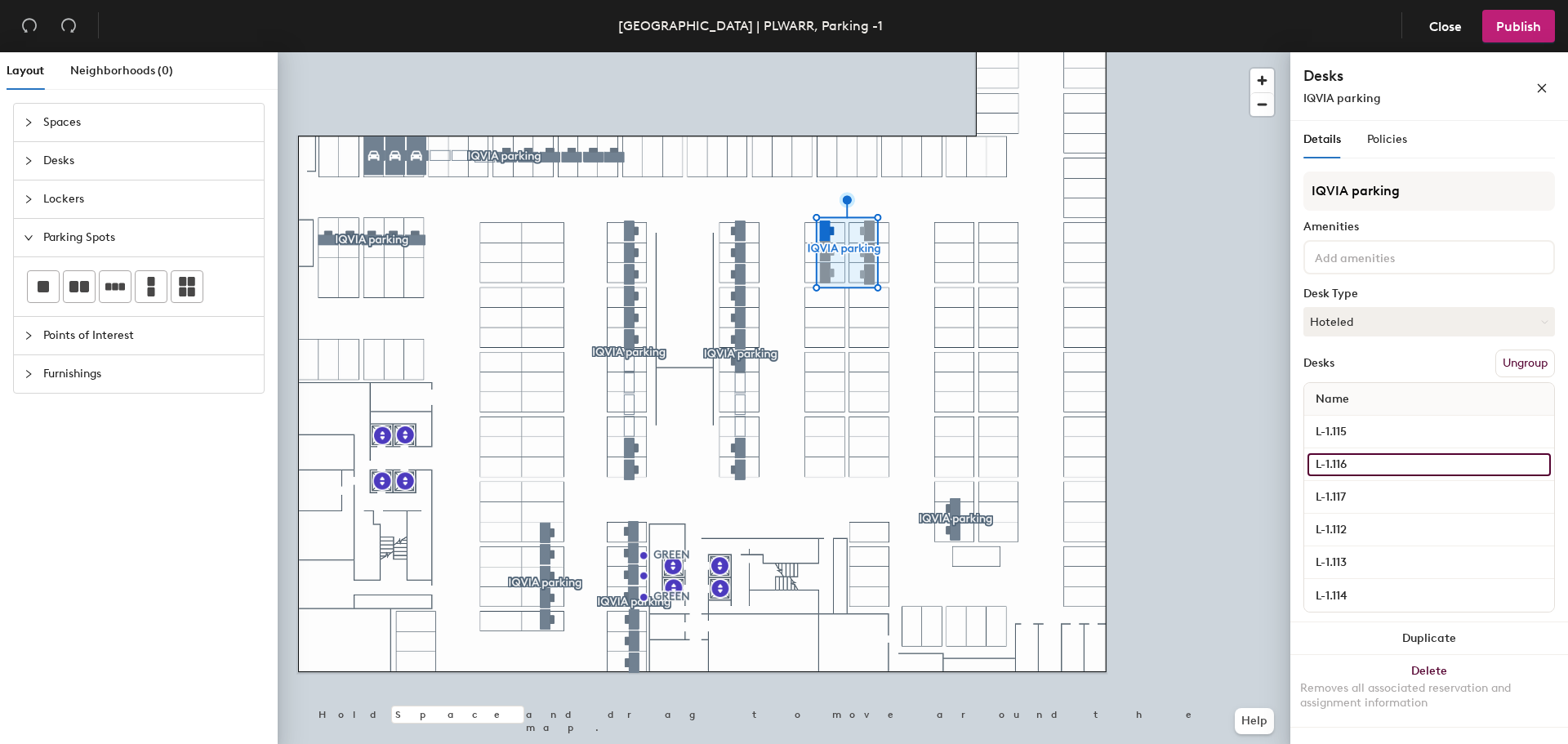
click at [1341, 462] on input "L-1.116" at bounding box center [1429, 464] width 243 height 23
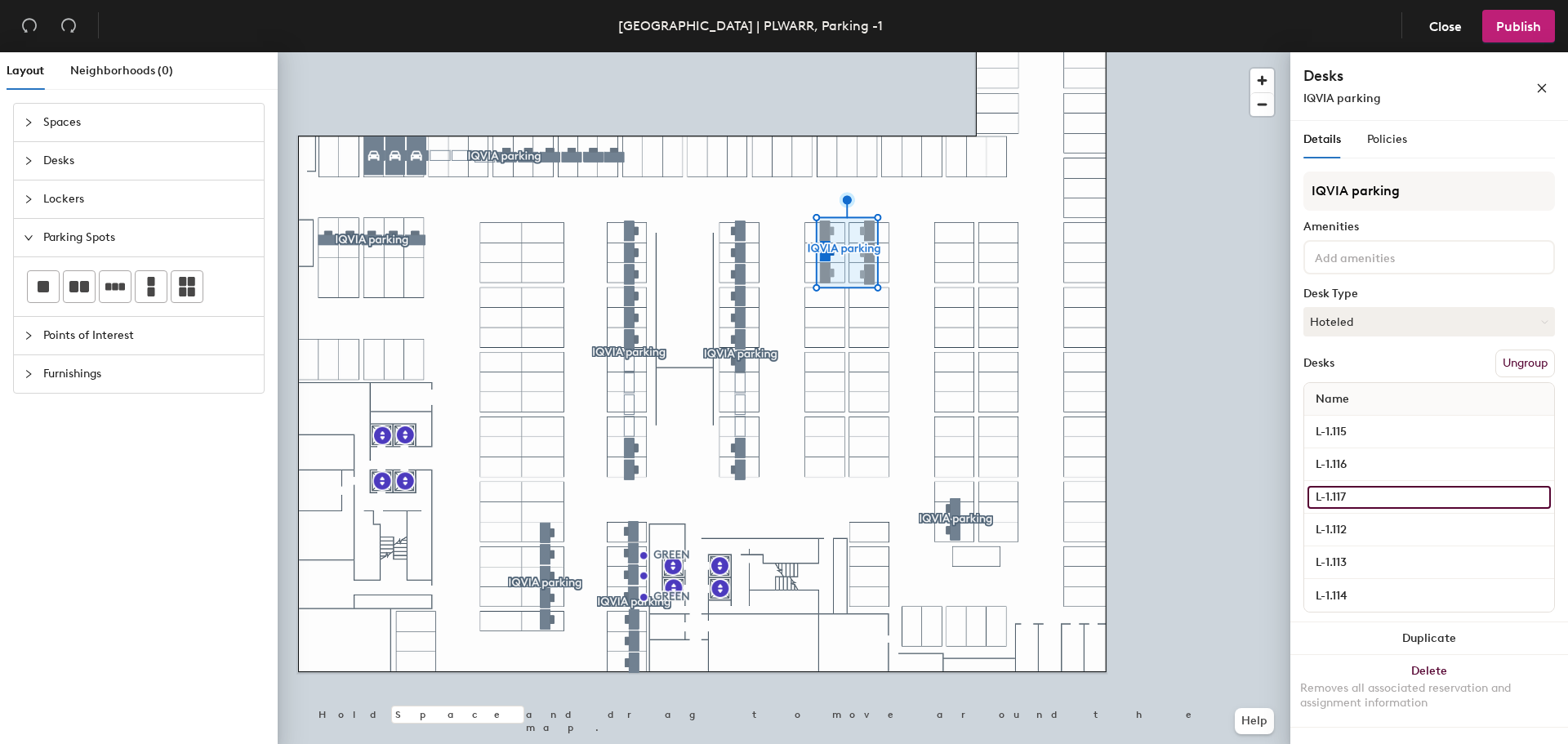
click at [1346, 493] on input "L-1.117" at bounding box center [1429, 497] width 243 height 23
click at [1344, 524] on input "L-1.112" at bounding box center [1429, 530] width 243 height 23
click at [1523, 361] on button "Ungroup" at bounding box center [1525, 364] width 60 height 28
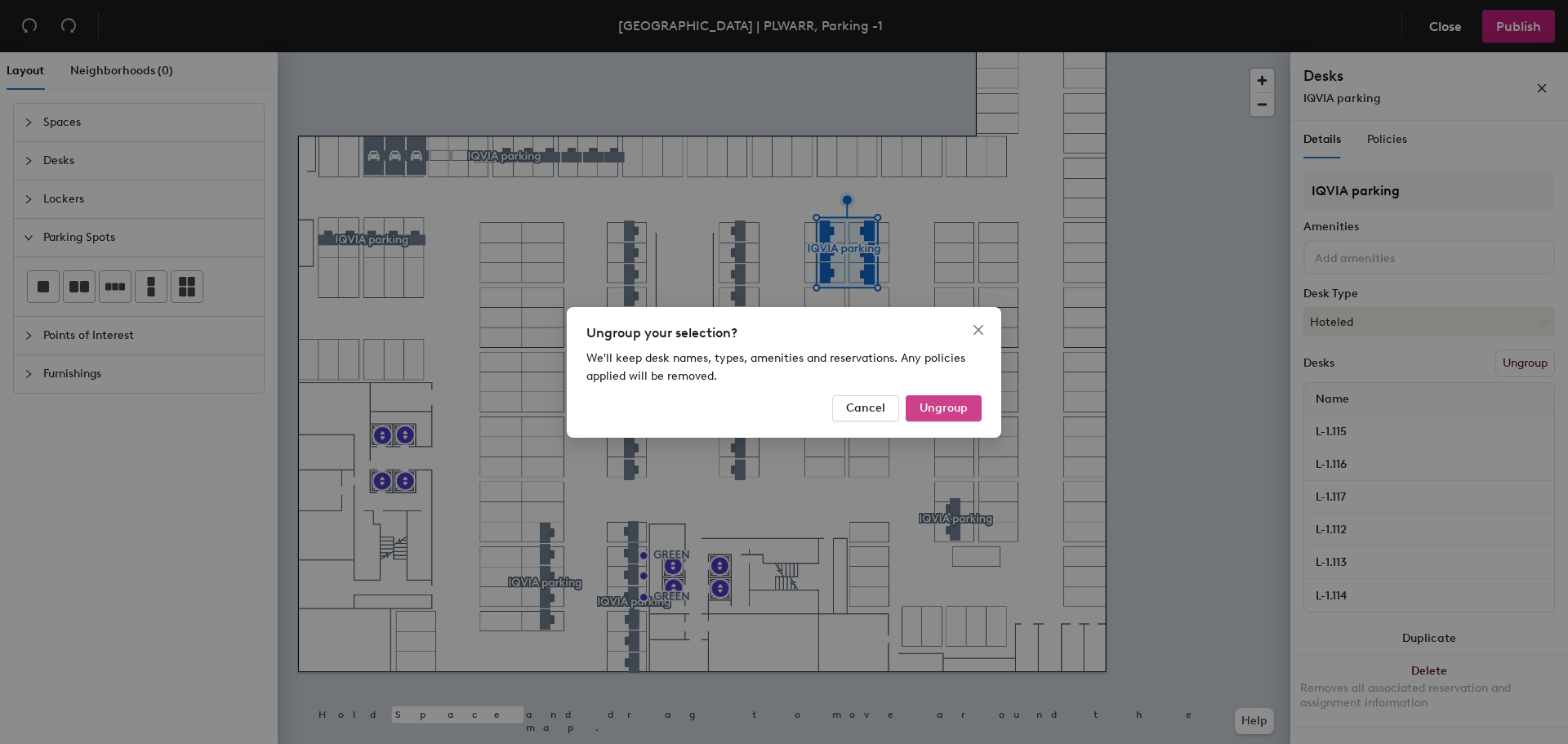
click at [948, 419] on button "Ungroup" at bounding box center [943, 408] width 76 height 26
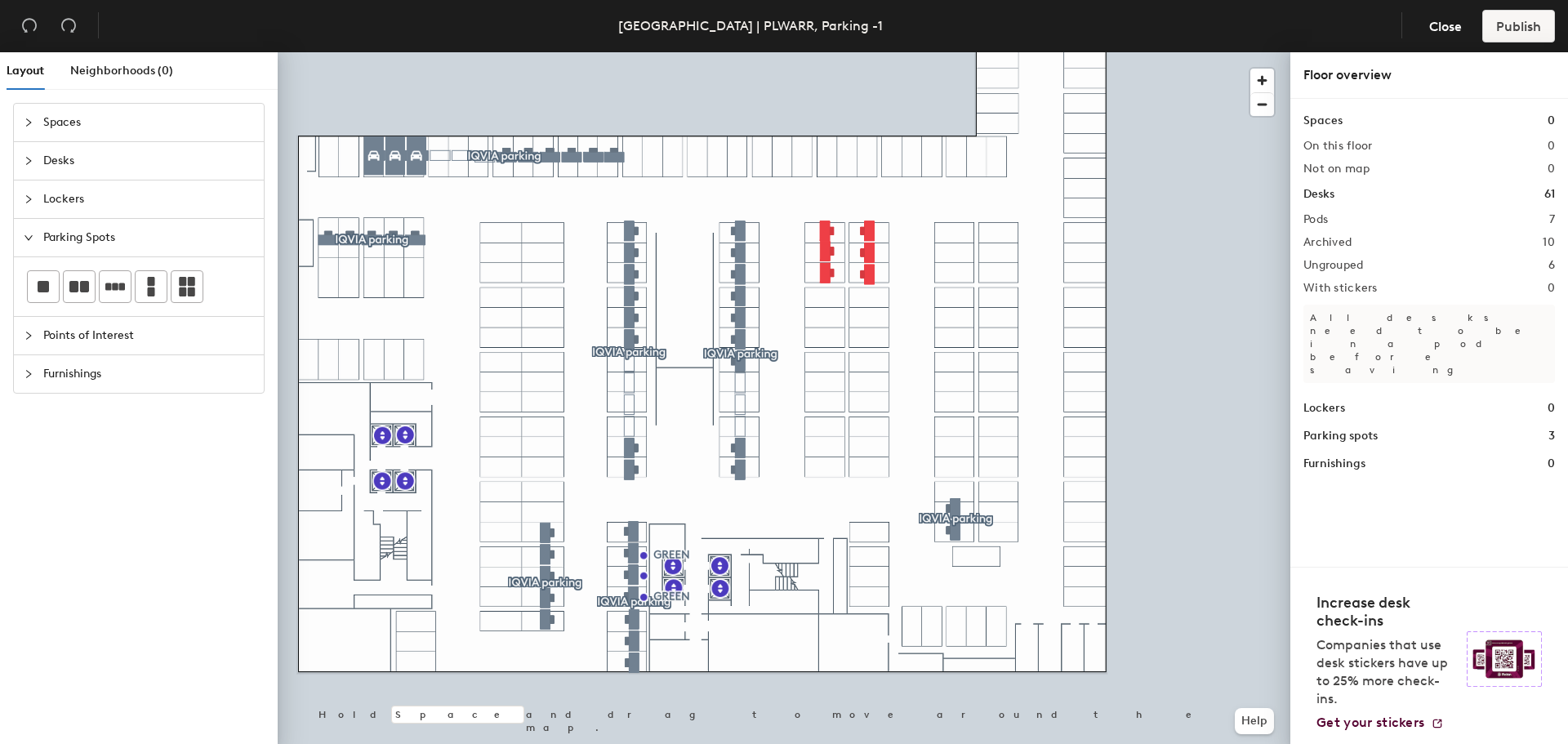
click at [825, 52] on div at bounding box center [784, 52] width 1012 height 0
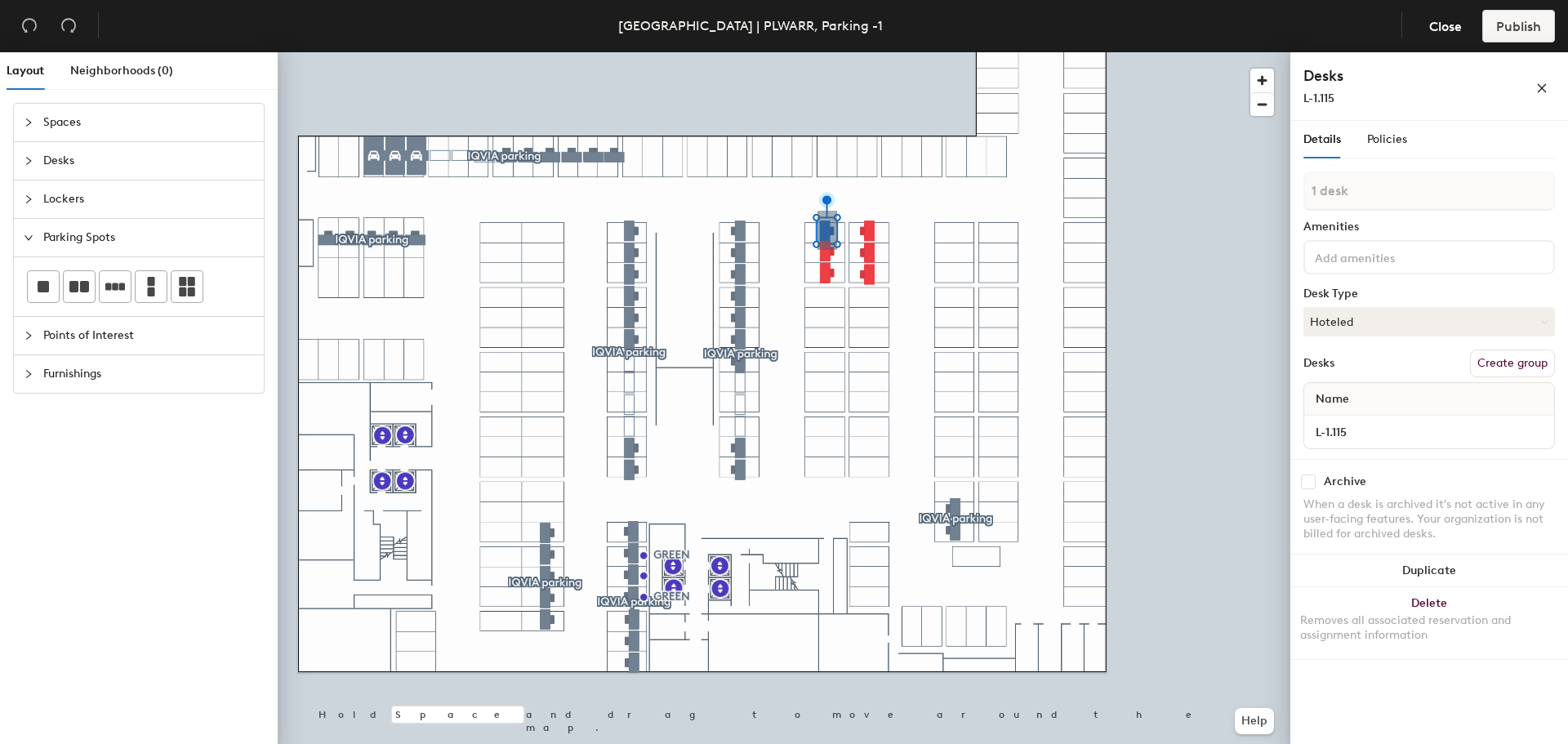
click at [828, 230] on div "Layout Neighborhoods (0) Spaces Desks Lockers Parking Spots Points of Interest …" at bounding box center [784, 401] width 1568 height 698
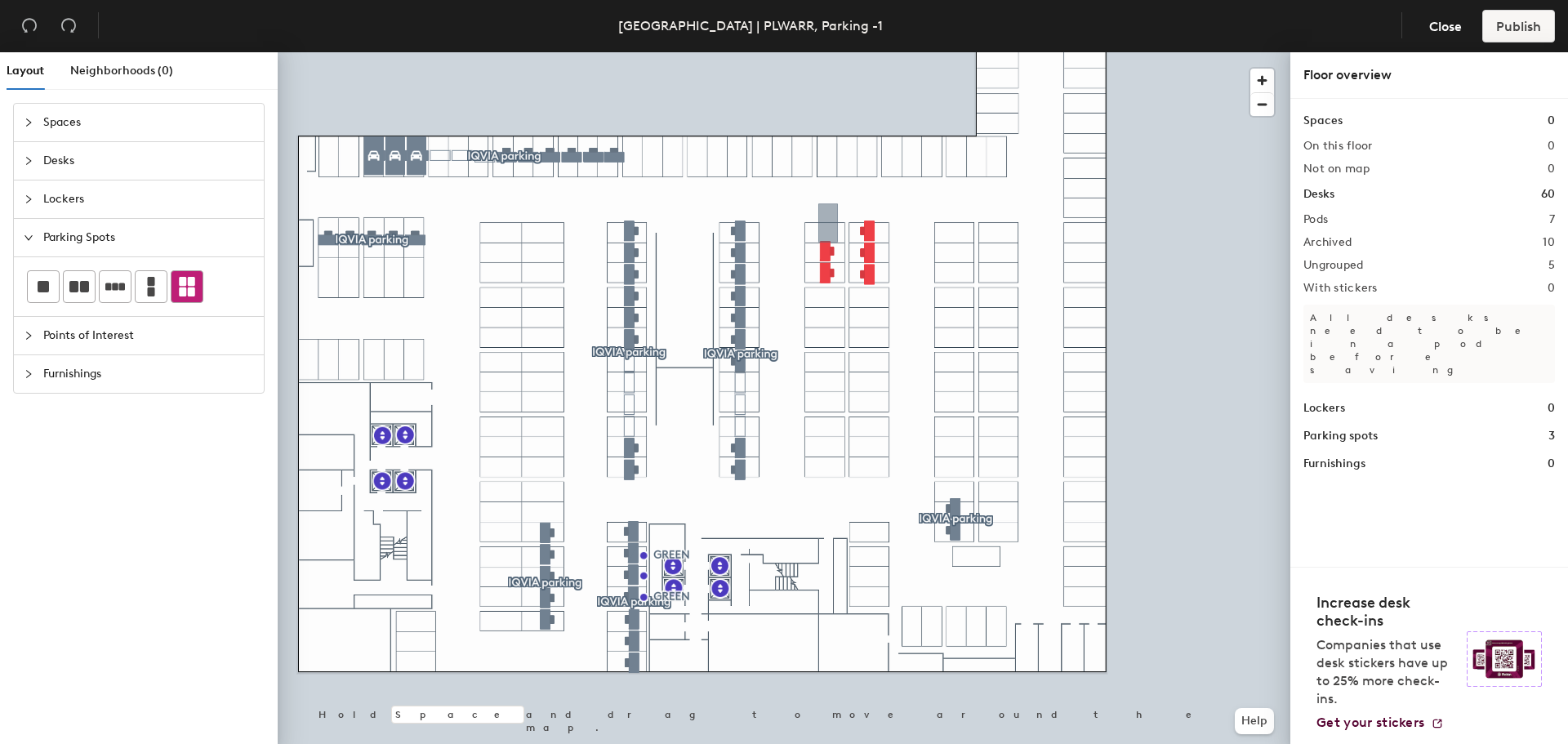
click at [825, 221] on div "Layout Neighborhoods (0) Spaces Desks Lockers Parking Spots Points of Interest …" at bounding box center [784, 401] width 1568 height 698
click at [827, 52] on div at bounding box center [784, 52] width 1012 height 0
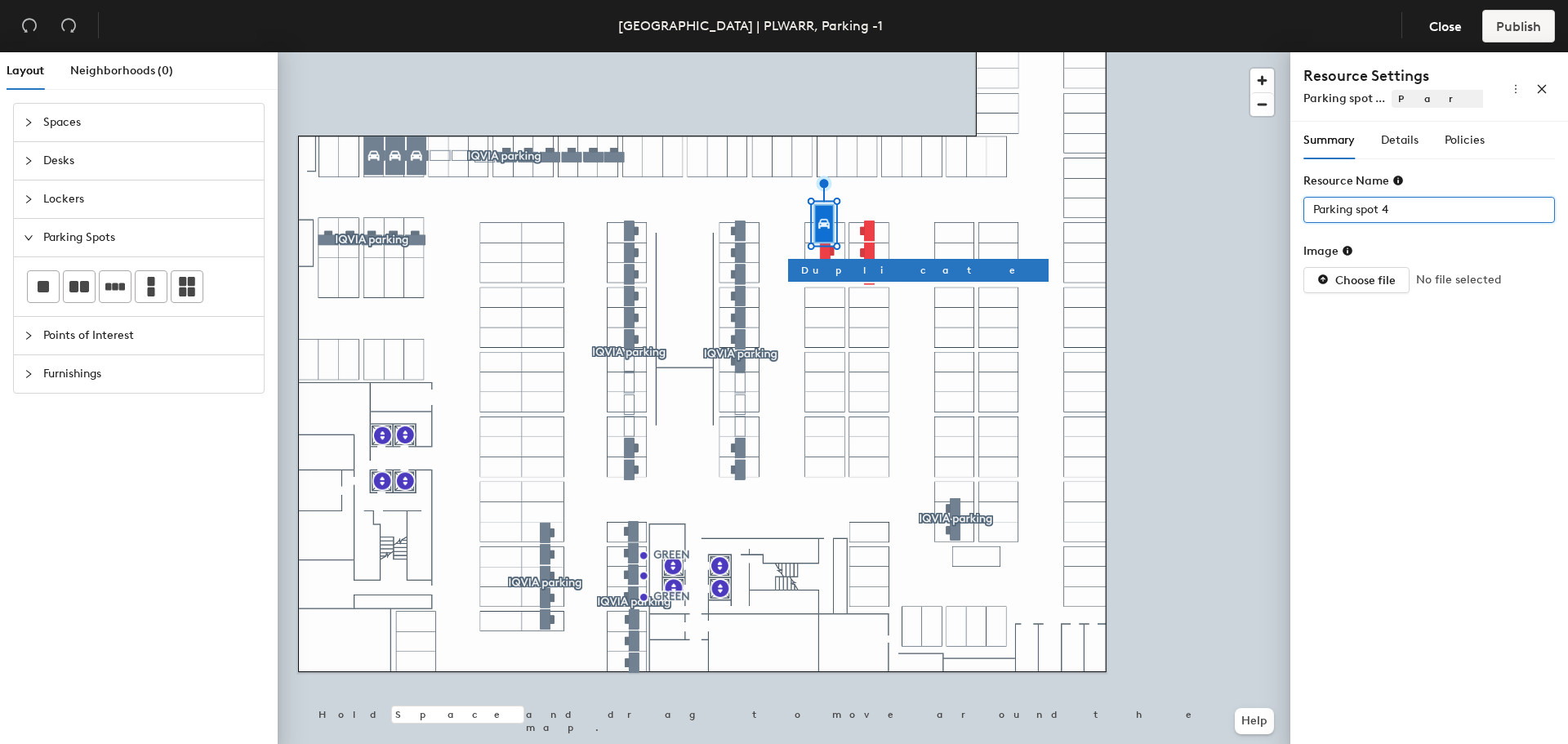
drag, startPoint x: 1411, startPoint y: 210, endPoint x: 1319, endPoint y: 212, distance: 92.0
click at [1319, 211] on input "Parking spot 4" at bounding box center [1429, 210] width 252 height 26
type input "L-1.115"
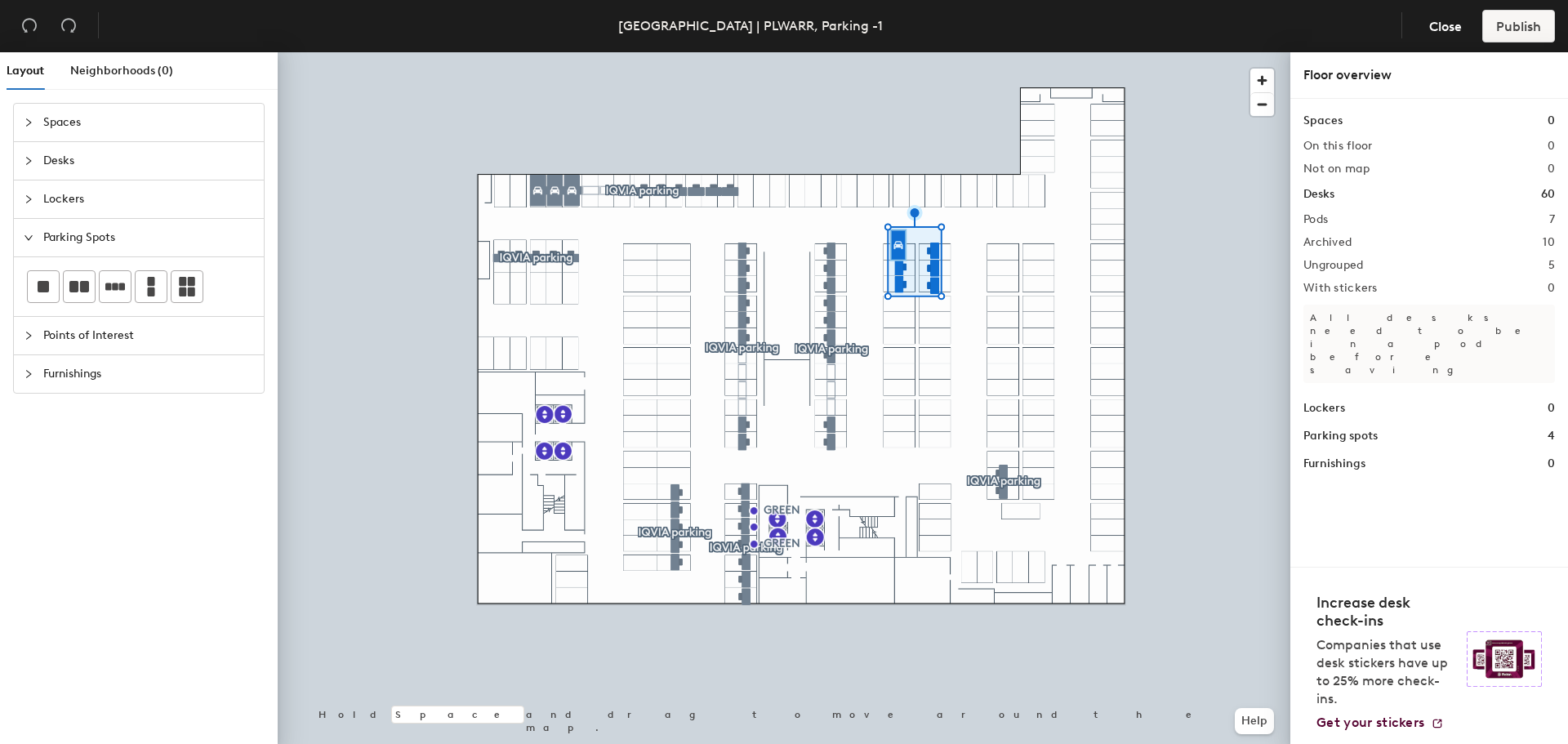
drag, startPoint x: 1298, startPoint y: 236, endPoint x: 1343, endPoint y: 263, distance: 52.5
click at [1343, 263] on h2 "Ungrouped" at bounding box center [1333, 266] width 61 height 13
click at [1333, 267] on h2 "Ungrouped" at bounding box center [1333, 266] width 61 height 13
click at [1560, 265] on div "Spaces 0 On this floor 0 Not on map 0 Desks 60 Pods 7 Archived 10 Ungrouped 5 W…" at bounding box center [1429, 333] width 278 height 468
click at [1350, 427] on h1 "Parking spots" at bounding box center [1341, 435] width 75 height 18
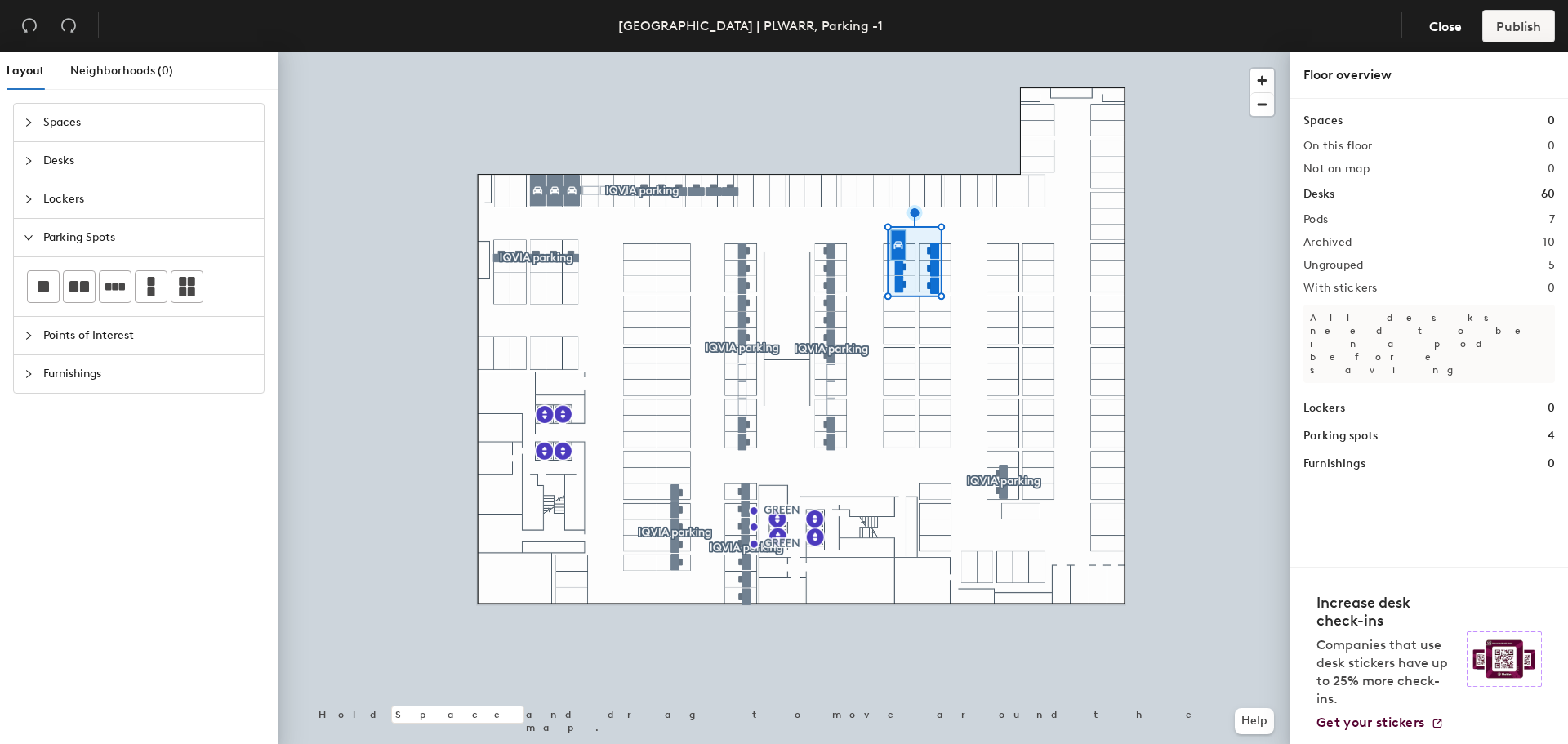
click at [1241, 52] on div at bounding box center [784, 52] width 1012 height 0
click at [1448, 22] on span "Close" at bounding box center [1445, 26] width 33 height 16
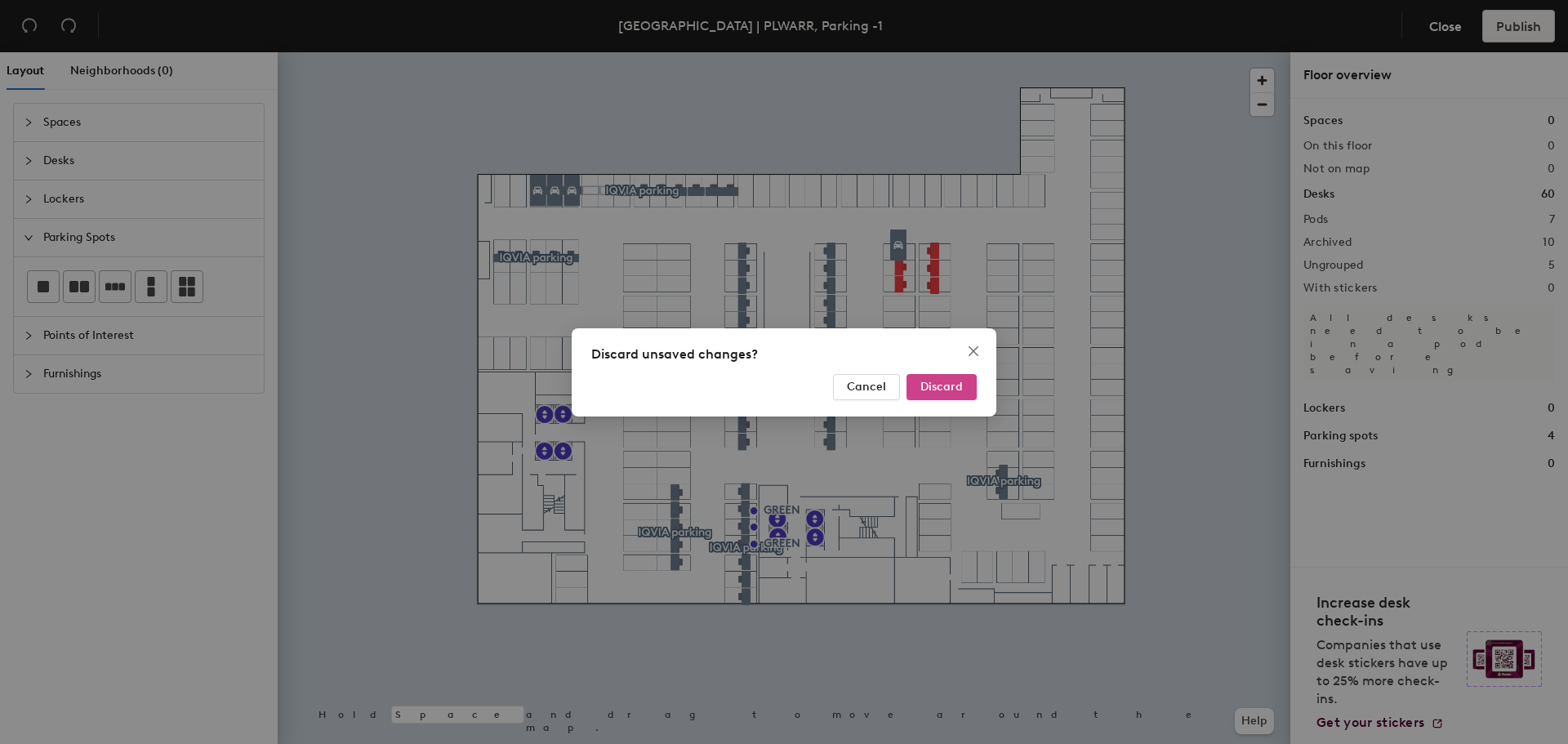
click at [963, 380] on button "Discard" at bounding box center [942, 387] width 70 height 26
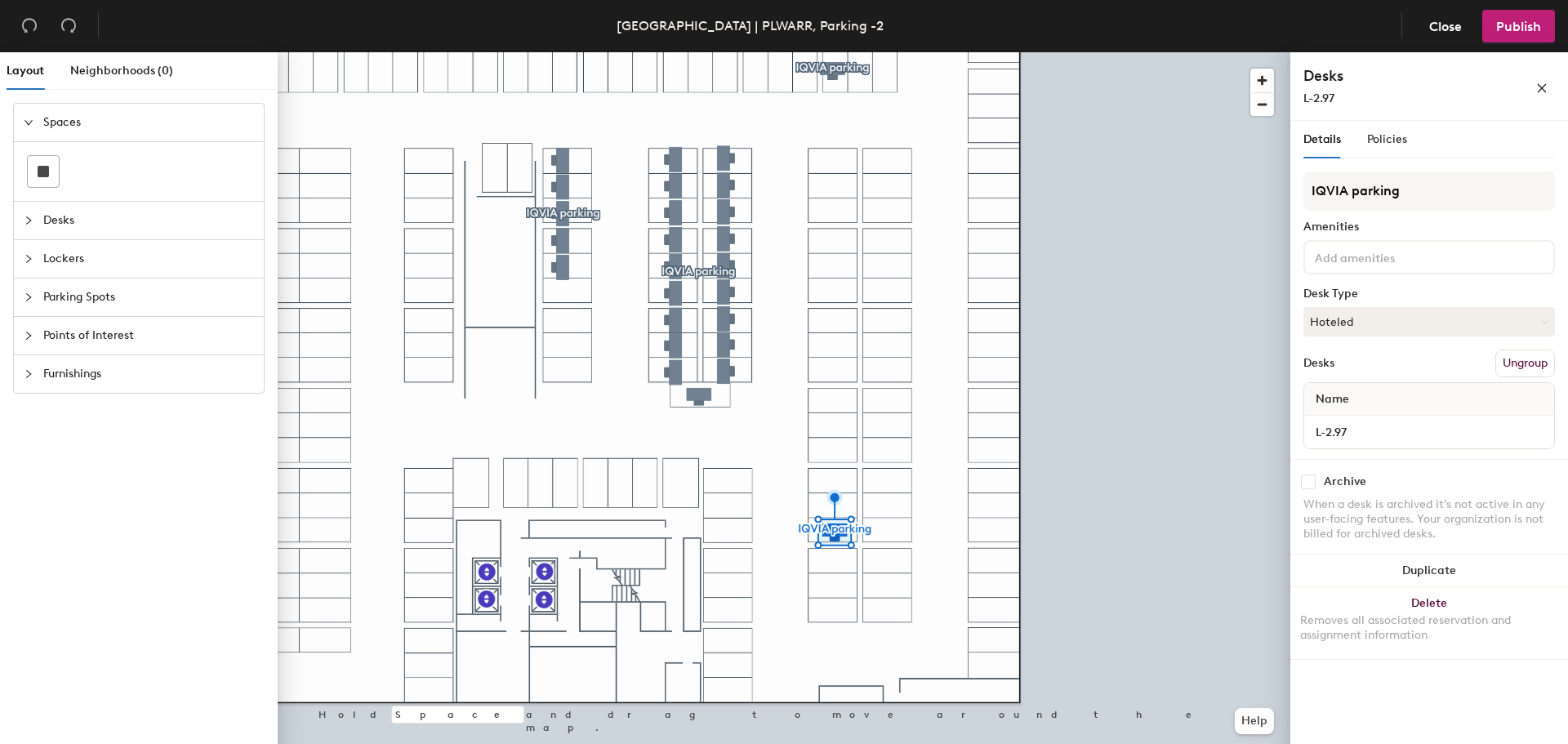
click at [95, 294] on span "Parking Spots" at bounding box center [148, 297] width 211 height 37
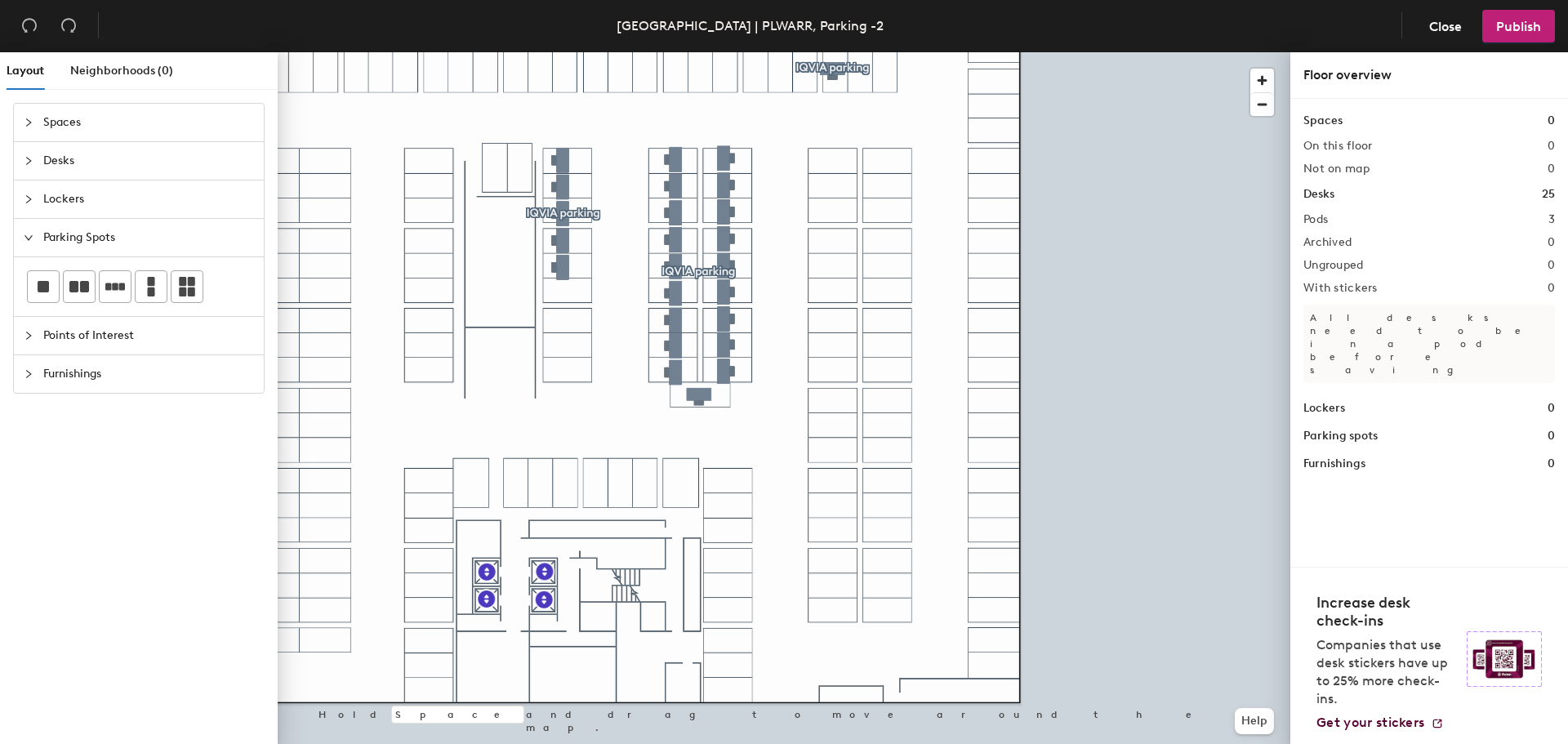
click at [829, 528] on div "Layout Neighborhoods (0) Spaces Desks Lockers Parking Spots Points of Interest …" at bounding box center [784, 401] width 1568 height 698
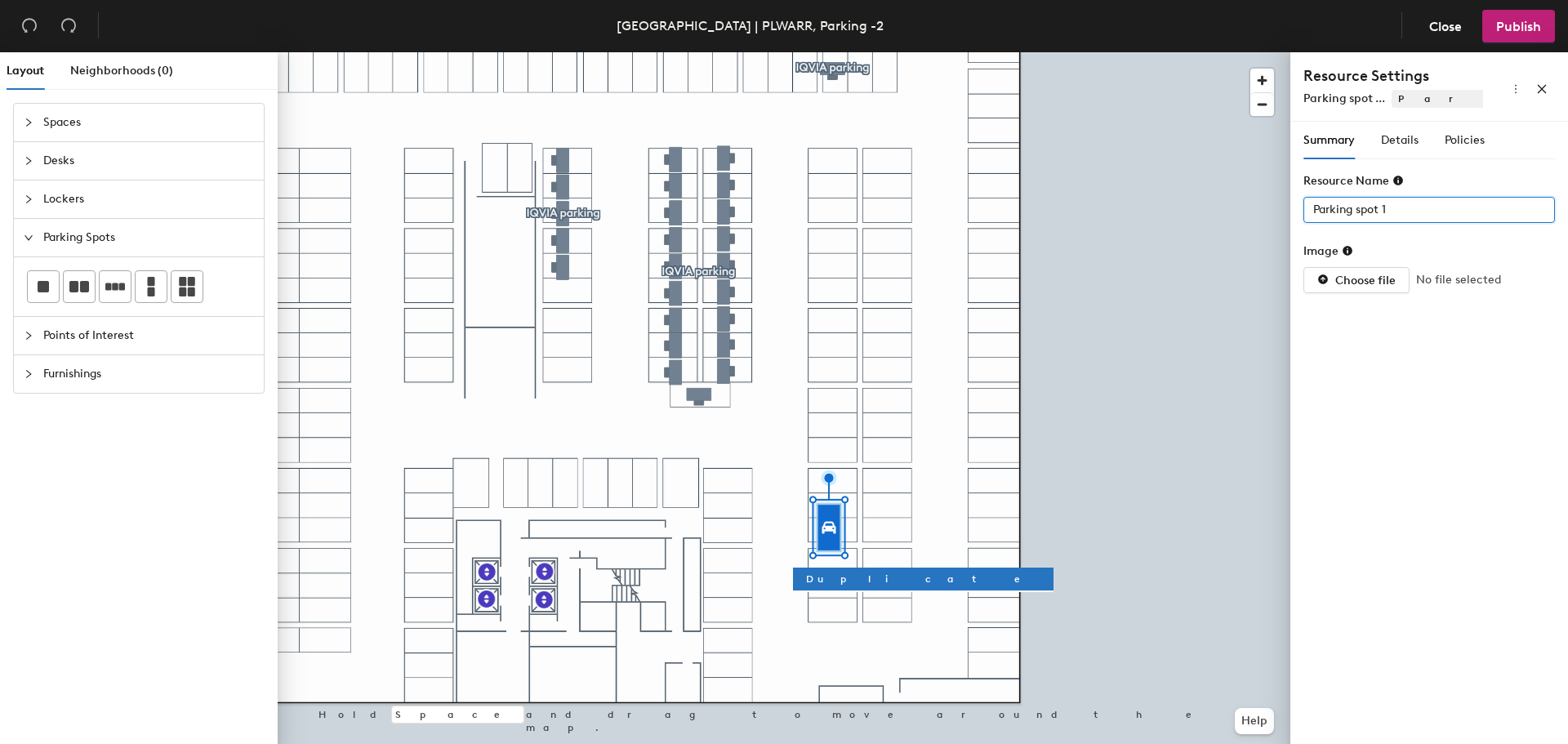
click at [1270, 221] on div "Layout Neighborhoods (0) Spaces Desks Lockers Parking Spots Points of Interest …" at bounding box center [784, 401] width 1568 height 698
type input "L-2.97"
click at [1409, 141] on span "Details" at bounding box center [1400, 140] width 37 height 14
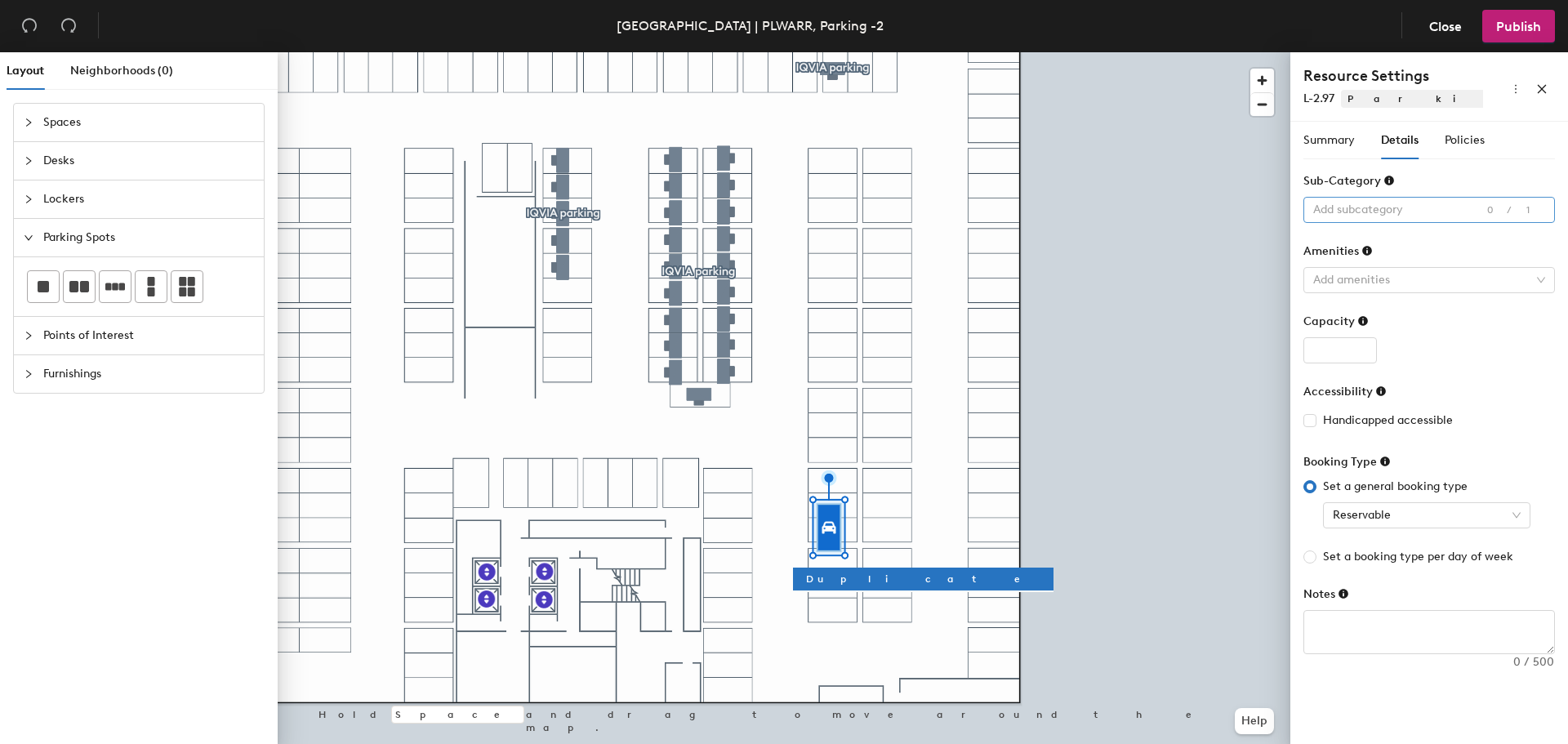
click at [1451, 206] on div at bounding box center [1421, 210] width 227 height 23
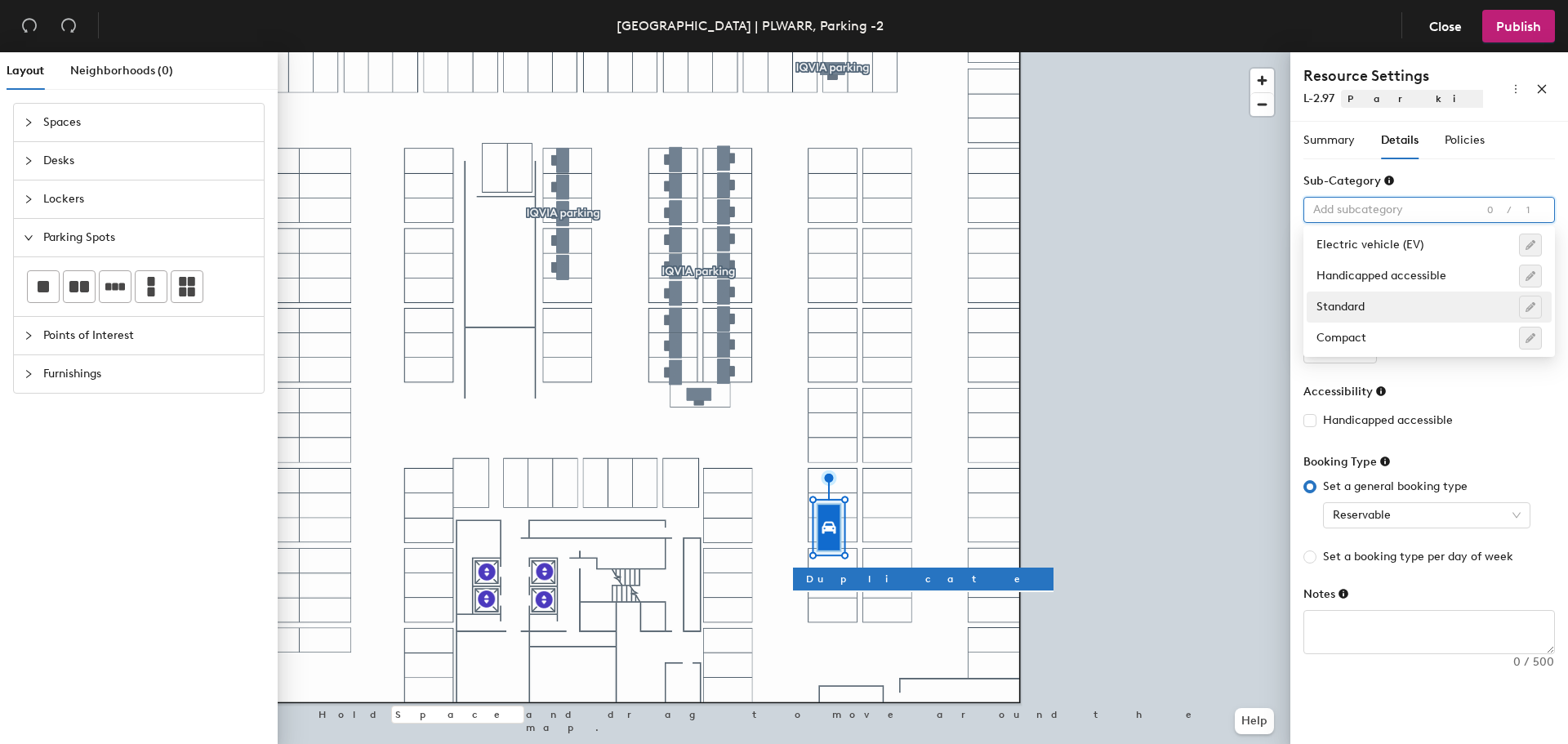
click at [1368, 307] on div "Standard" at bounding box center [1429, 307] width 226 height 23
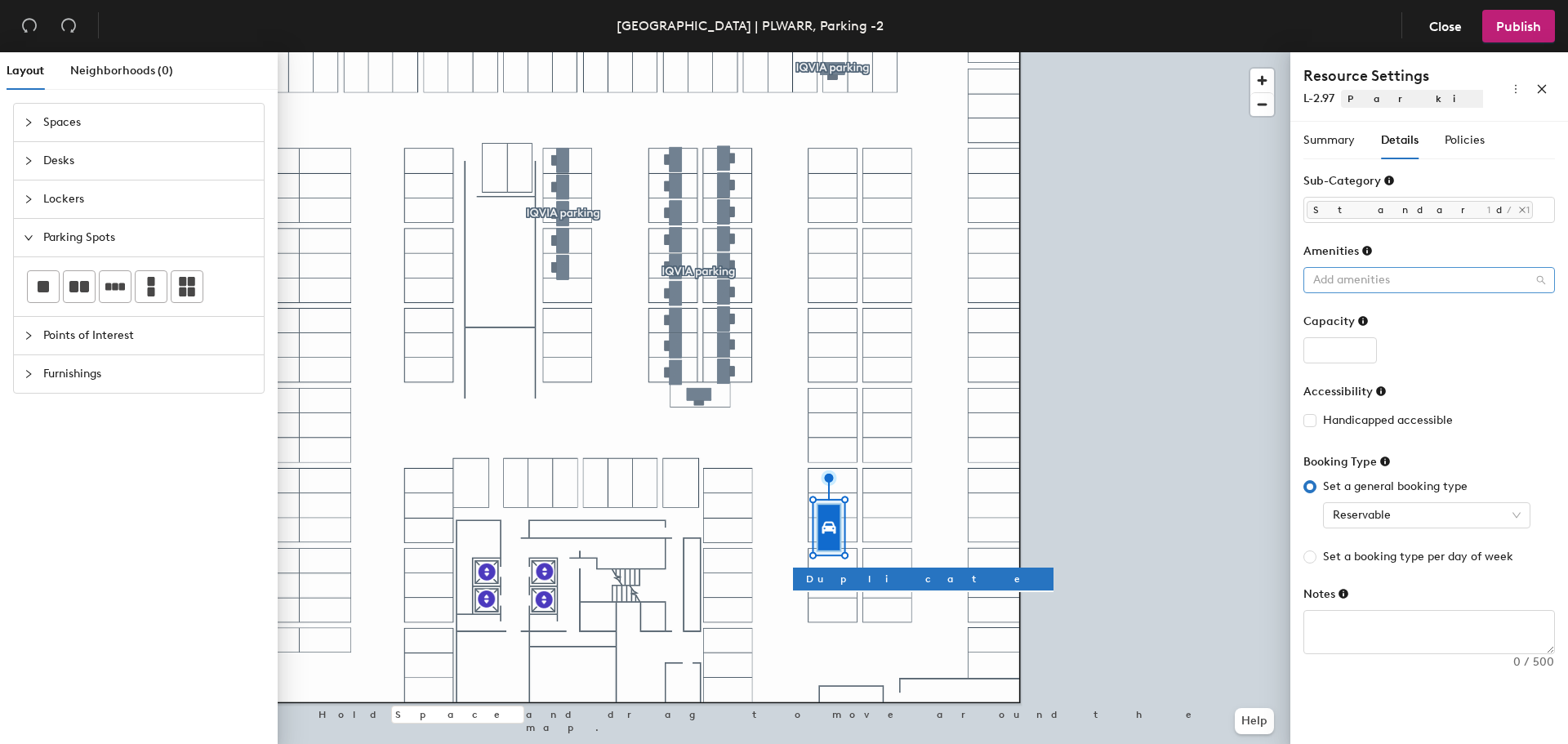
click at [1389, 273] on div at bounding box center [1421, 280] width 227 height 23
click at [1481, 137] on span "Policies" at bounding box center [1465, 140] width 40 height 14
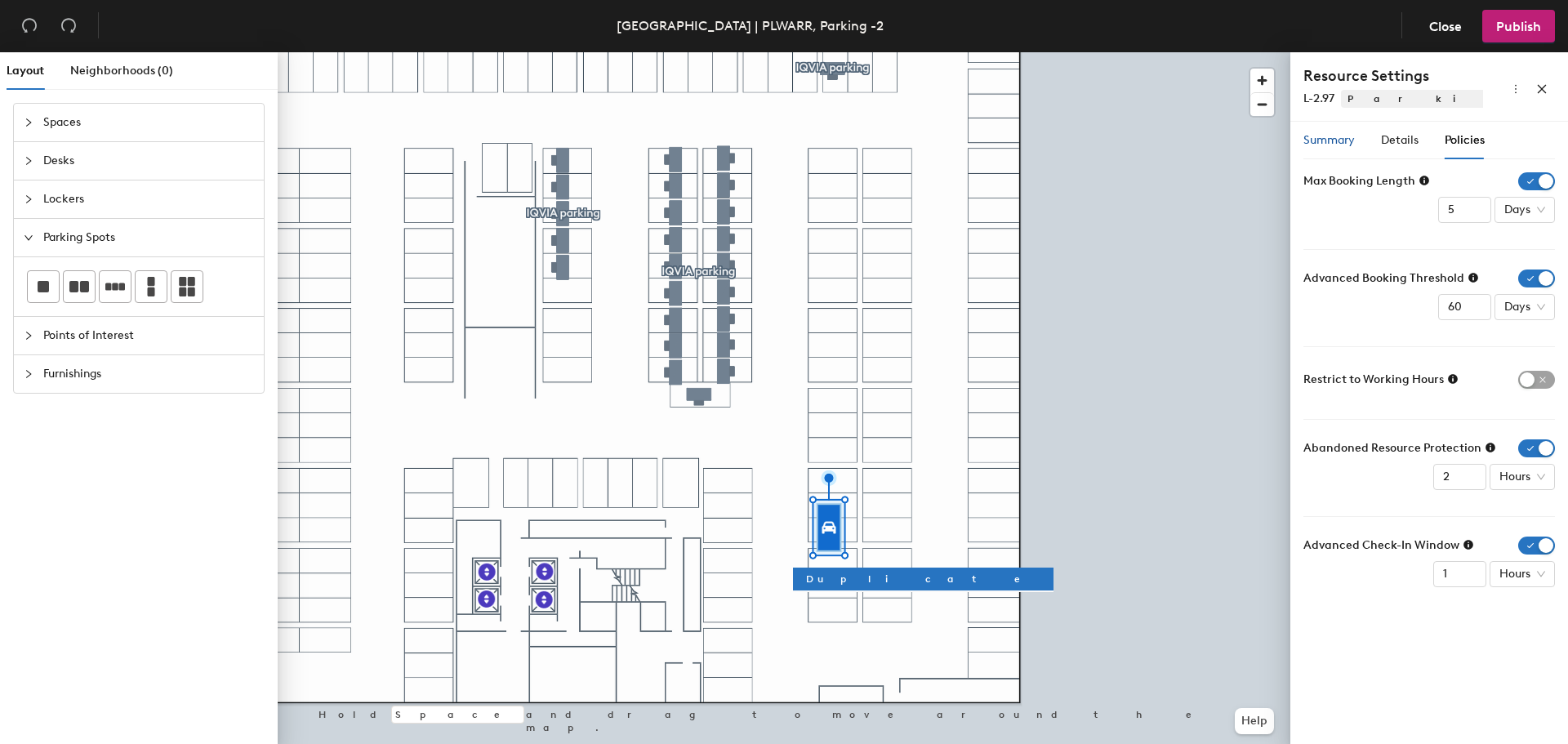
click at [1334, 145] on span "Summary" at bounding box center [1328, 140] width 51 height 14
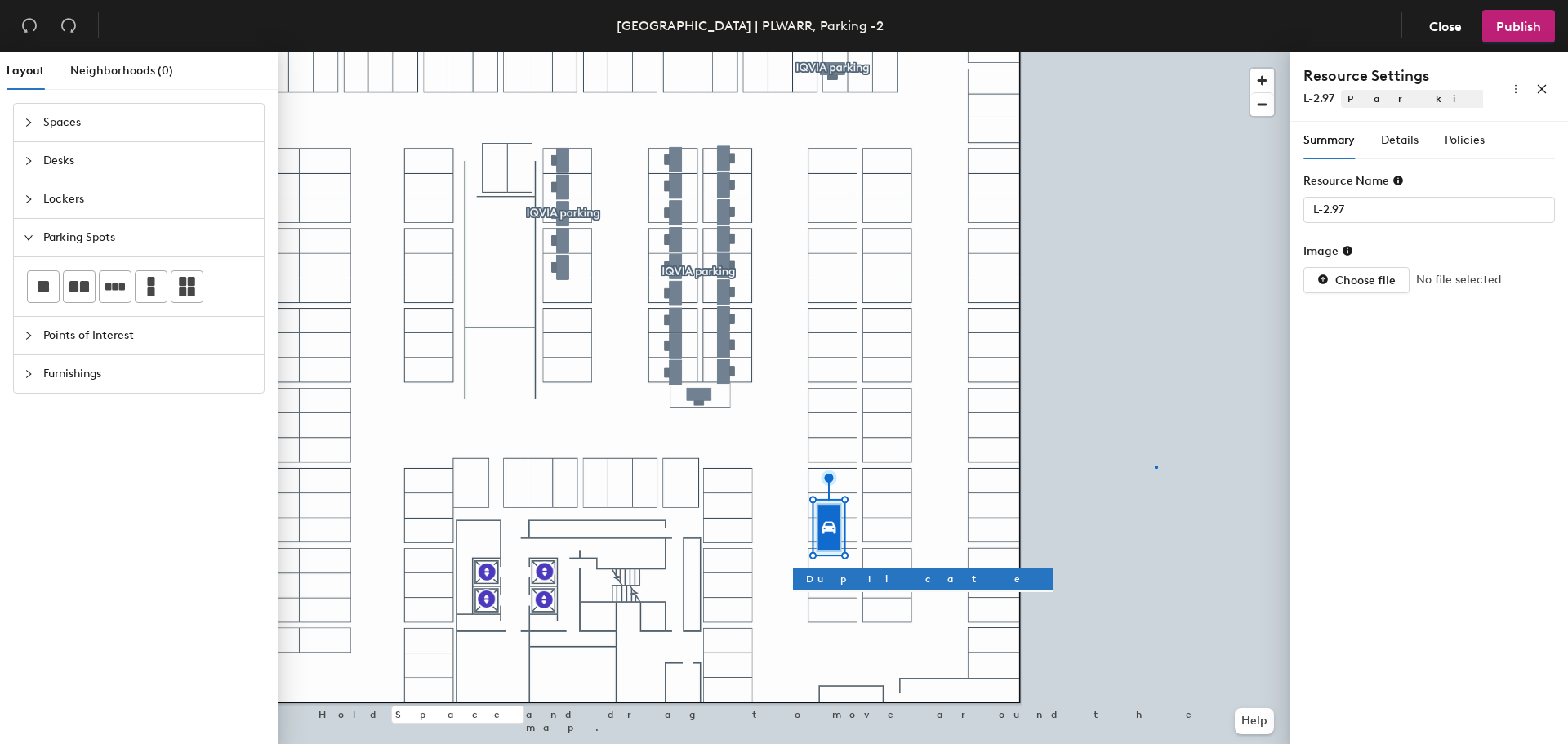
click at [1155, 52] on div at bounding box center [784, 52] width 1012 height 0
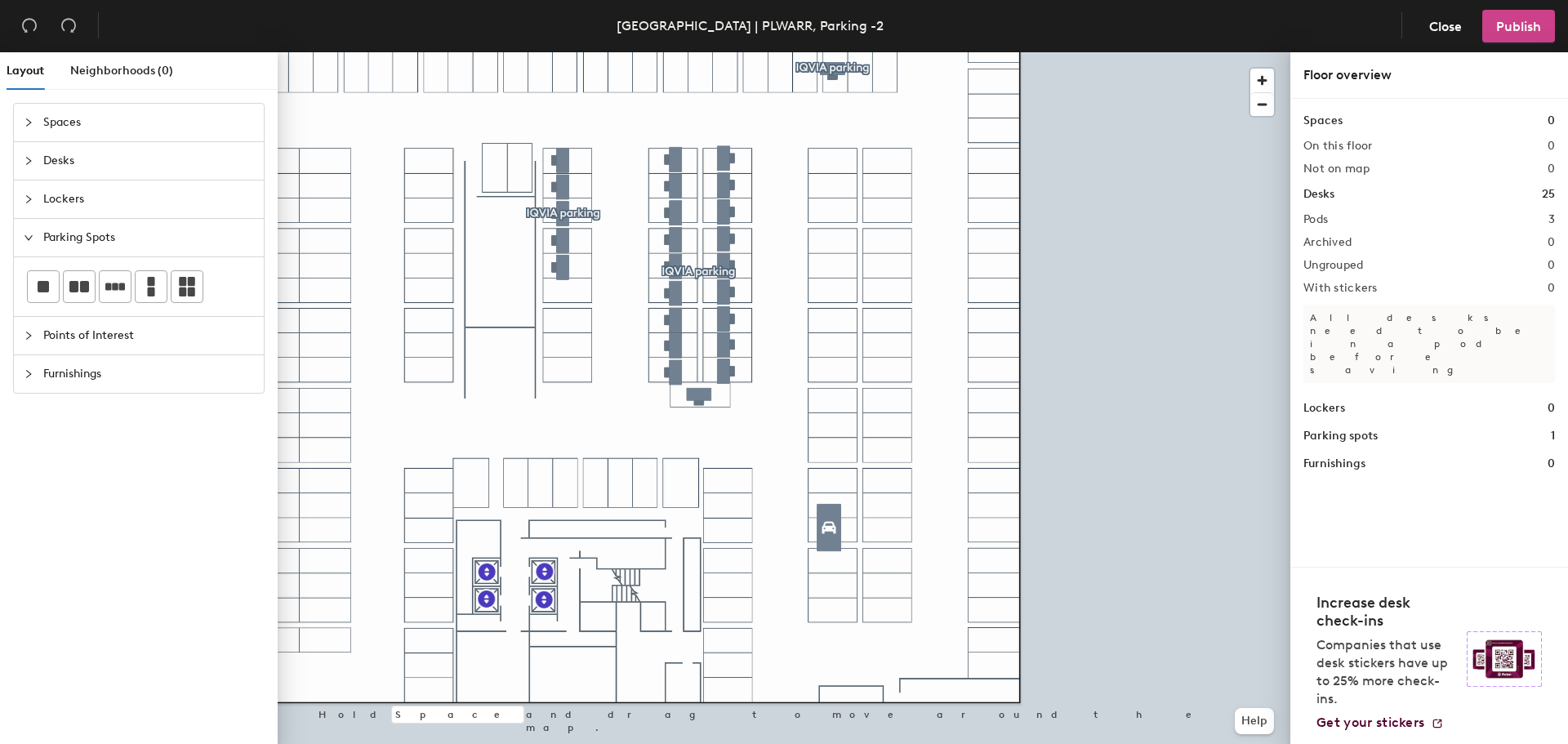
click at [1528, 27] on span "Publish" at bounding box center [1519, 26] width 45 height 16
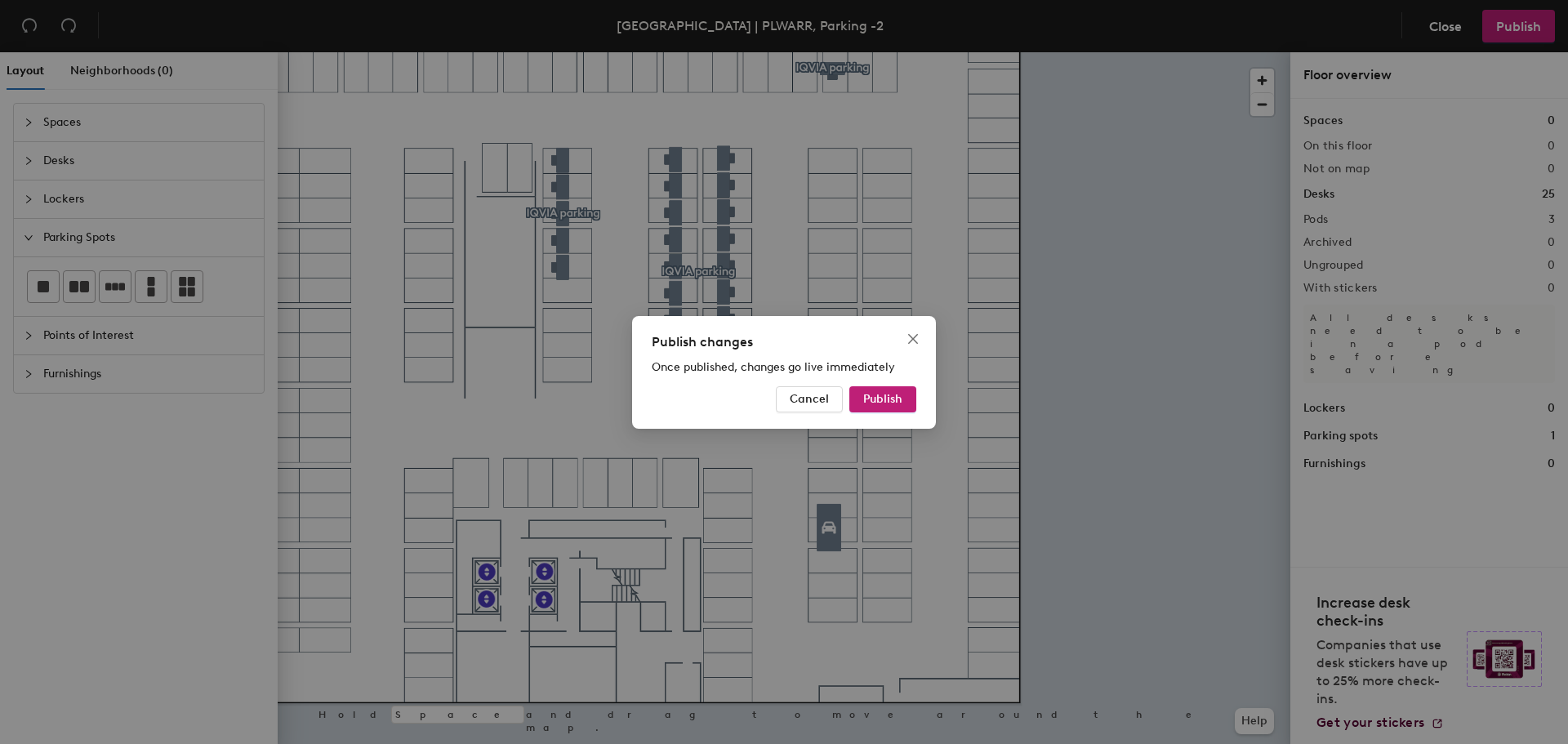
drag, startPoint x: 873, startPoint y: 386, endPoint x: 890, endPoint y: 412, distance: 31.1
click at [873, 386] on button "Publish" at bounding box center [883, 399] width 67 height 26
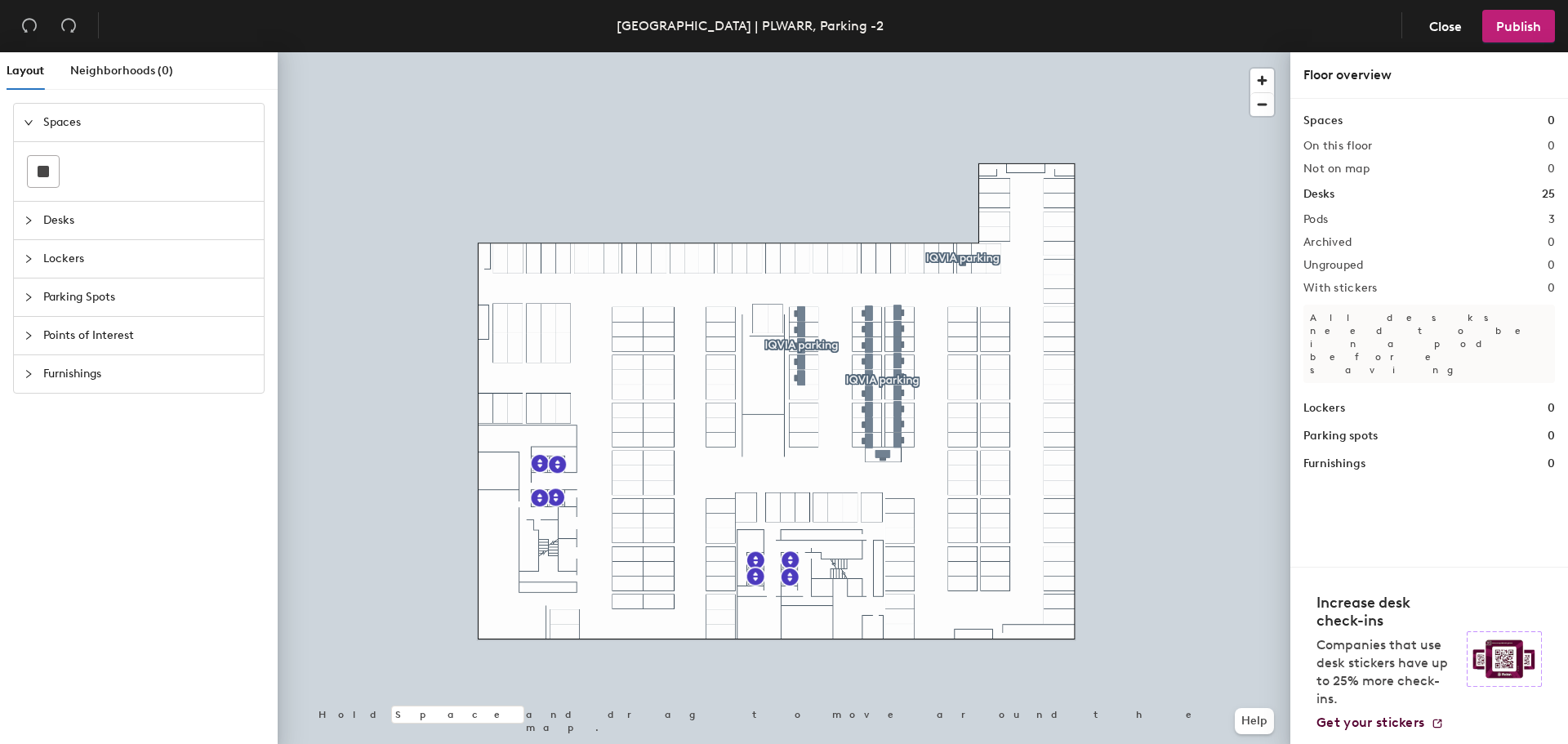
click at [69, 215] on span "Desks" at bounding box center [148, 220] width 211 height 37
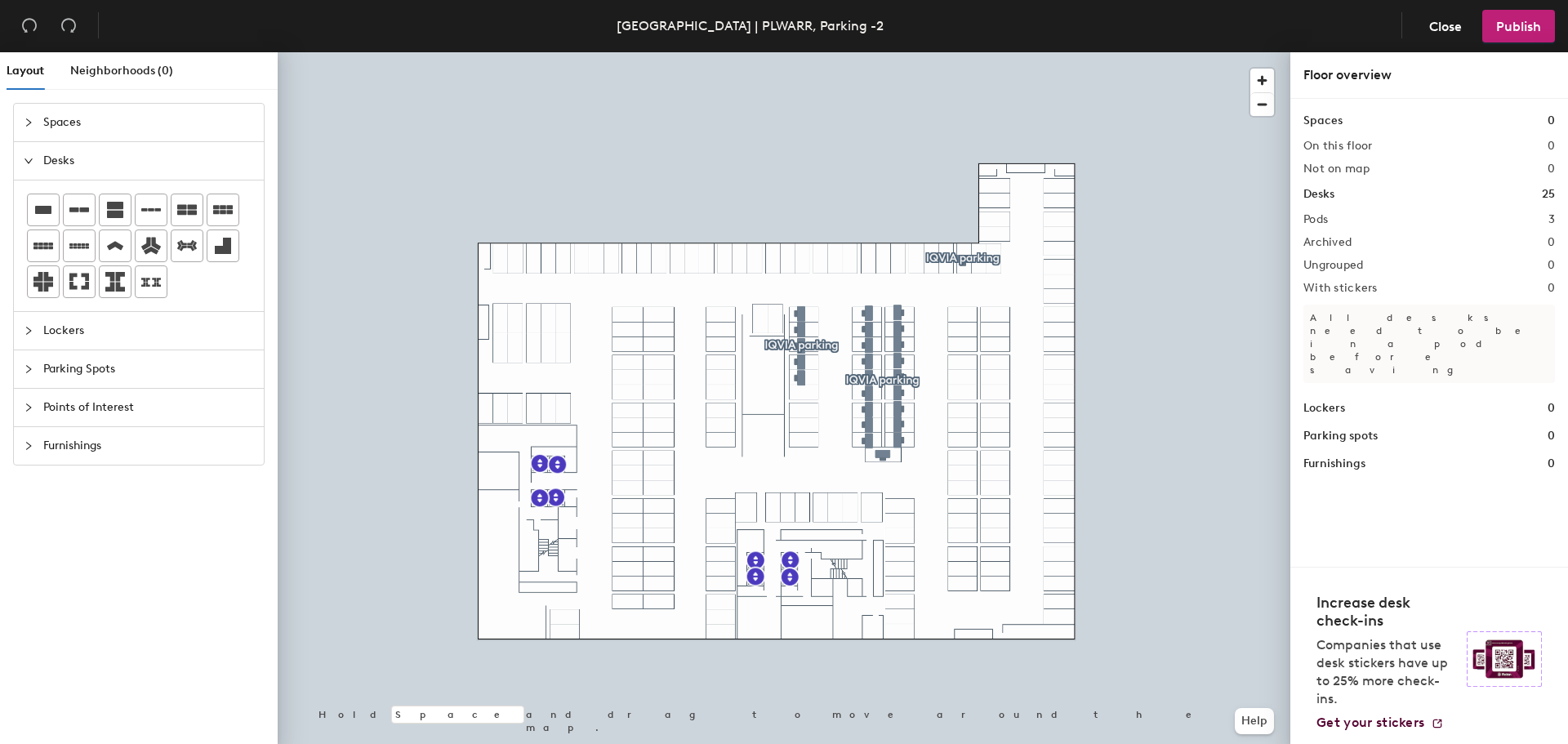
click at [966, 533] on div "Layout Neighborhoods (0) Spaces Desks Lockers Parking Spots Points of Interest …" at bounding box center [784, 401] width 1568 height 698
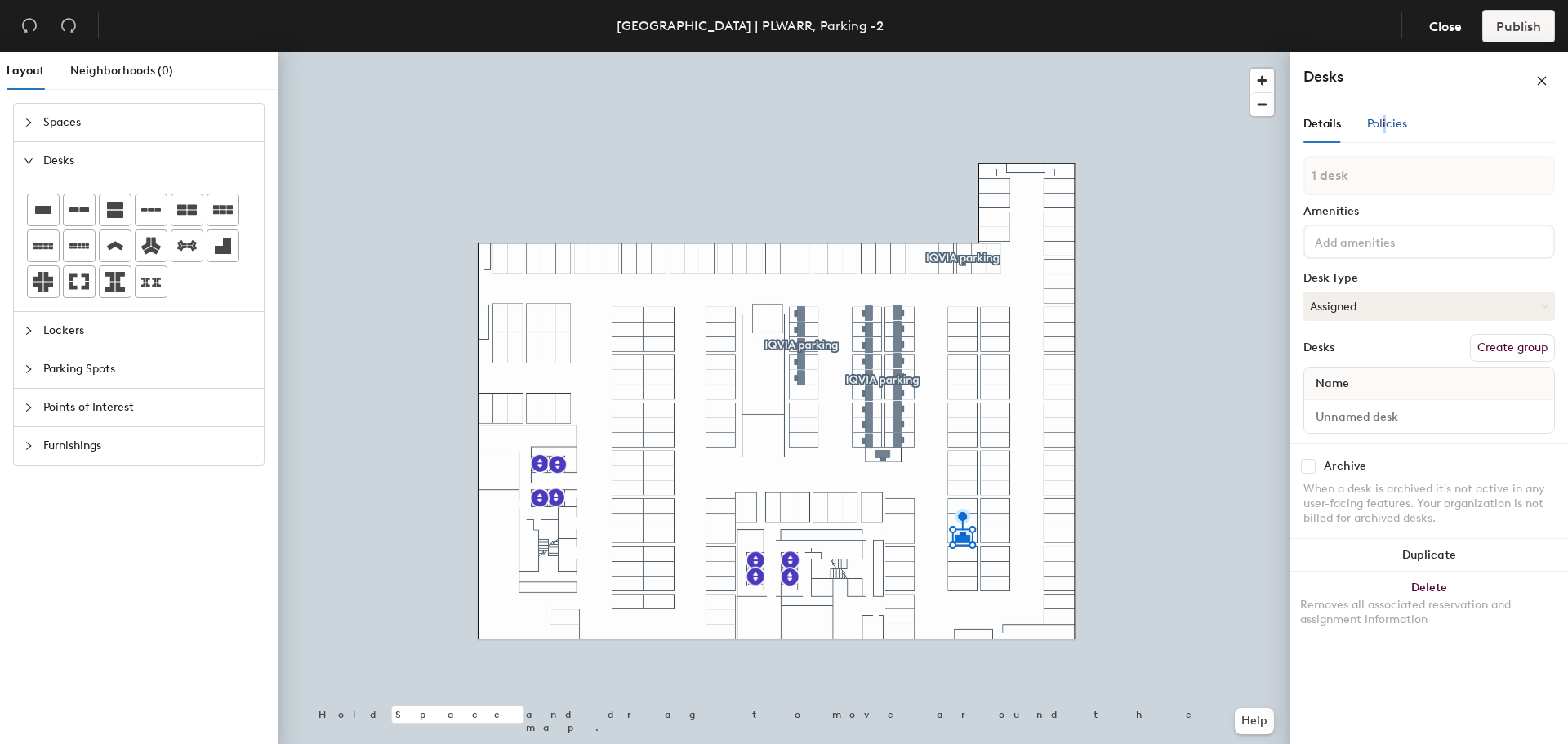
click at [1384, 118] on span "Policies" at bounding box center [1387, 123] width 40 height 14
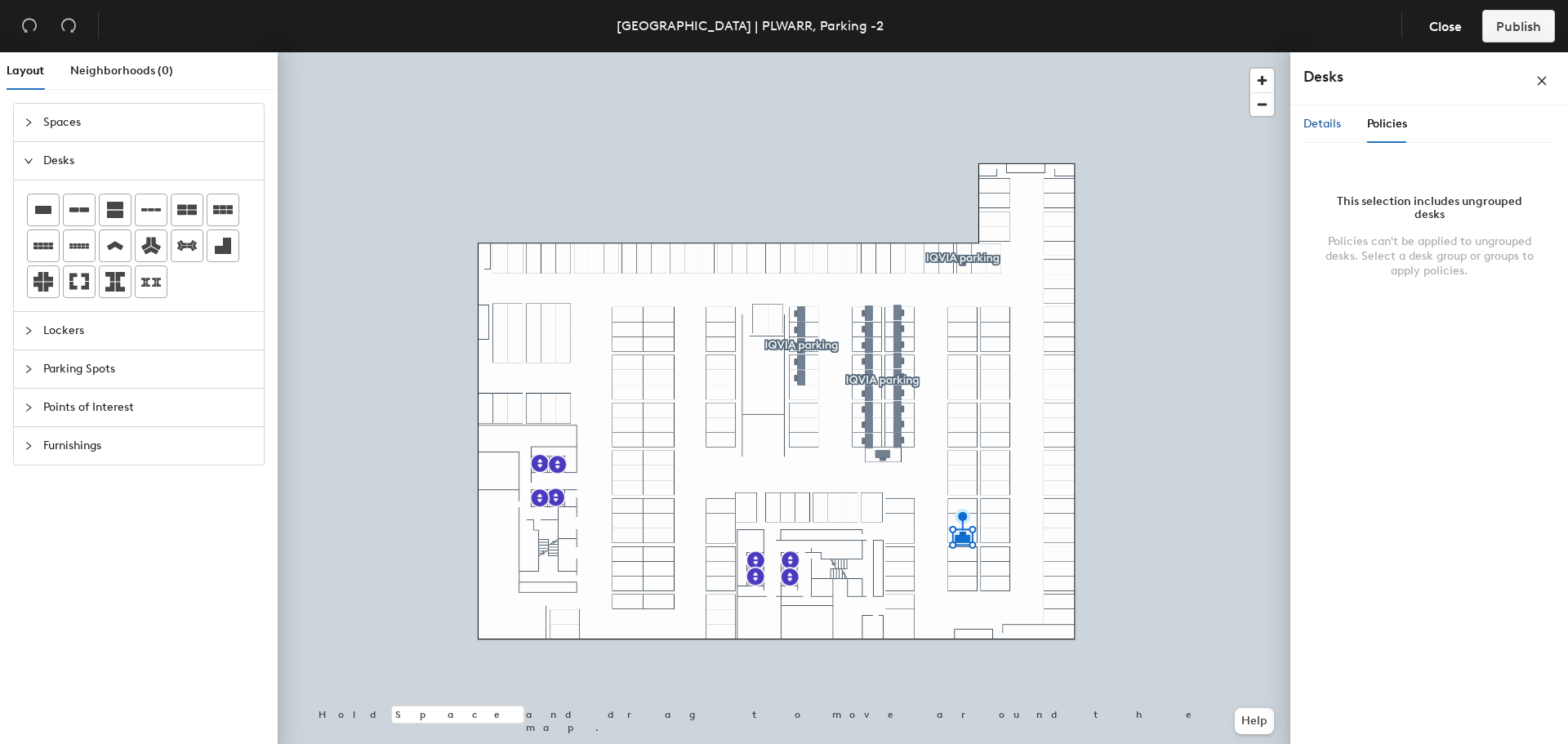
click at [1331, 122] on span "Details" at bounding box center [1322, 123] width 37 height 14
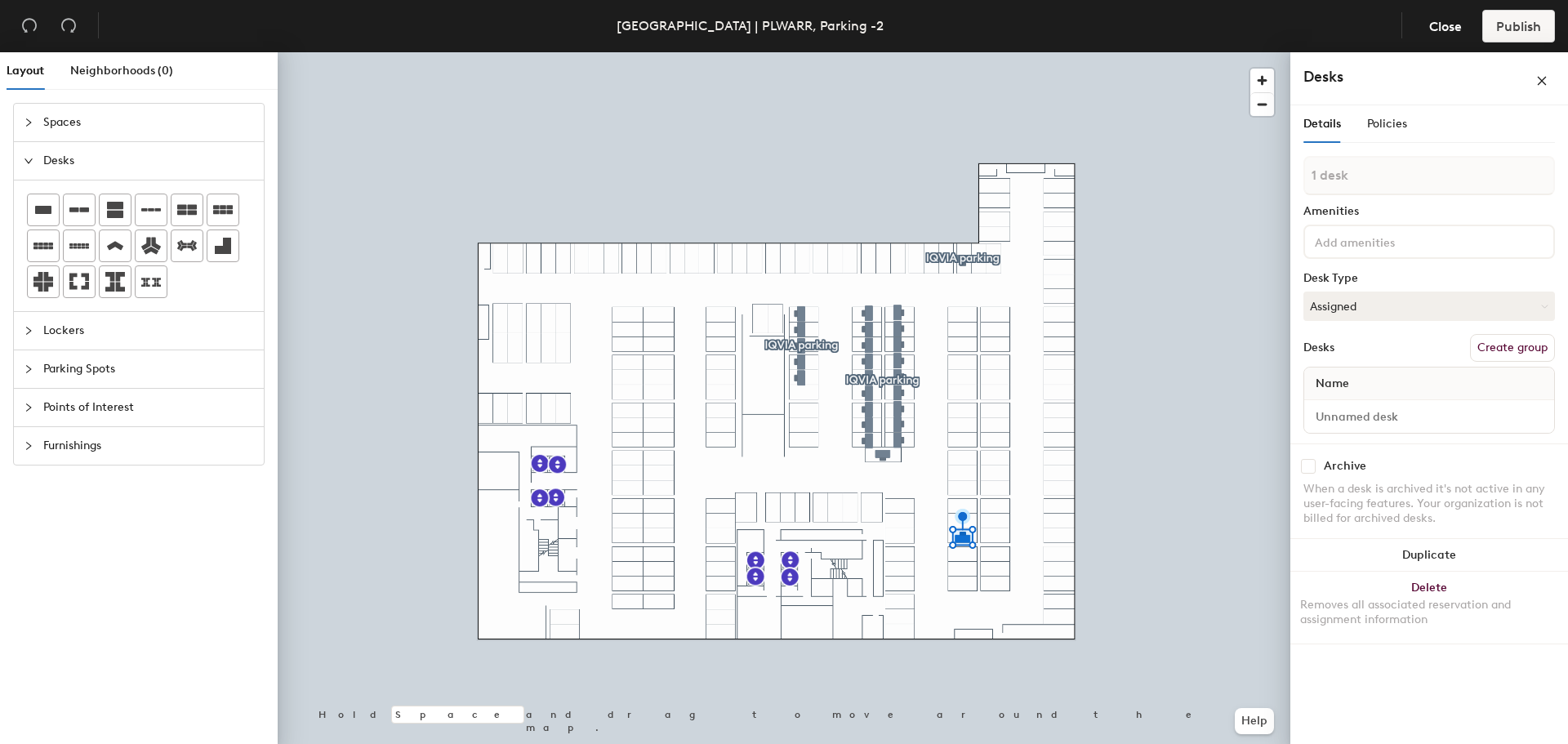
click at [1517, 344] on button "Create group" at bounding box center [1512, 348] width 85 height 28
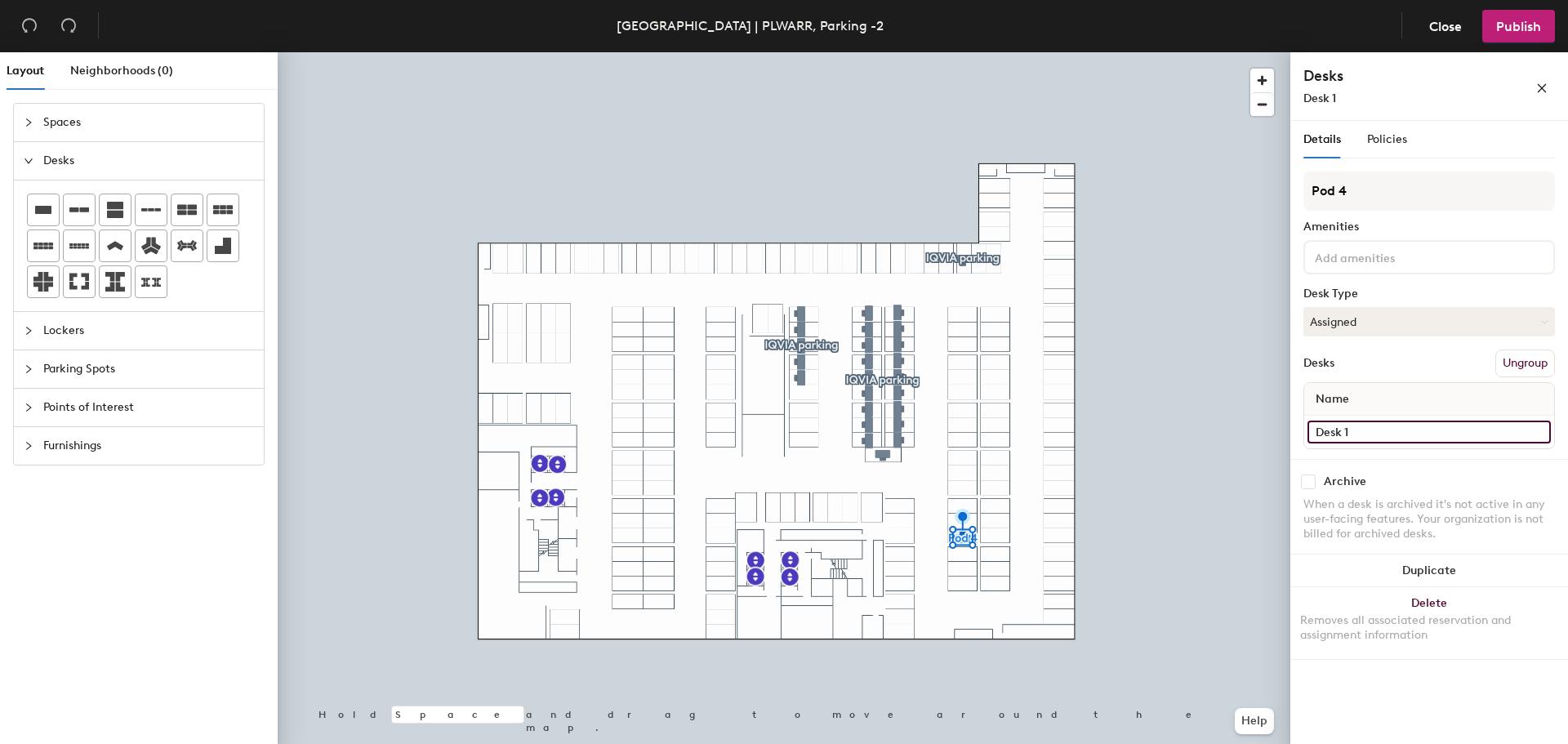
click at [1288, 431] on div "Layout Neighborhoods (0) Spaces Desks Lockers Parking Spots Points of Interest …" at bounding box center [784, 401] width 1568 height 698
type input "L-2.97"
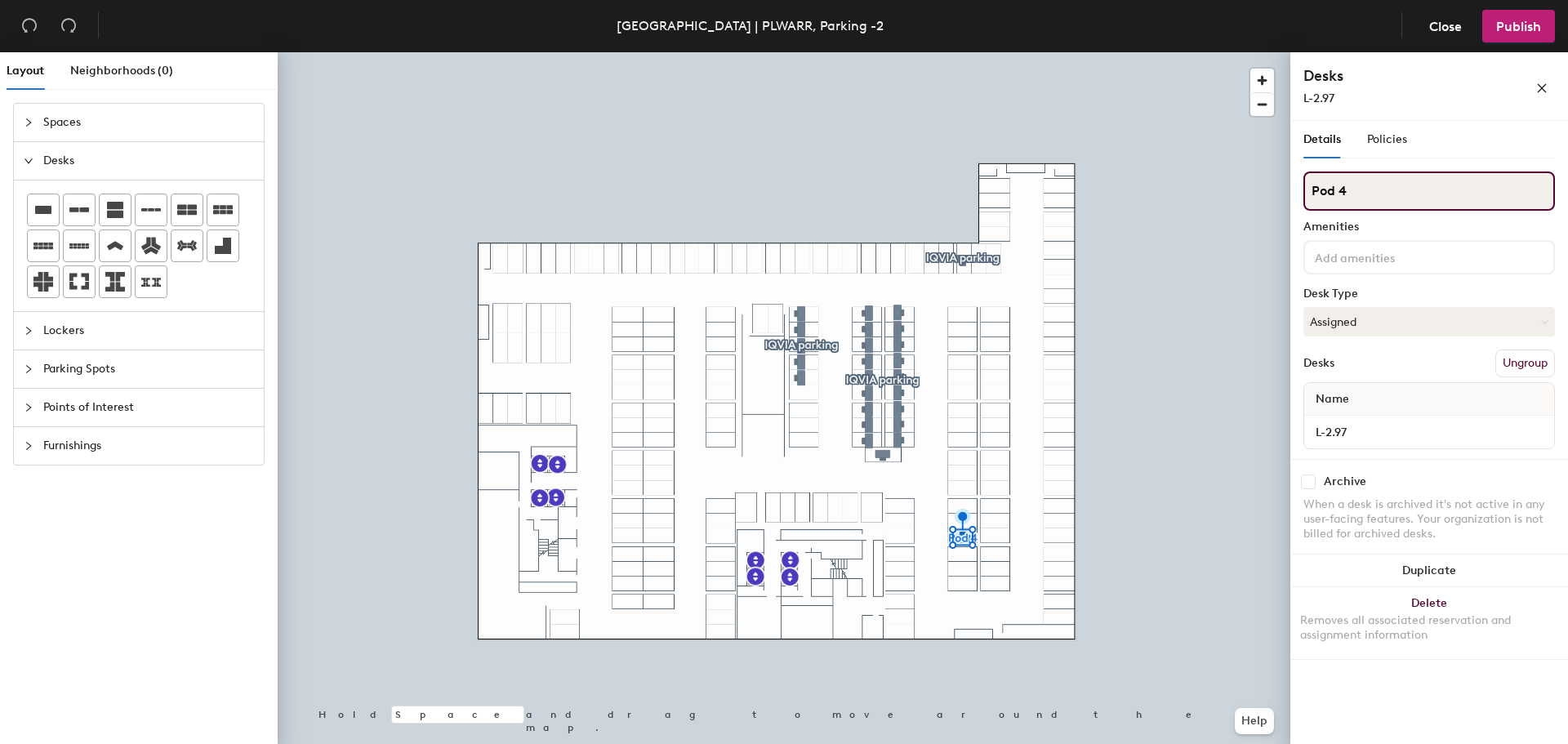
click at [1246, 193] on div "Layout Neighborhoods (0) Spaces Desks Lockers Parking Spots Points of Interest …" at bounding box center [784, 401] width 1568 height 698
type input "IQVIA parking"
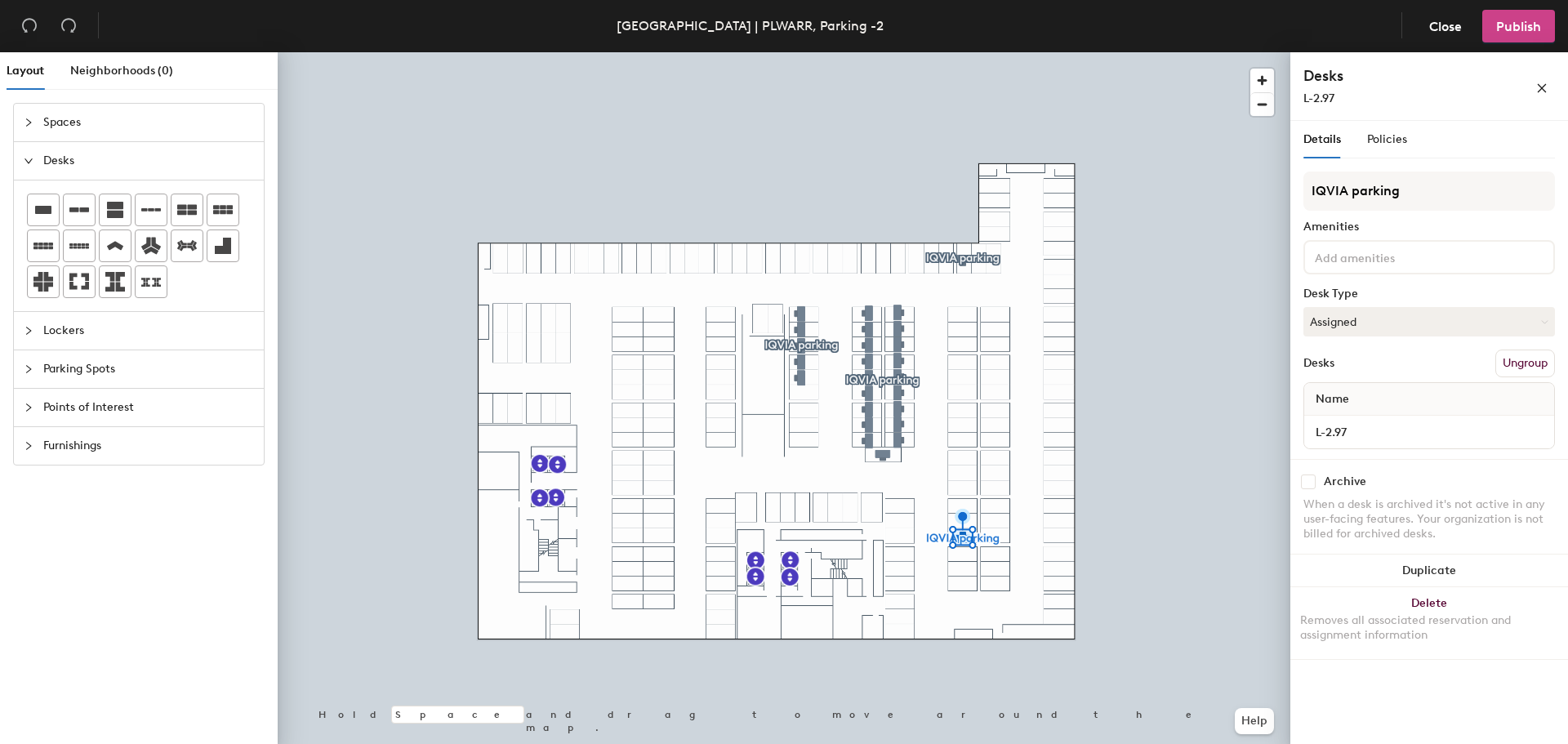
click at [1527, 19] on span "Publish" at bounding box center [1519, 26] width 45 height 16
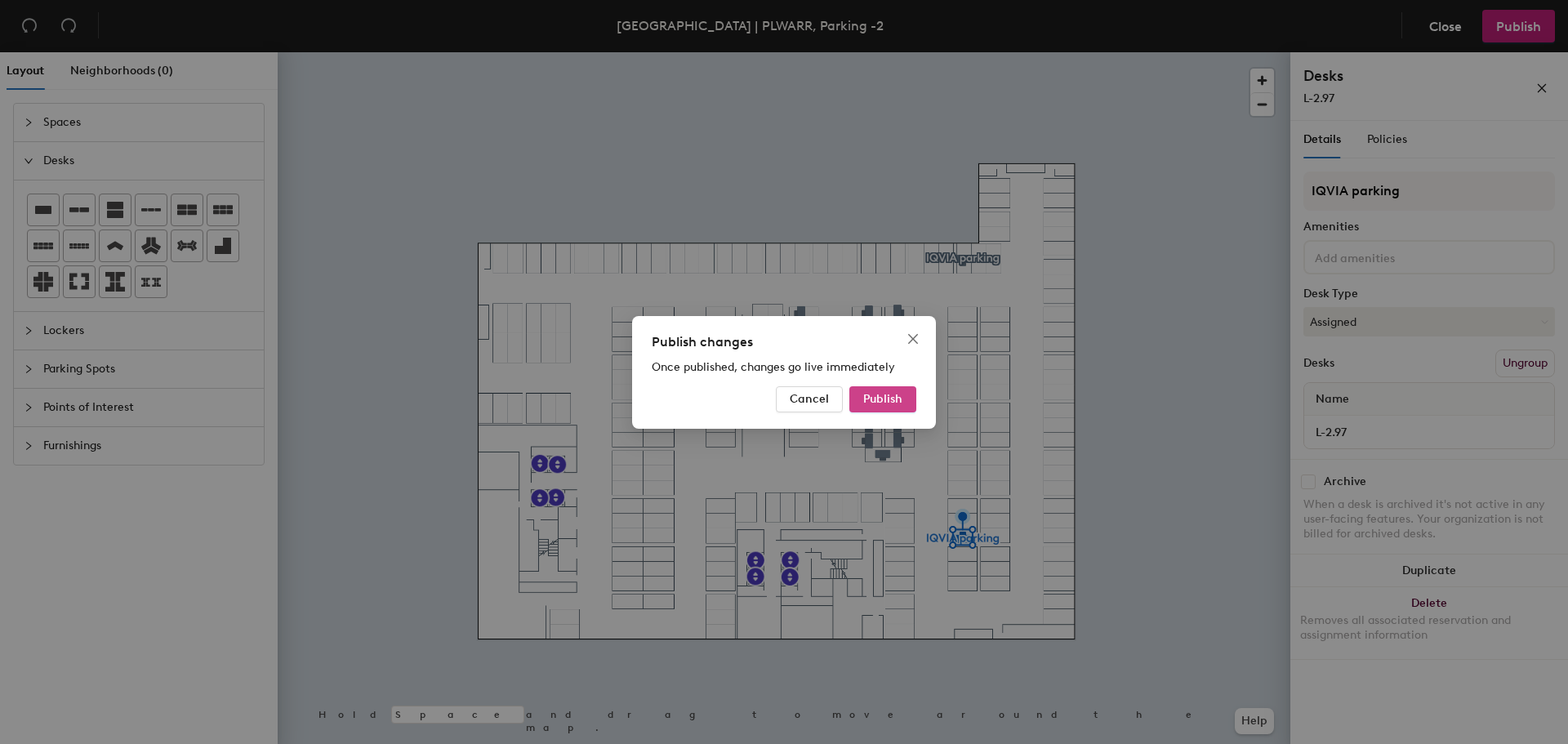
click at [882, 402] on span "Publish" at bounding box center [883, 399] width 39 height 14
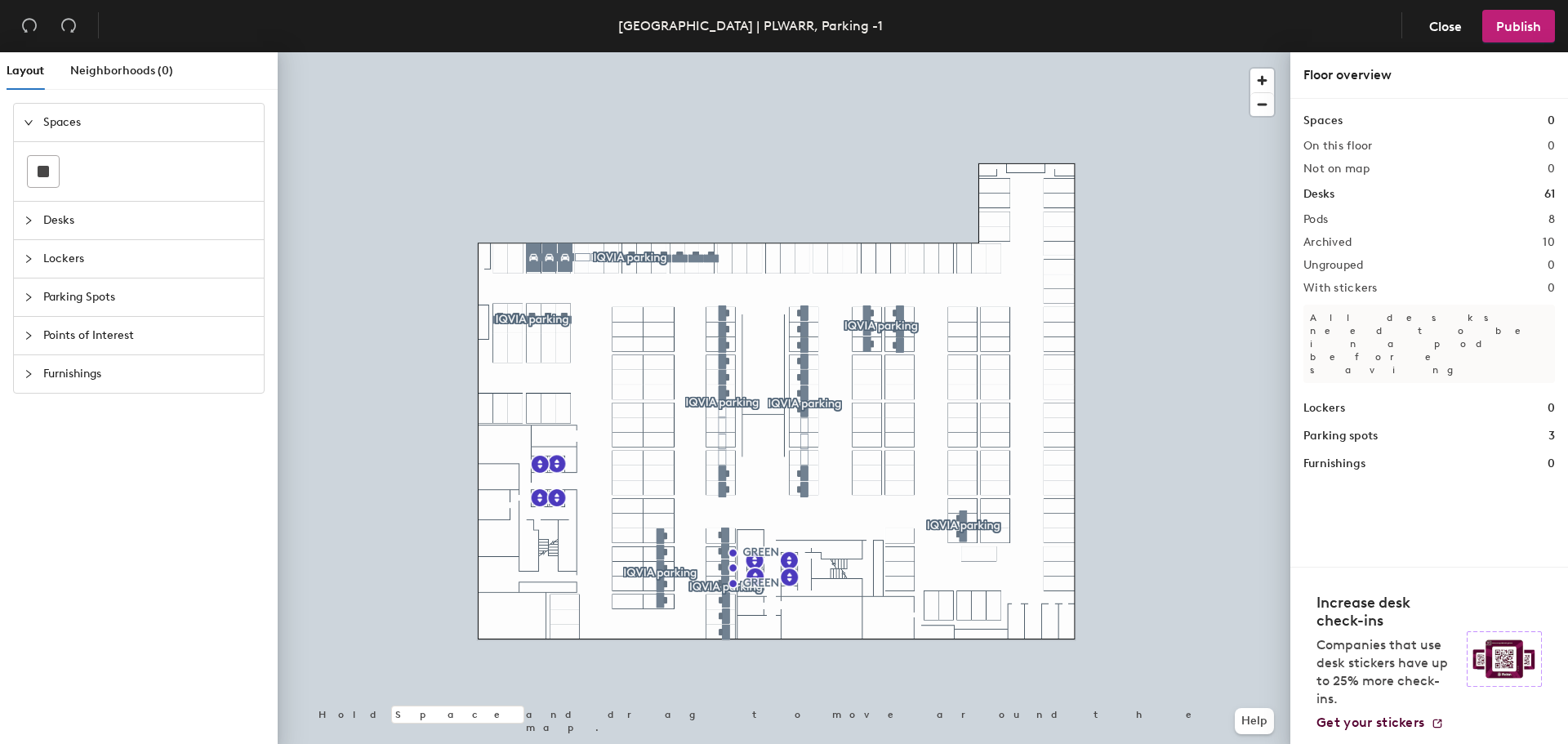
click at [725, 52] on div at bounding box center [784, 52] width 1012 height 0
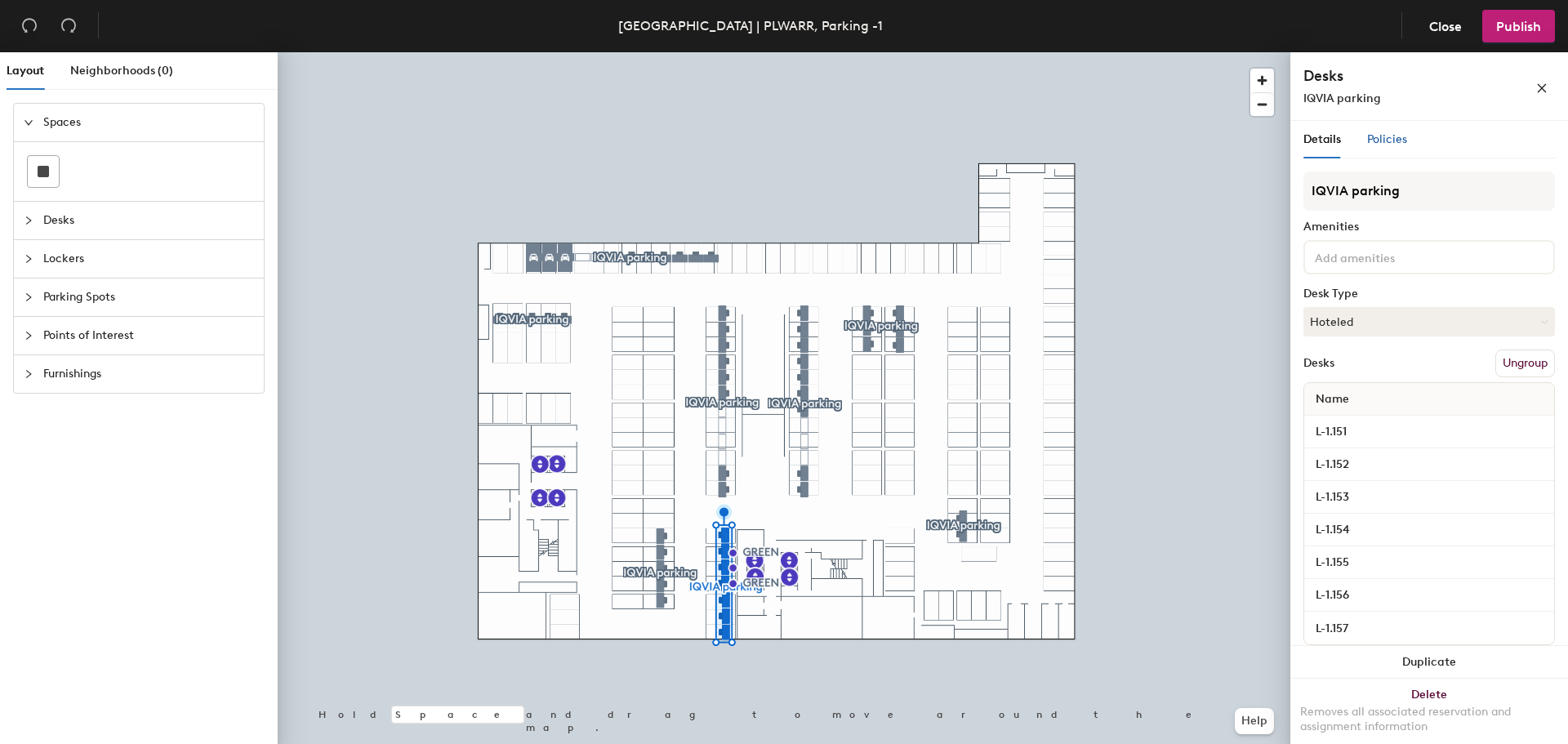
click at [1398, 131] on div "Policies" at bounding box center [1387, 139] width 40 height 18
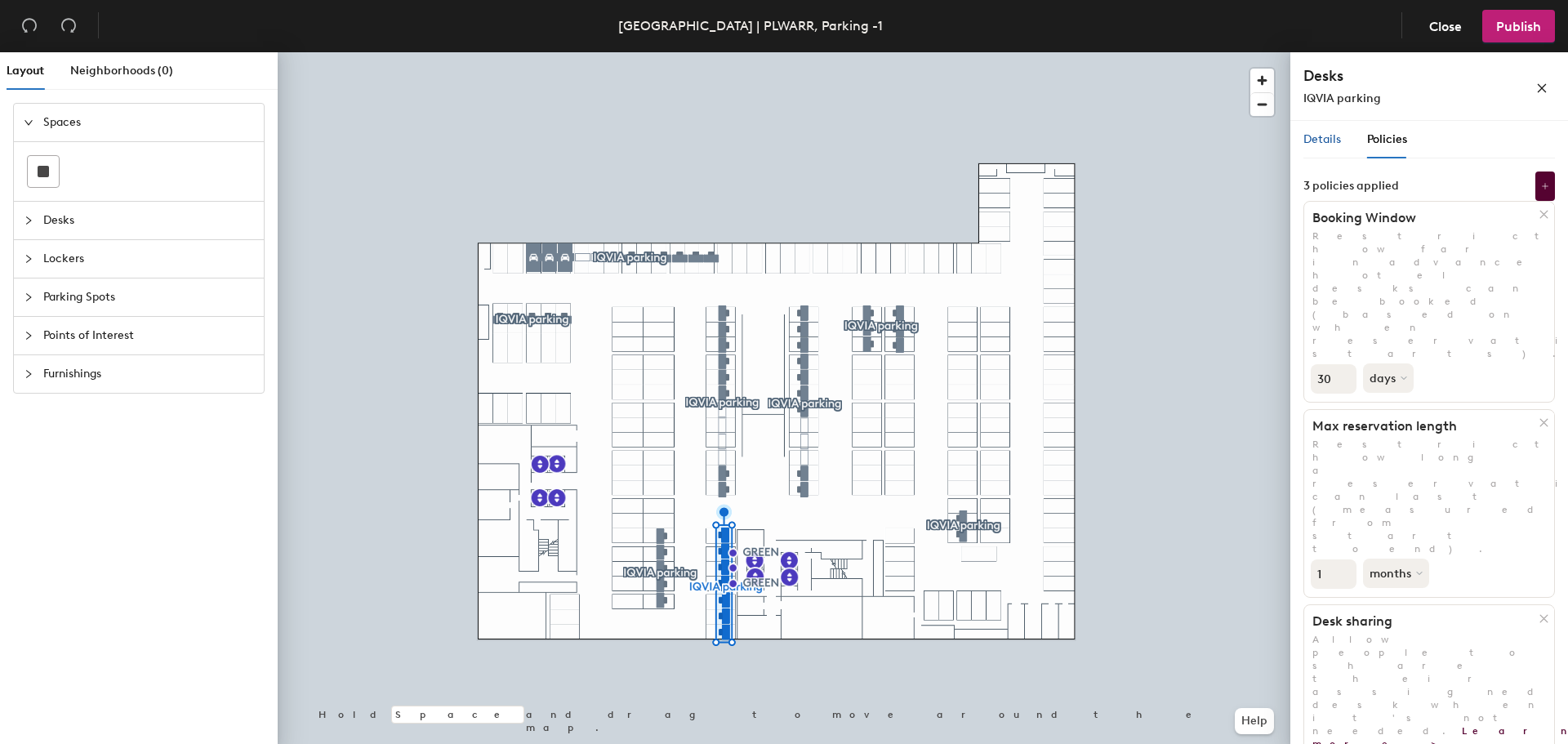
click at [1327, 136] on span "Details" at bounding box center [1322, 139] width 37 height 14
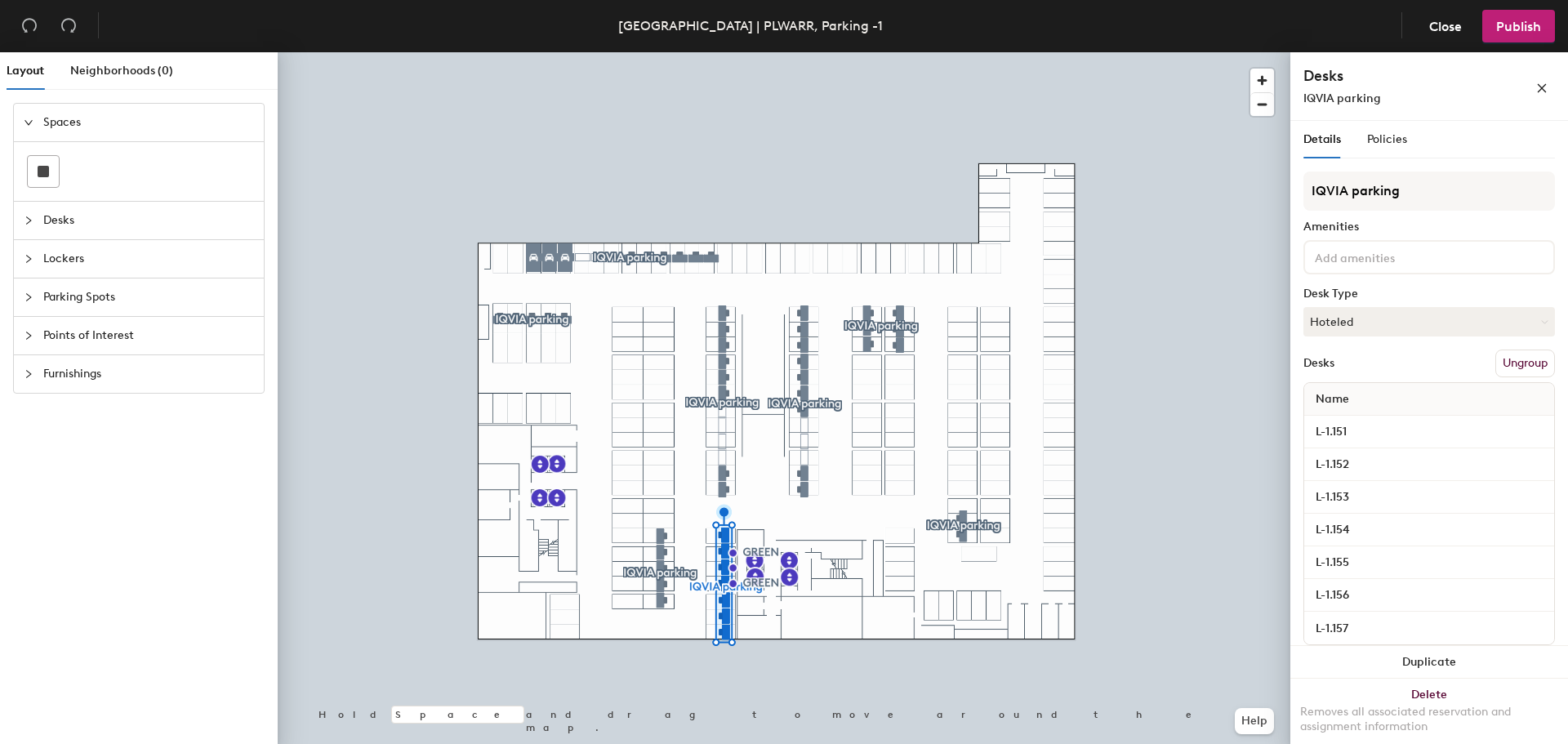
click at [25, 298] on icon "collapsed" at bounding box center [28, 297] width 10 height 10
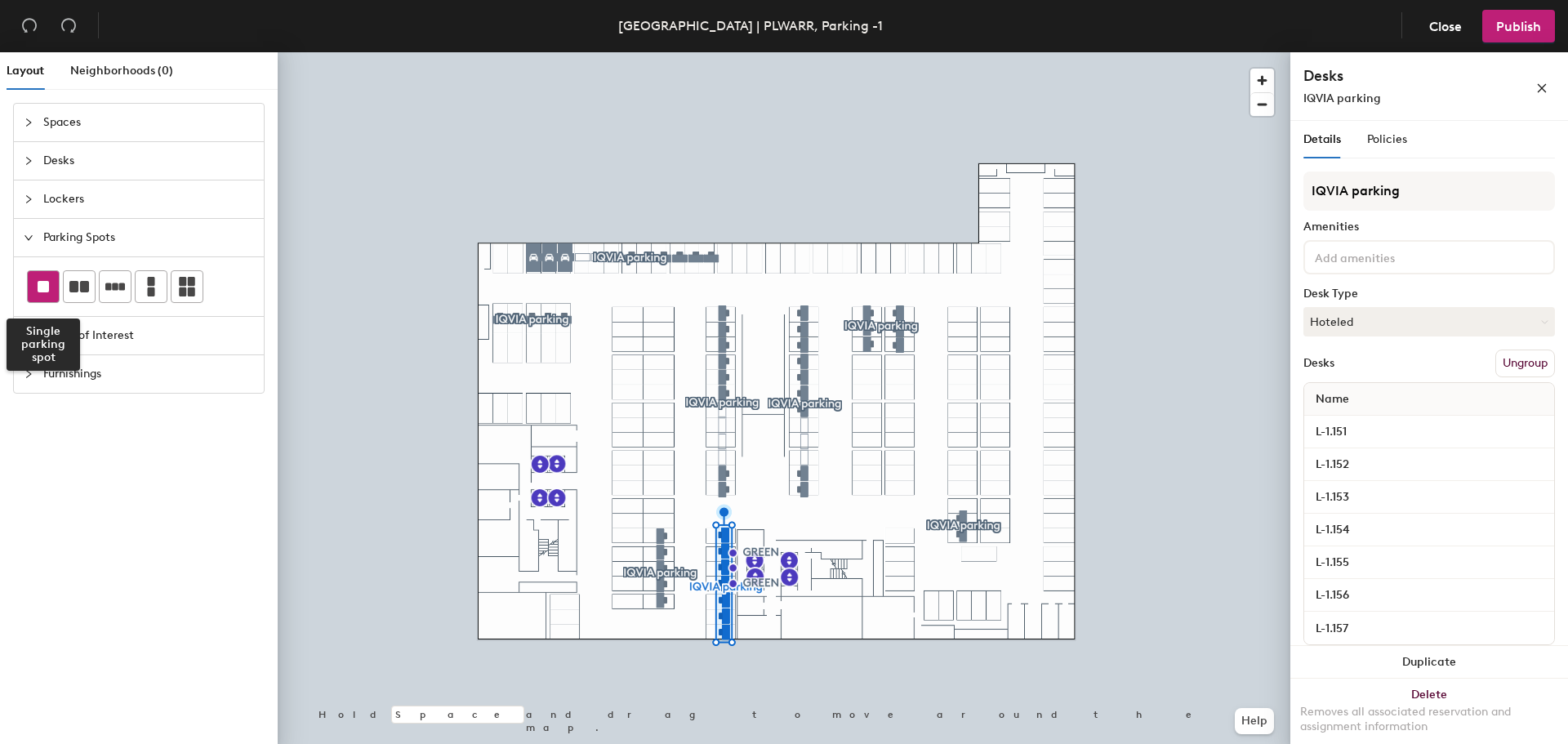
click at [36, 285] on div at bounding box center [43, 286] width 31 height 31
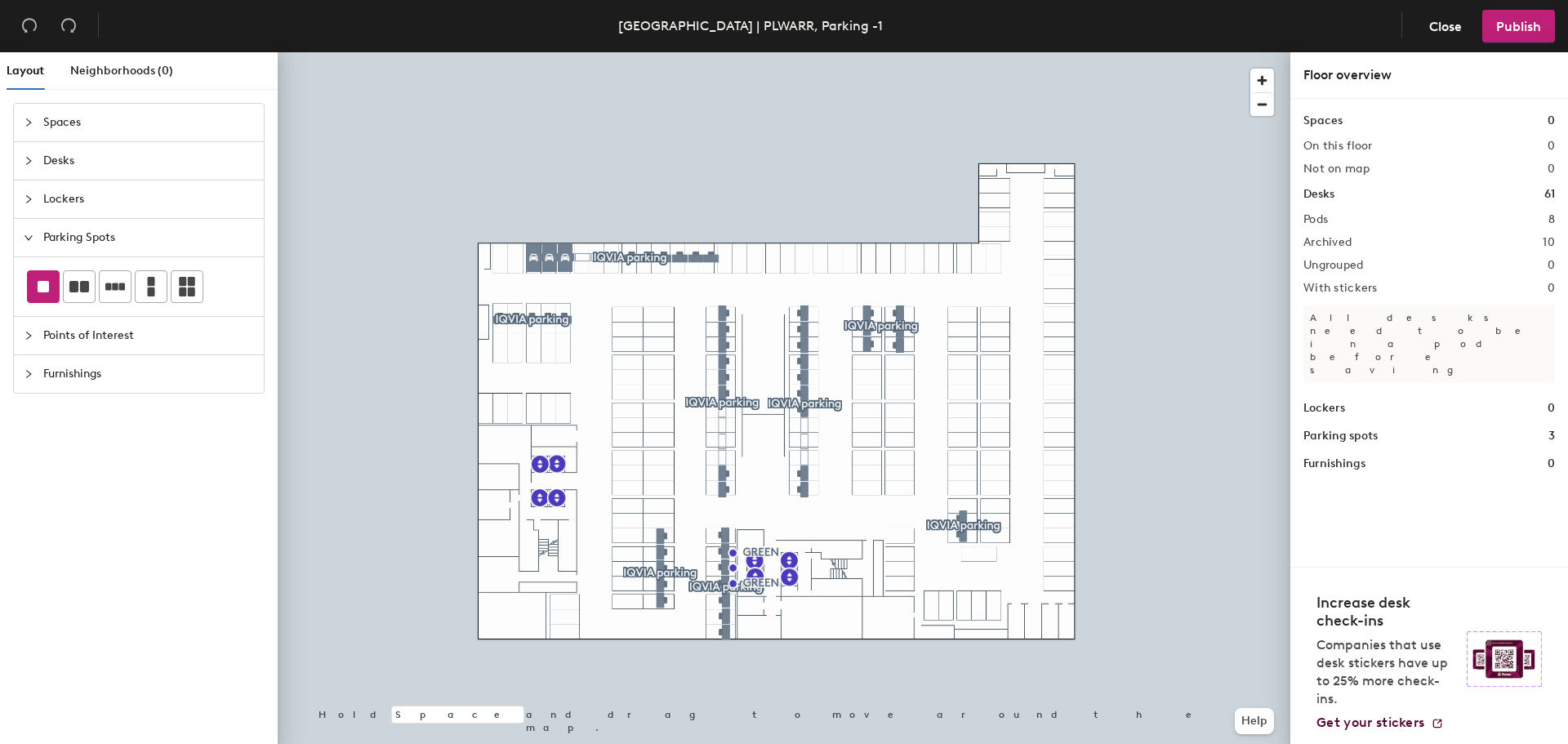
click at [901, 550] on div "Layout Neighborhoods (0) Spaces Desks Lockers Parking Spots Points of Interest …" at bounding box center [784, 401] width 1568 height 698
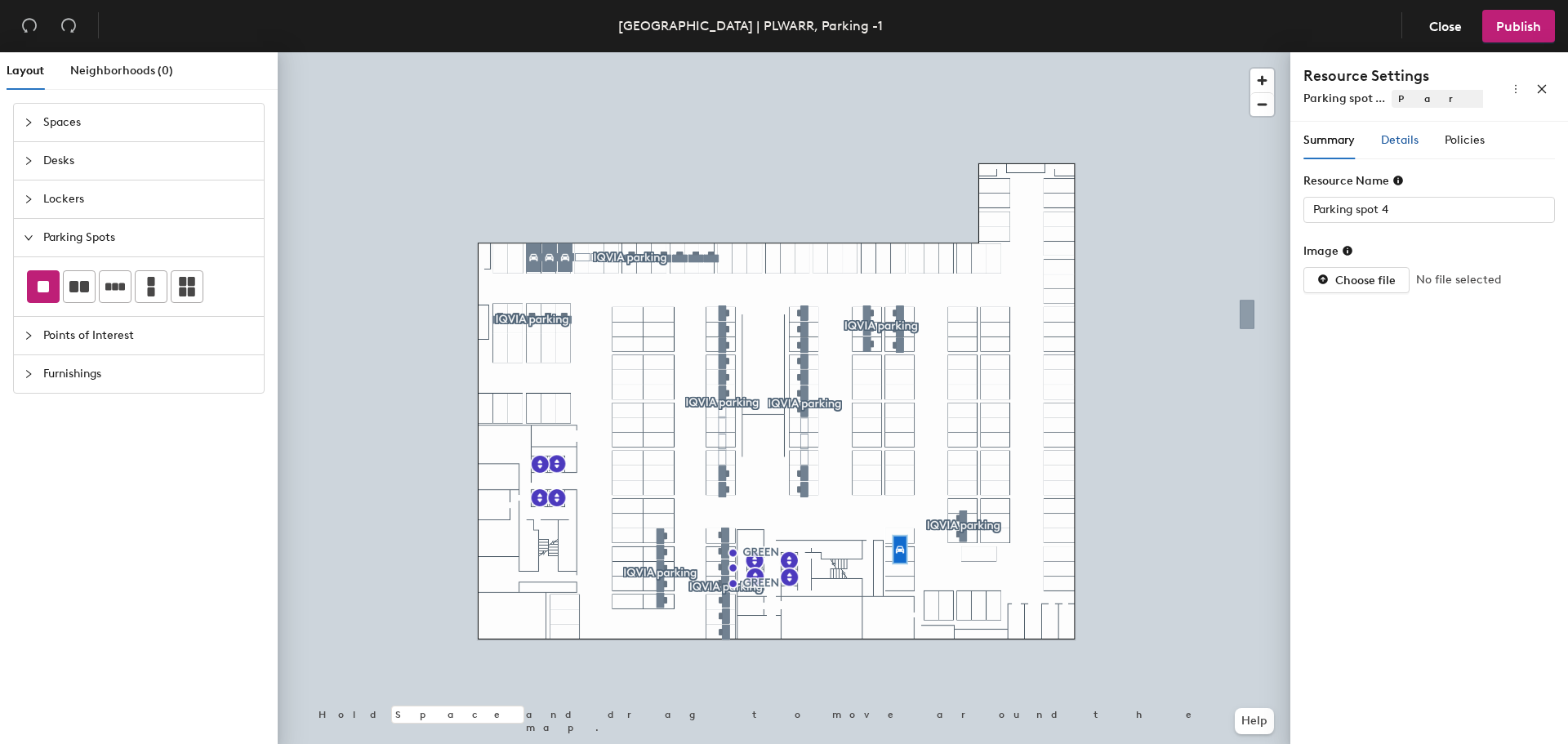
click at [1409, 135] on span "Details" at bounding box center [1400, 140] width 37 height 14
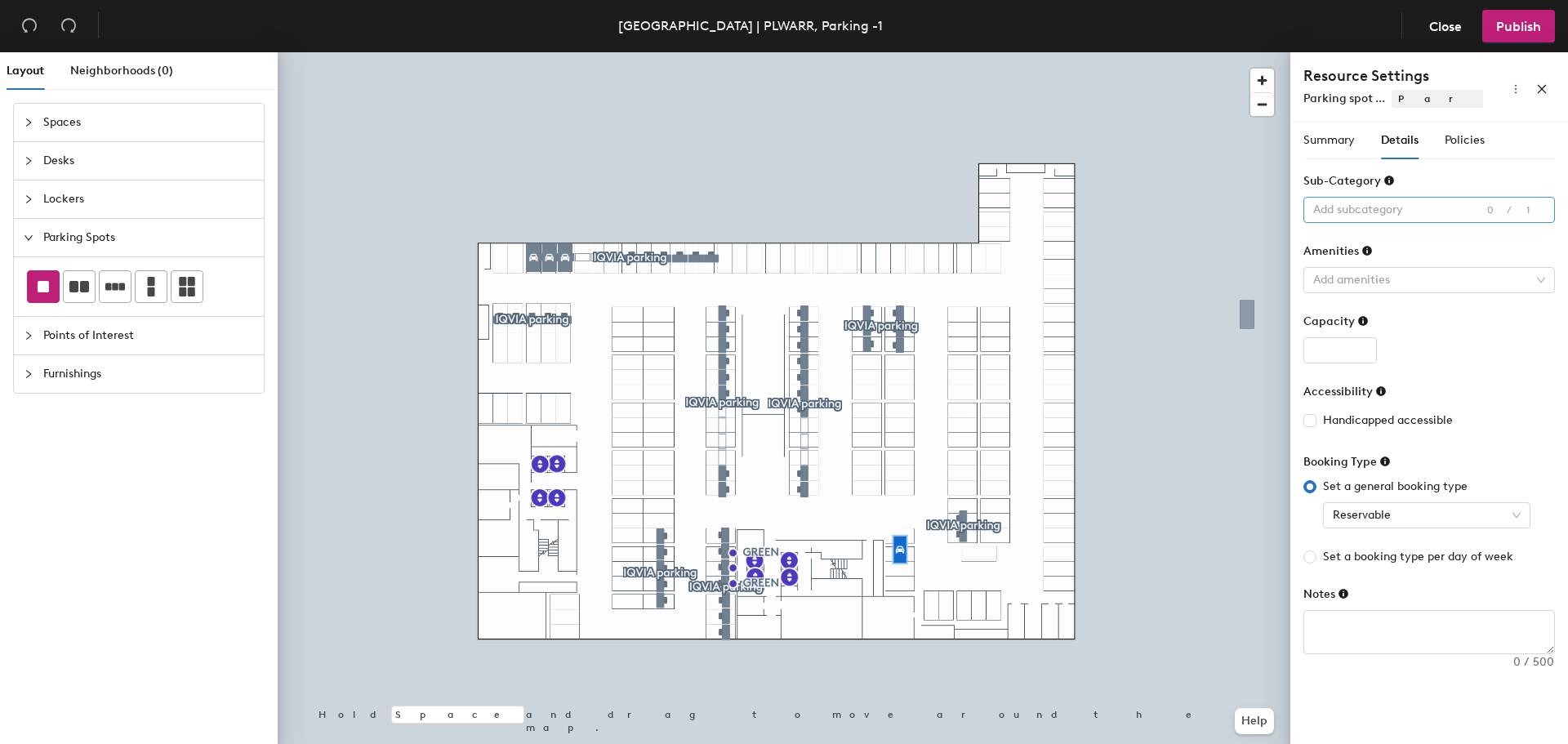
click at [1444, 202] on div at bounding box center [1421, 210] width 227 height 23
click at [1543, 205] on div "Add subcategory" at bounding box center [1429, 210] width 252 height 26
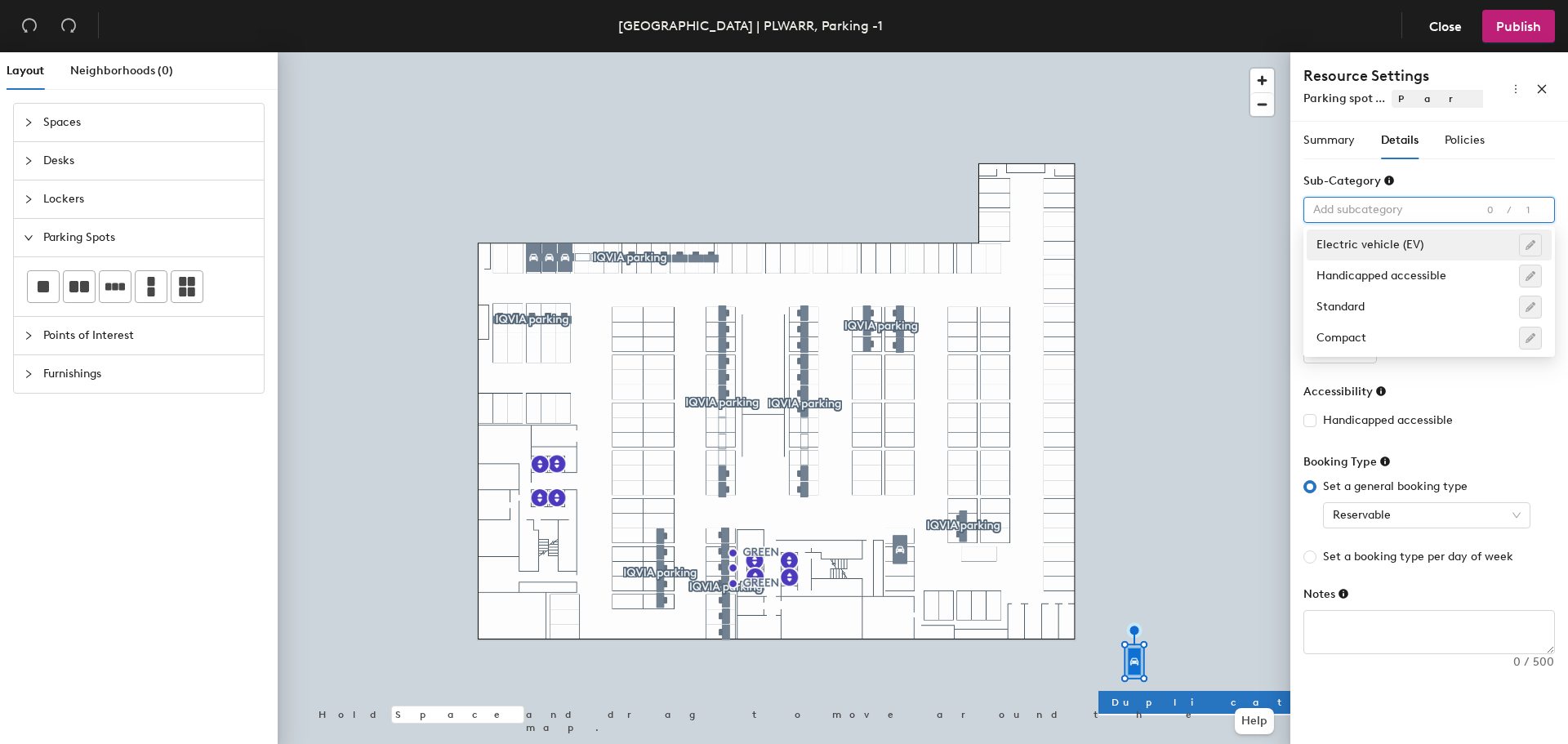
click at [1348, 237] on div "Electric vehicle (EV)" at bounding box center [1429, 245] width 226 height 23
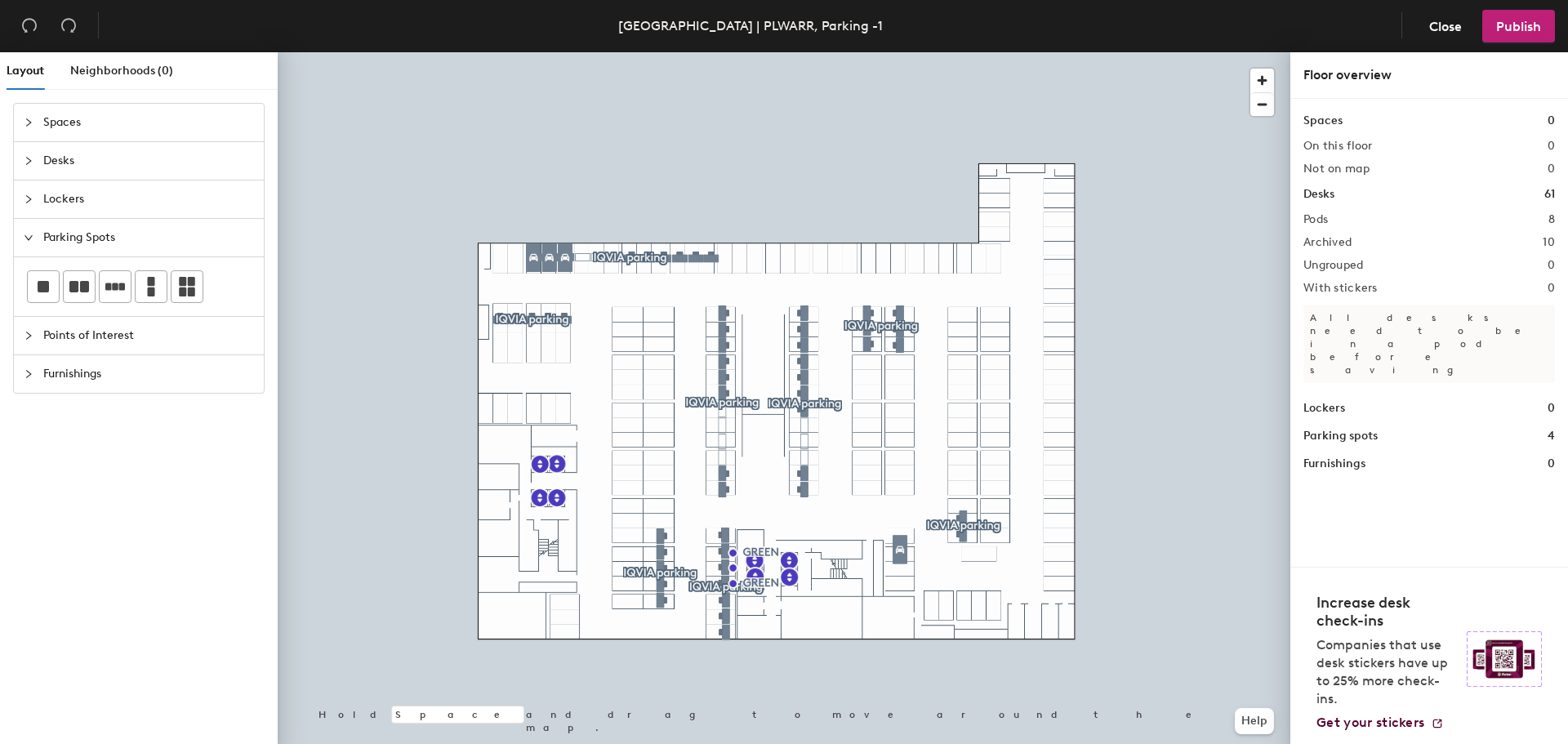
click at [899, 52] on div at bounding box center [784, 52] width 1012 height 0
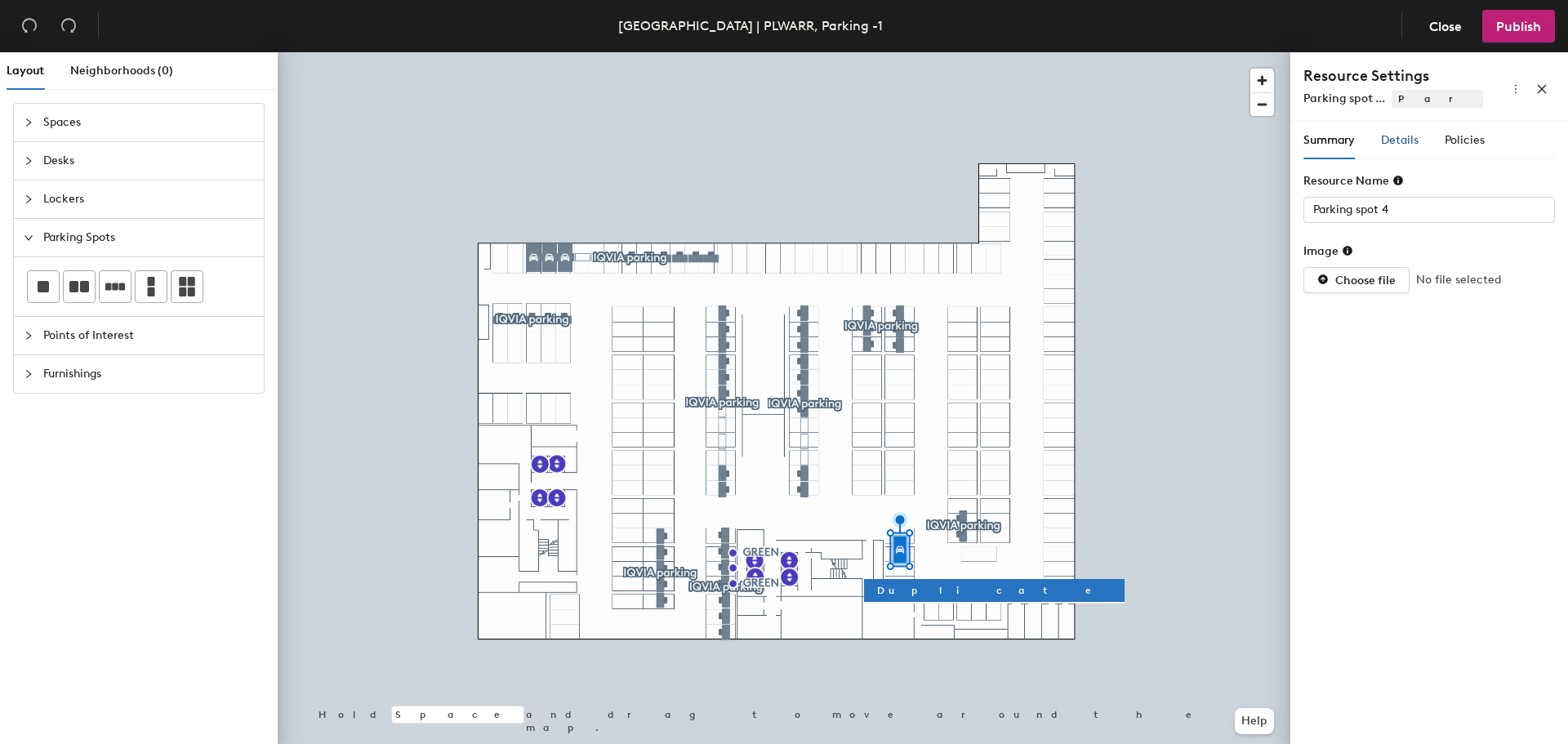
click at [1405, 141] on span "Details" at bounding box center [1400, 140] width 37 height 14
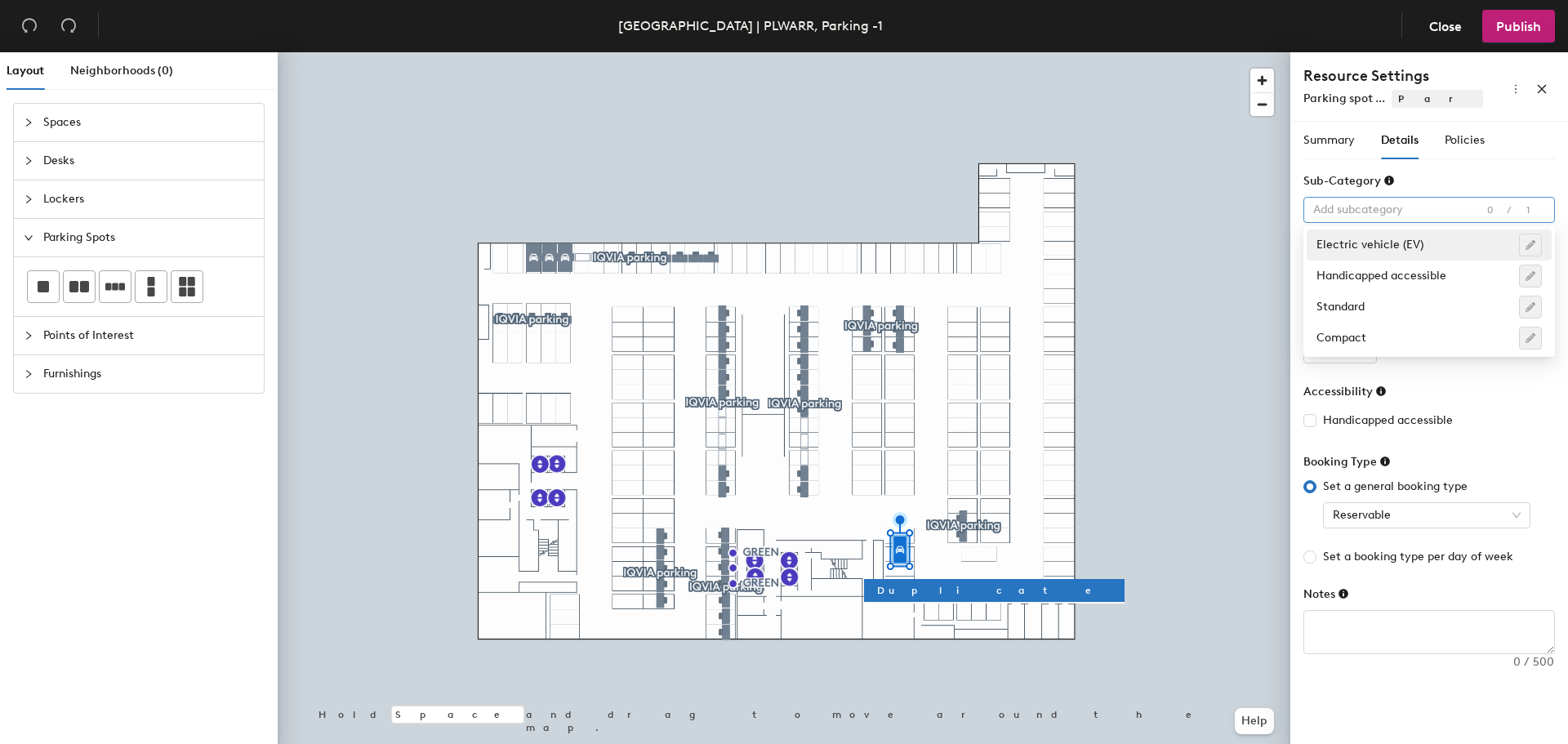
click at [1435, 214] on div at bounding box center [1421, 210] width 227 height 23
click at [1397, 241] on div "Electric vehicle (EV)" at bounding box center [1429, 245] width 226 height 23
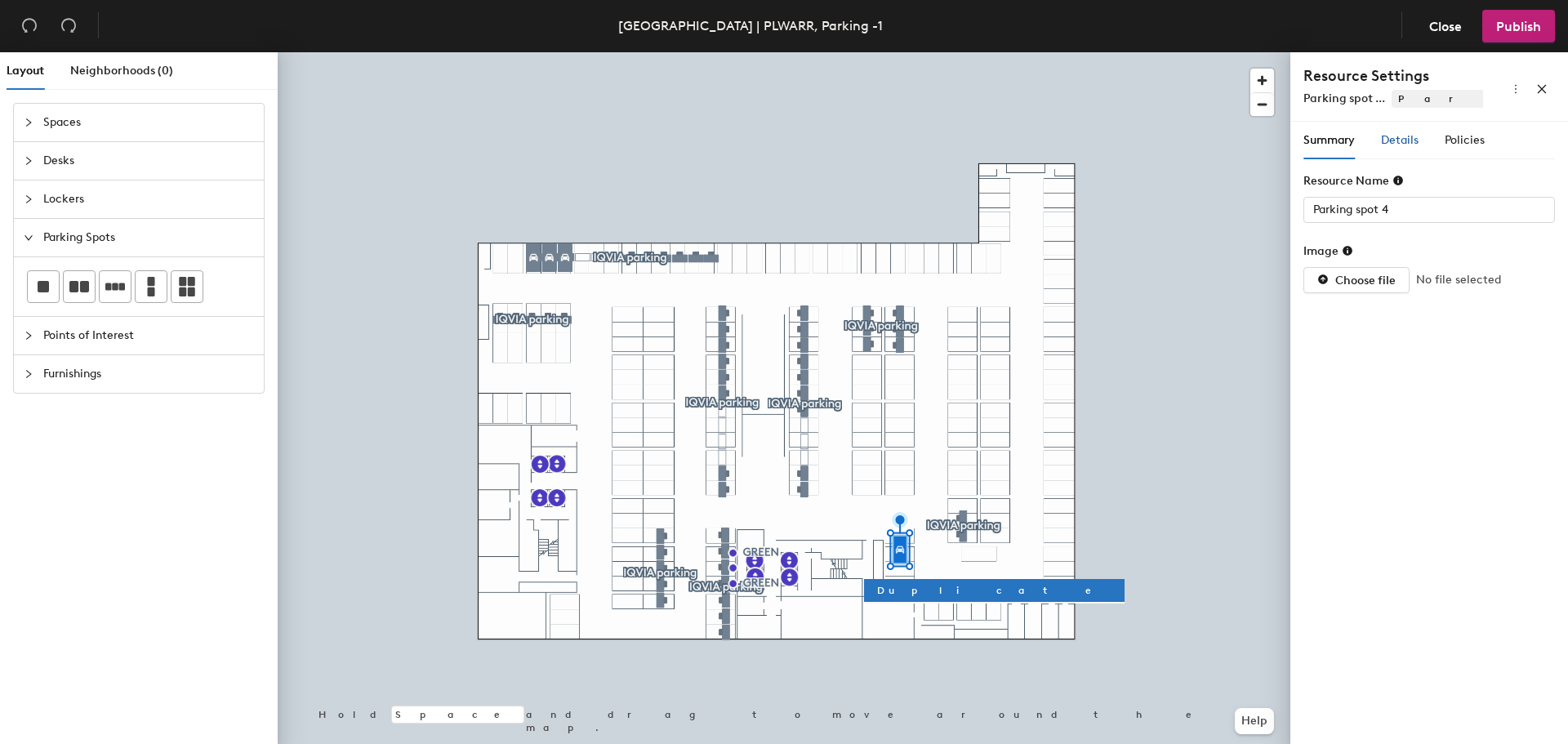
click at [1412, 142] on span "Details" at bounding box center [1400, 140] width 37 height 14
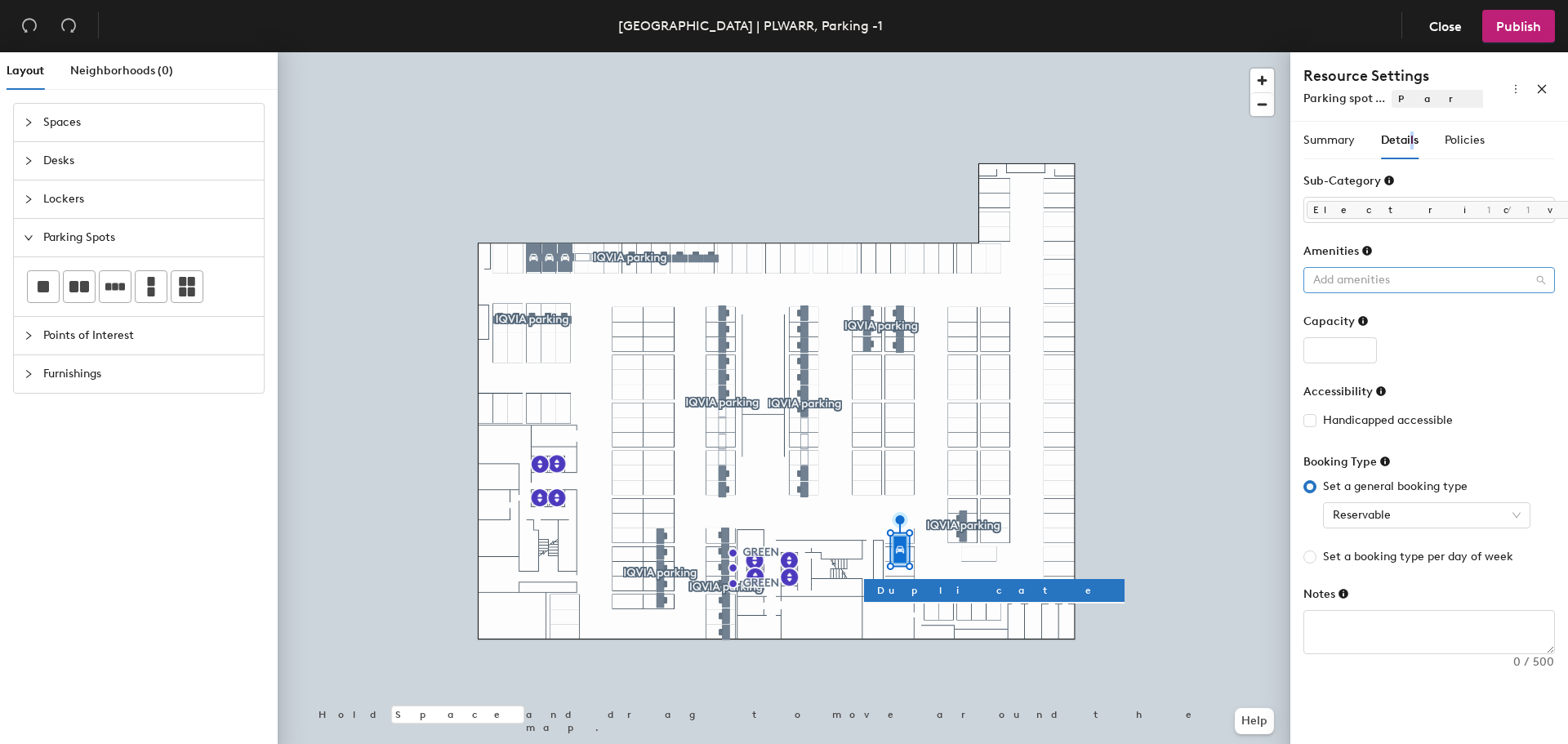
click at [1396, 276] on div at bounding box center [1421, 280] width 227 height 23
click at [1352, 352] on input "number" at bounding box center [1340, 351] width 74 height 26
type input "1"
click at [1358, 342] on input "1" at bounding box center [1340, 351] width 74 height 26
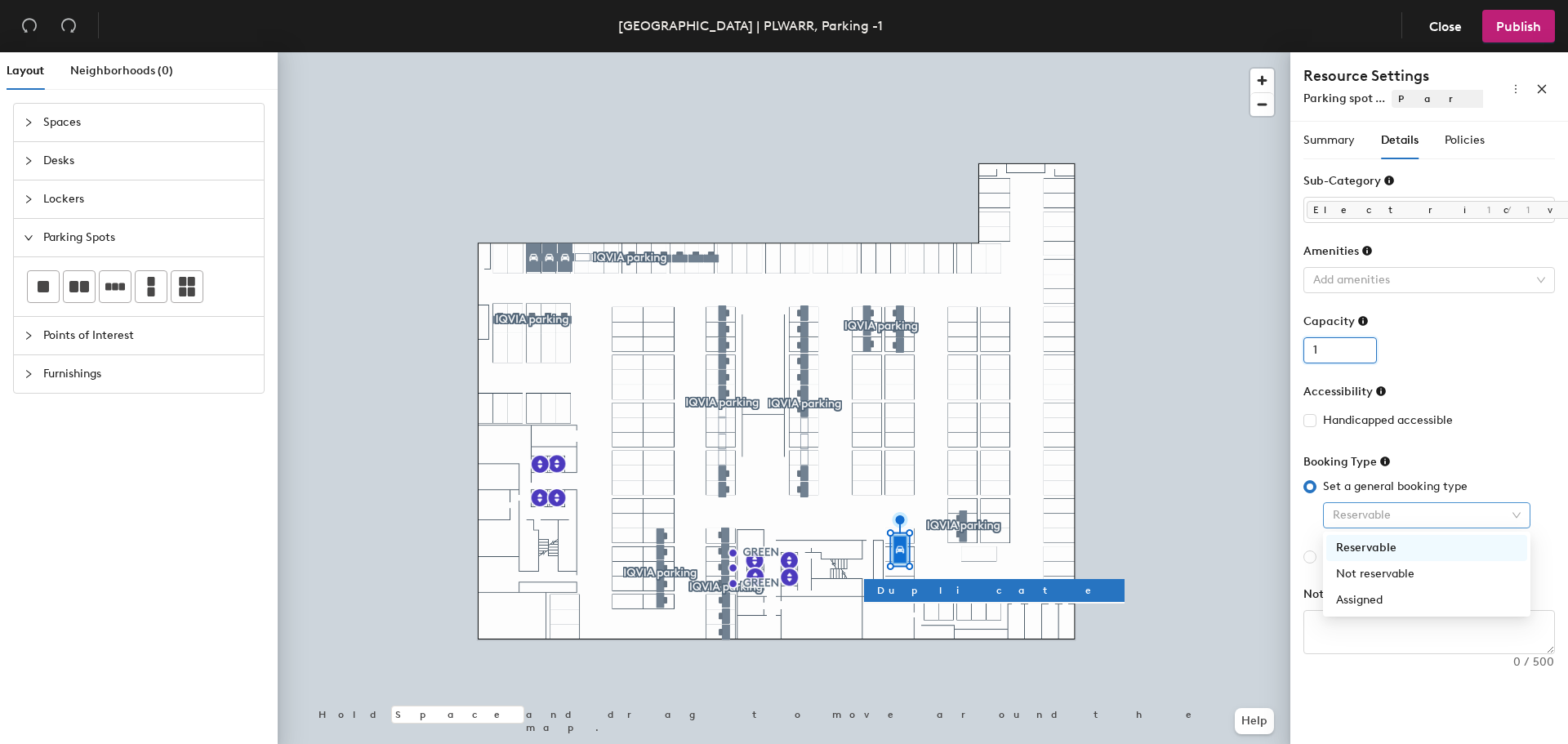
click at [1424, 515] on span "Reservable" at bounding box center [1427, 516] width 188 height 24
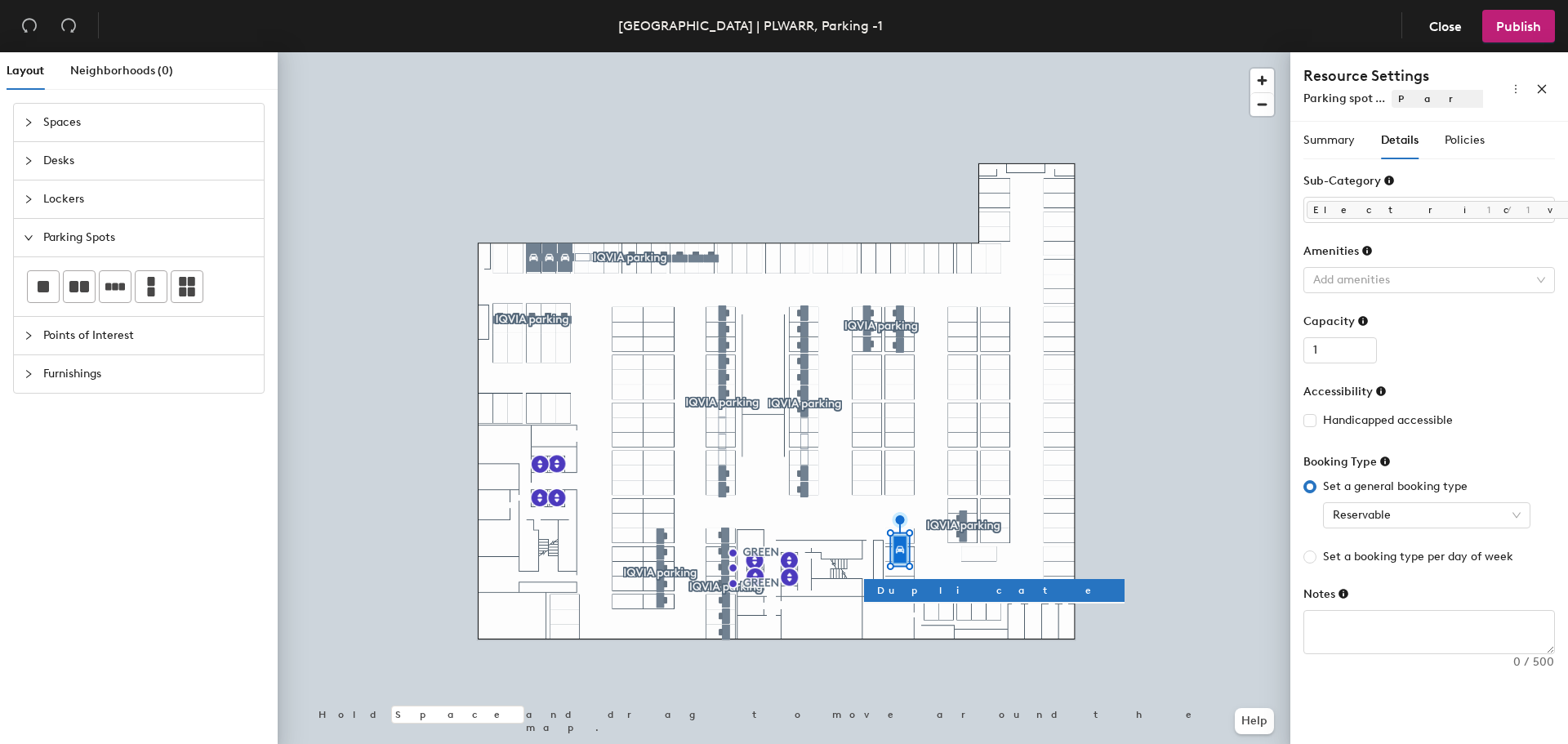
click at [1217, 52] on div at bounding box center [784, 52] width 1012 height 0
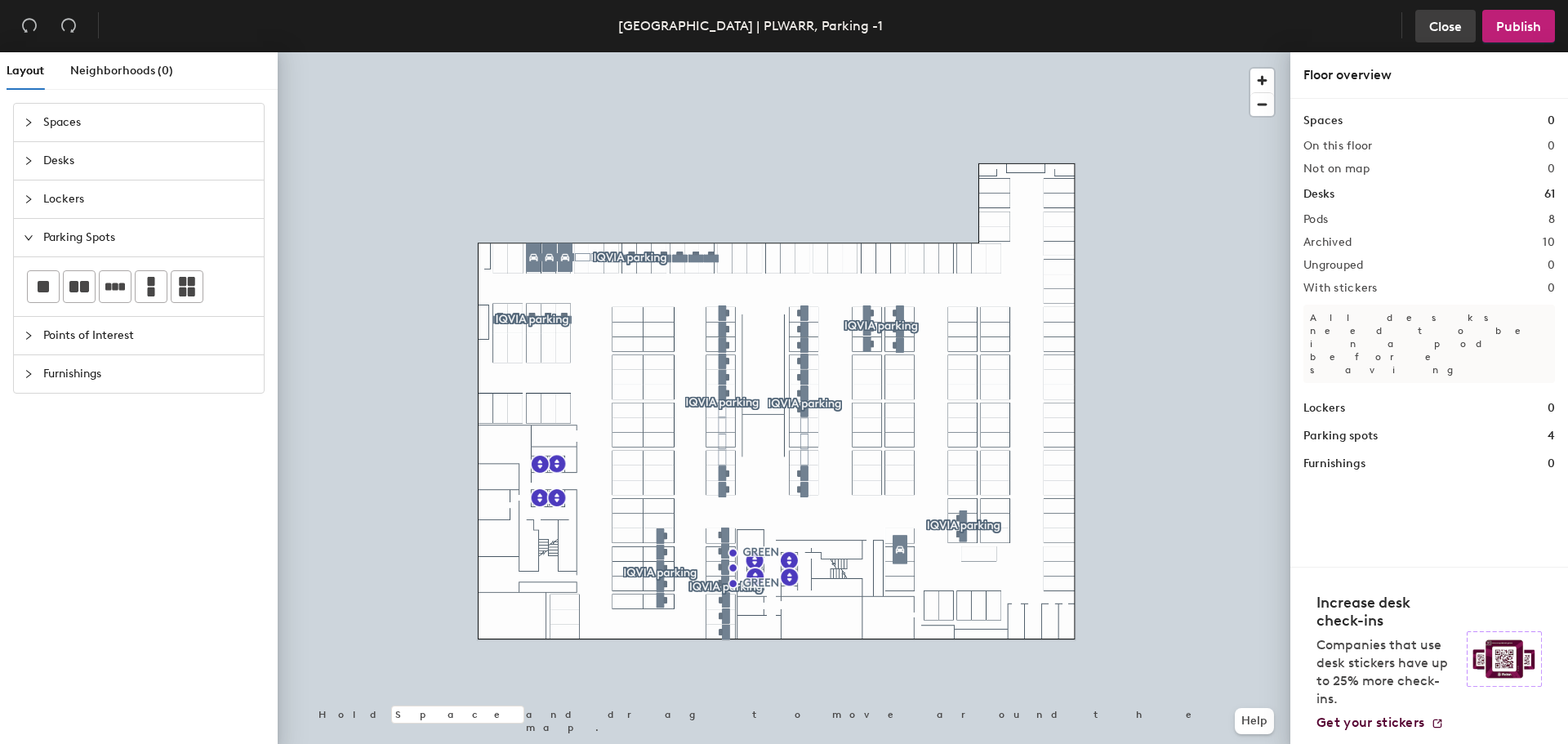
click at [1436, 19] on span "Close" at bounding box center [1445, 26] width 33 height 16
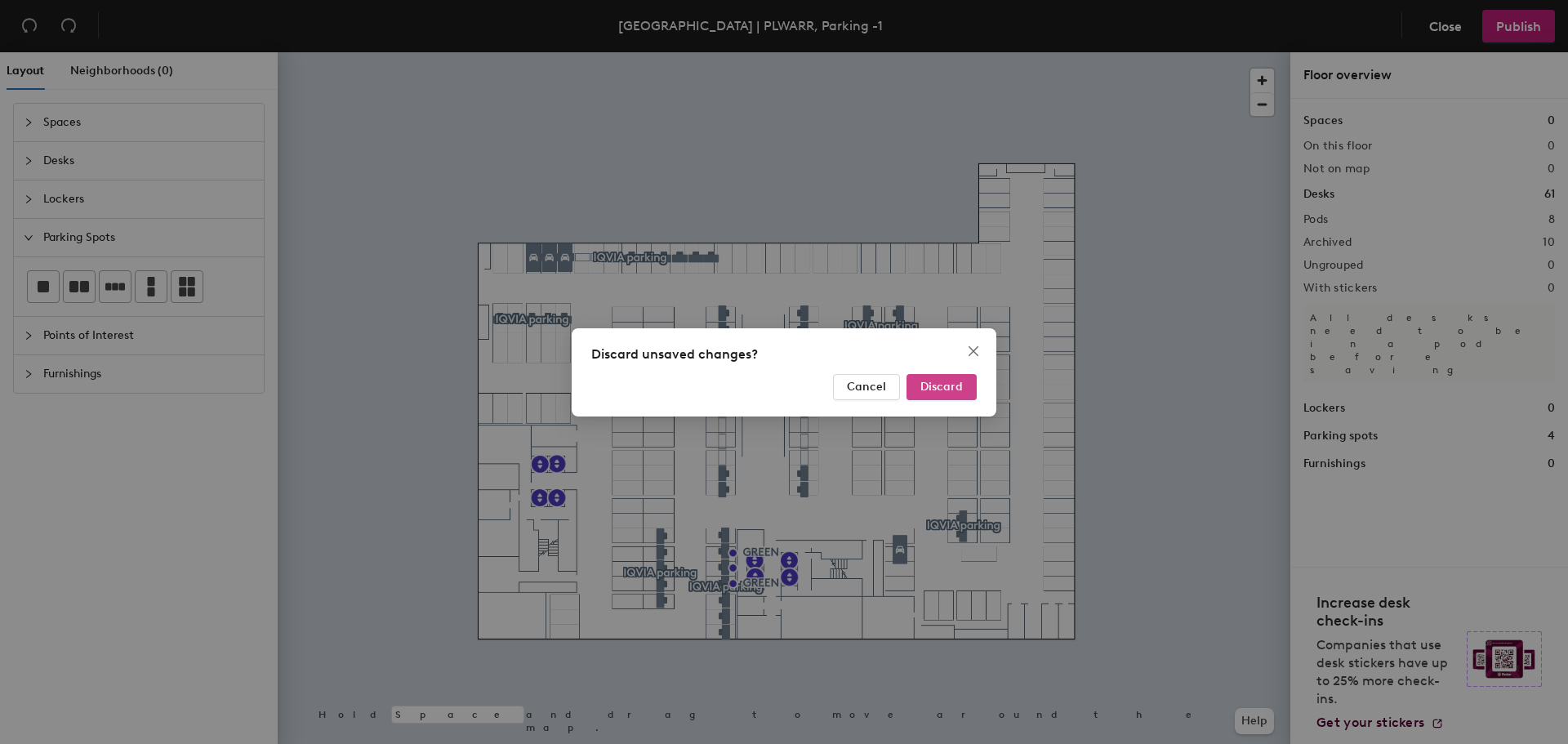
click at [942, 382] on span "Discard" at bounding box center [942, 386] width 43 height 14
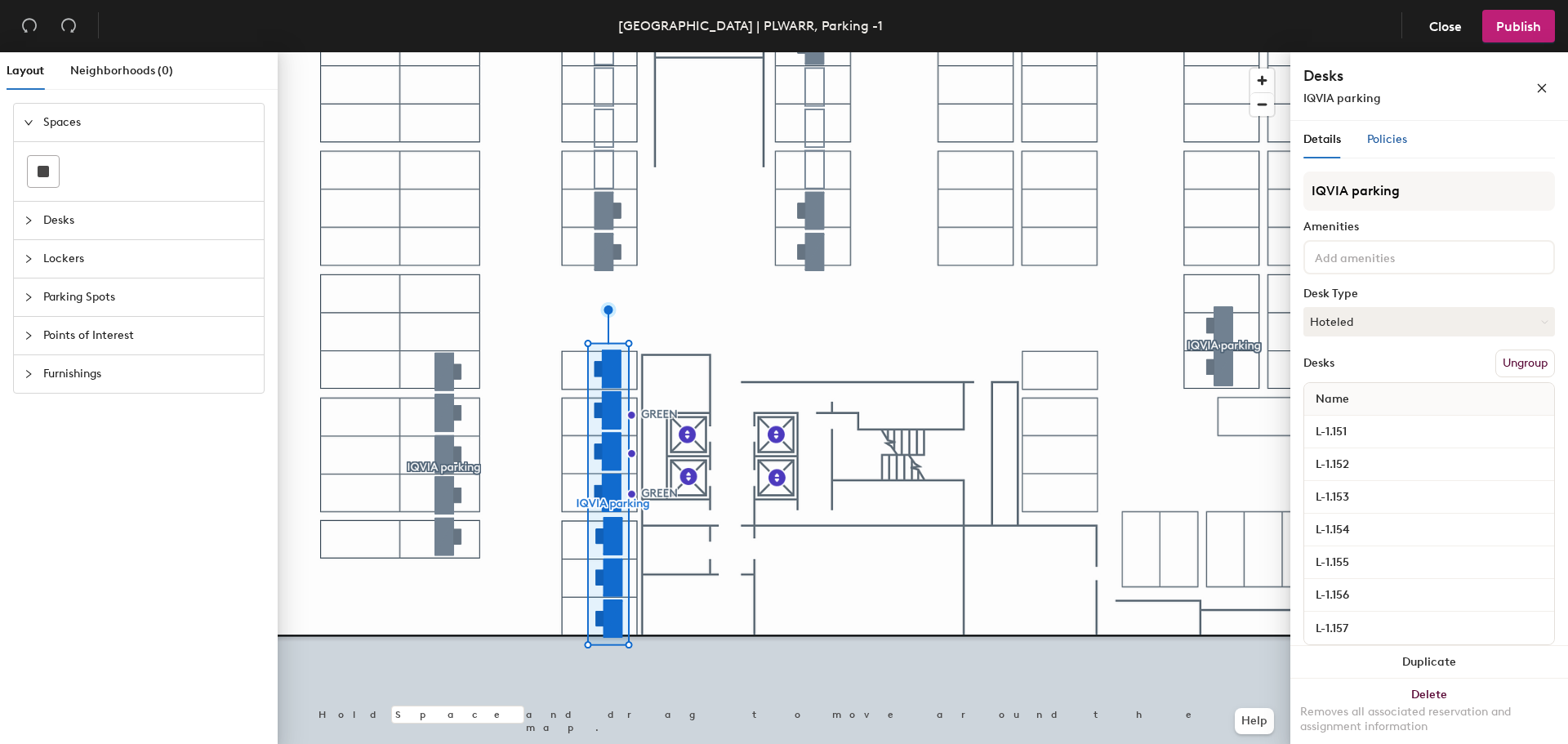
click at [1395, 134] on span "Policies" at bounding box center [1387, 139] width 40 height 14
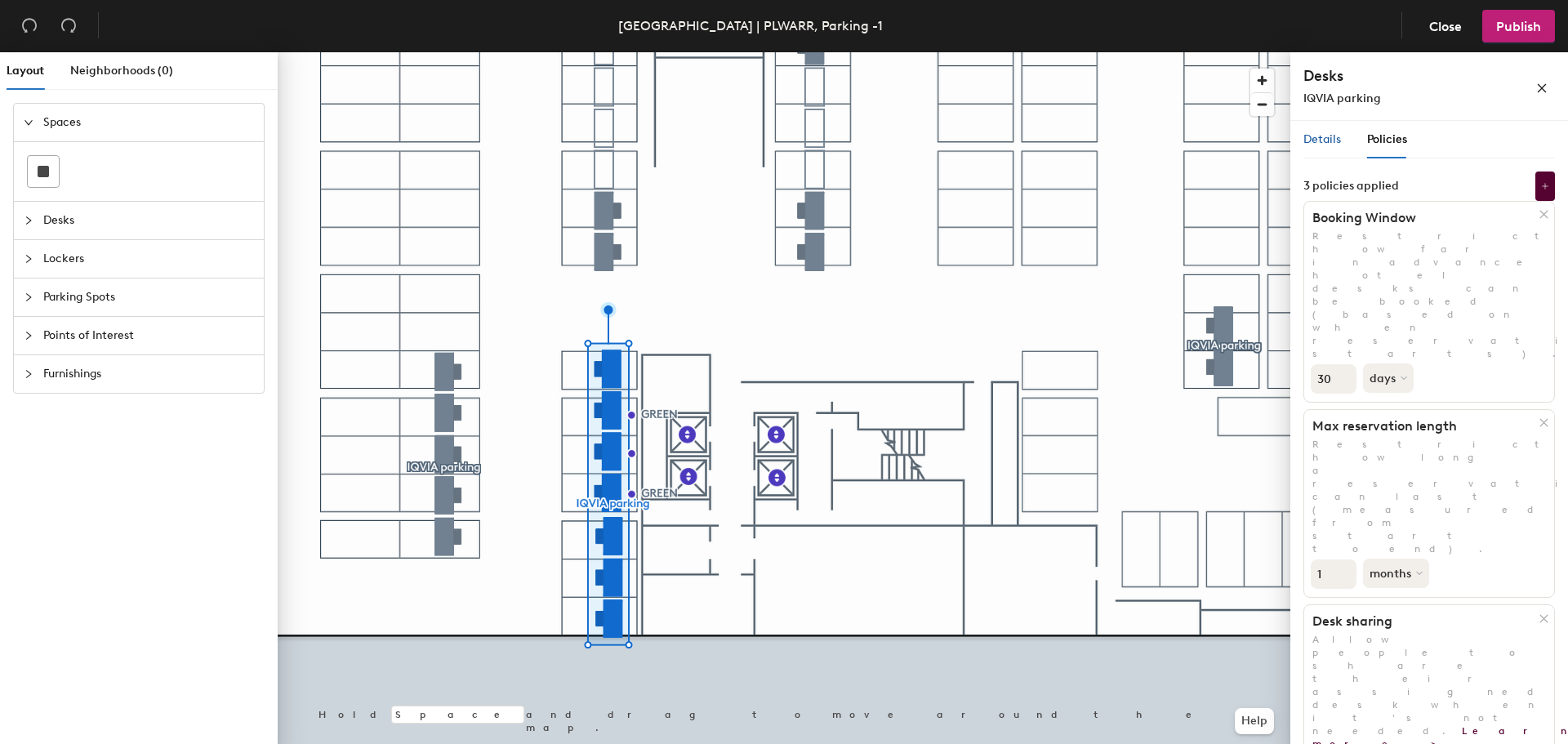
click at [1316, 134] on span "Details" at bounding box center [1322, 139] width 37 height 14
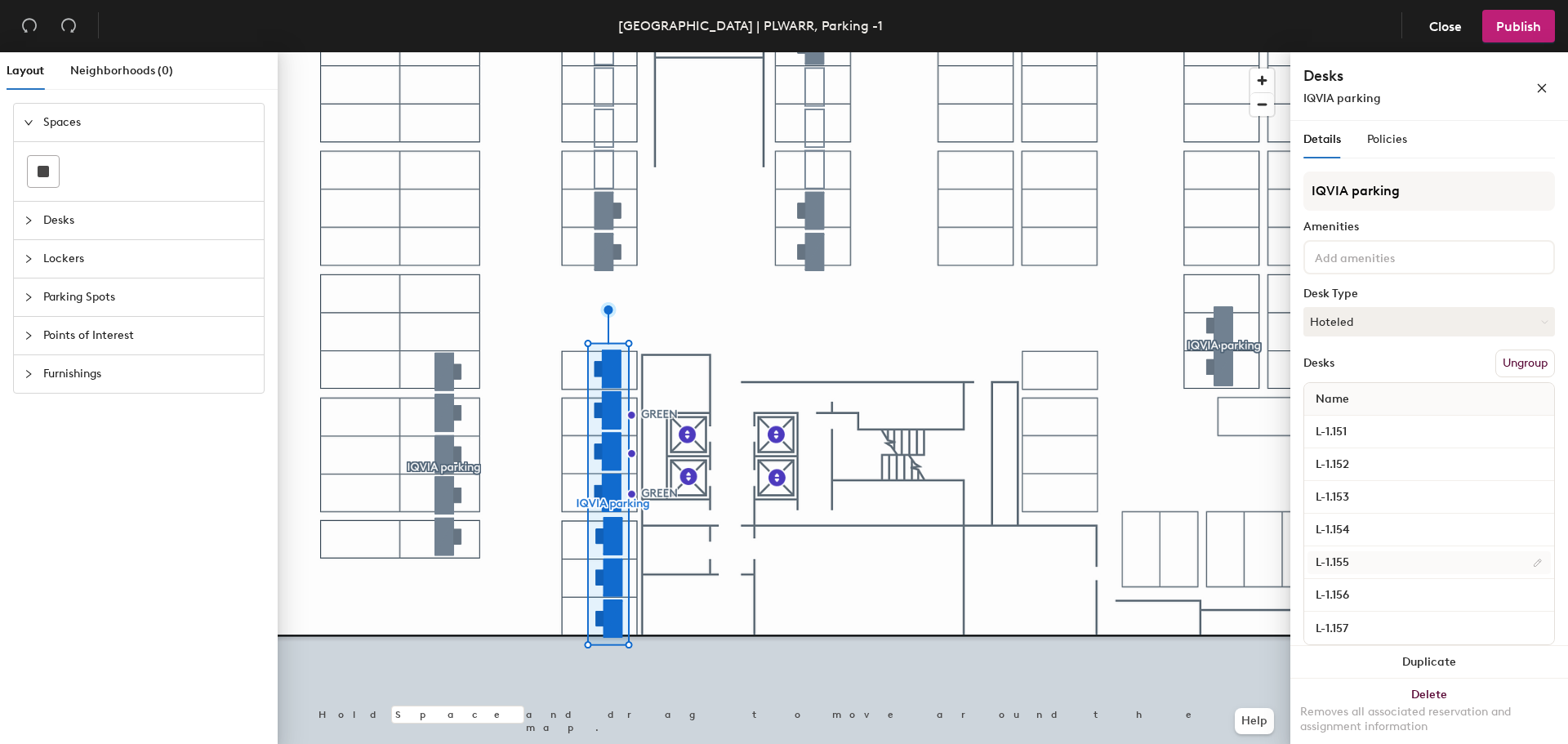
scroll to position [22, 0]
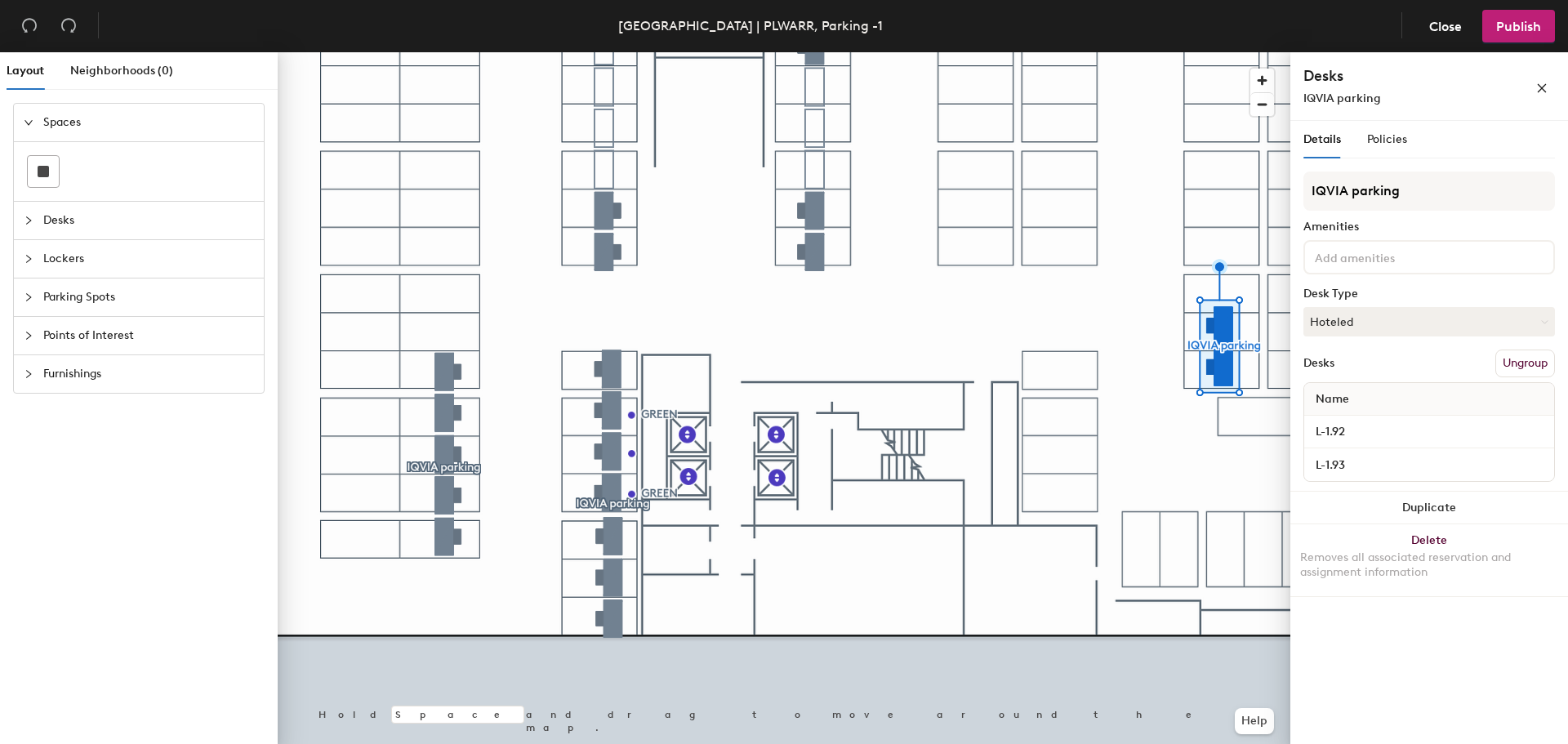
click at [1416, 255] on input at bounding box center [1385, 256] width 147 height 20
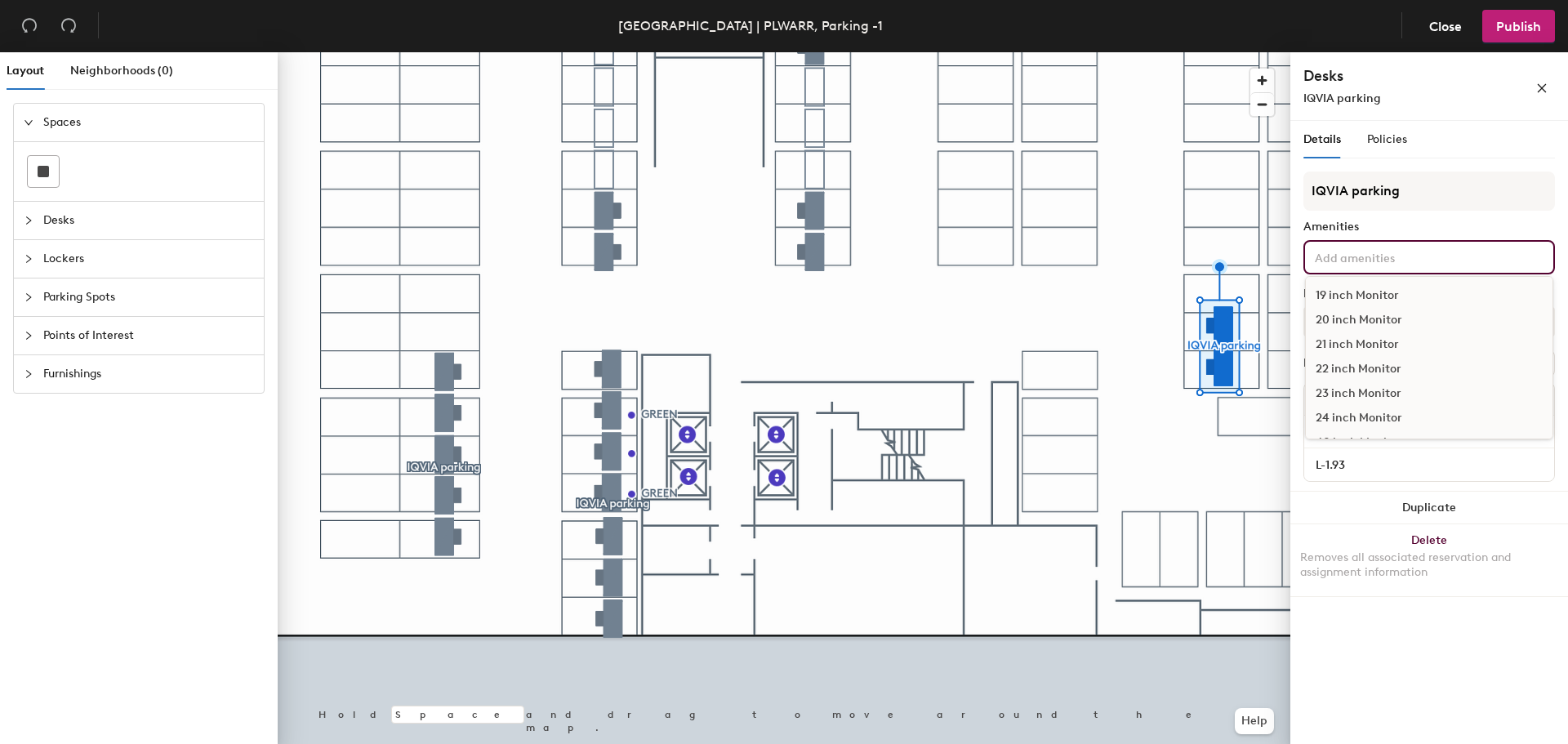
click at [1416, 255] on input at bounding box center [1385, 256] width 147 height 20
click at [1448, 199] on input "IQVIA parking" at bounding box center [1429, 191] width 252 height 39
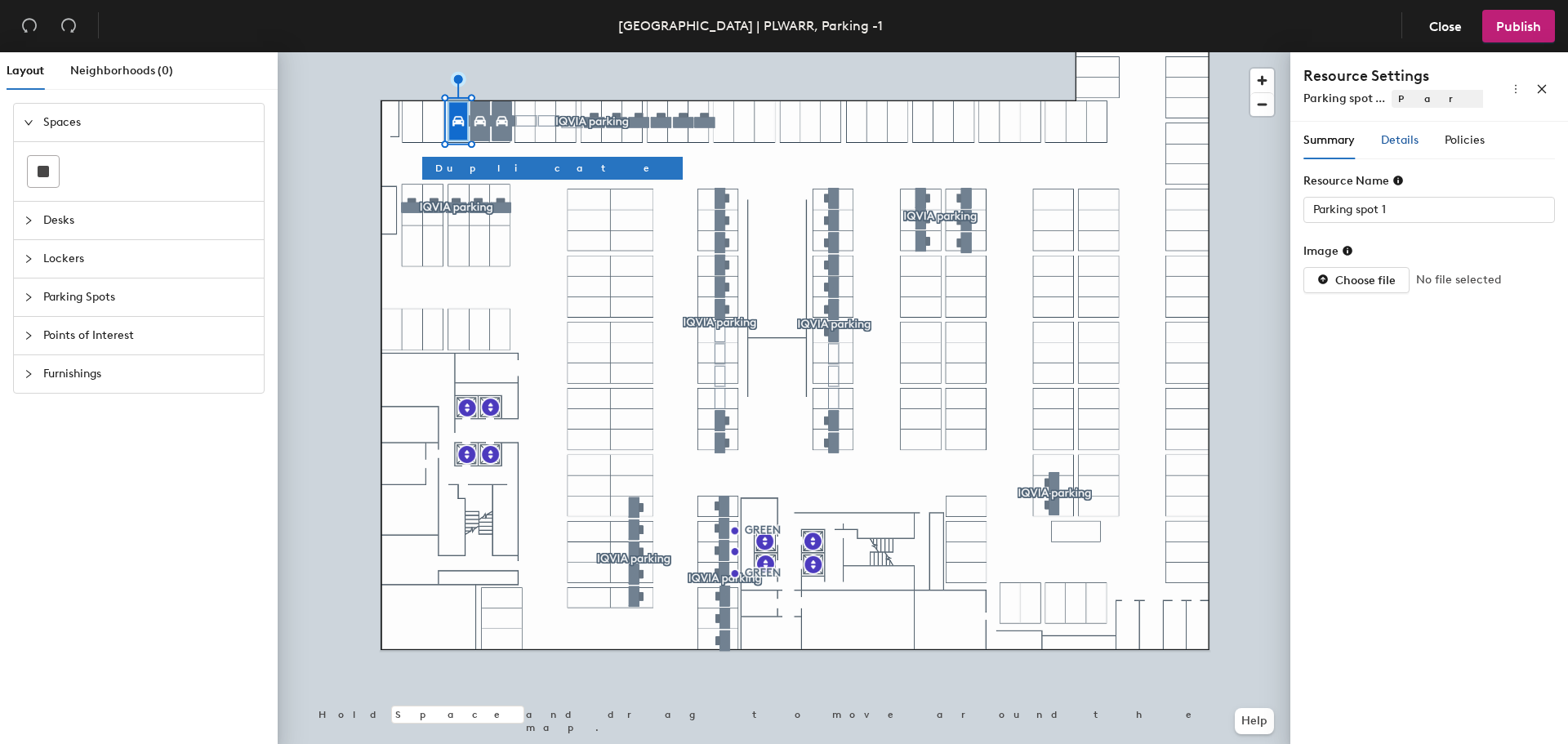
click at [1411, 133] on span "Details" at bounding box center [1400, 140] width 37 height 14
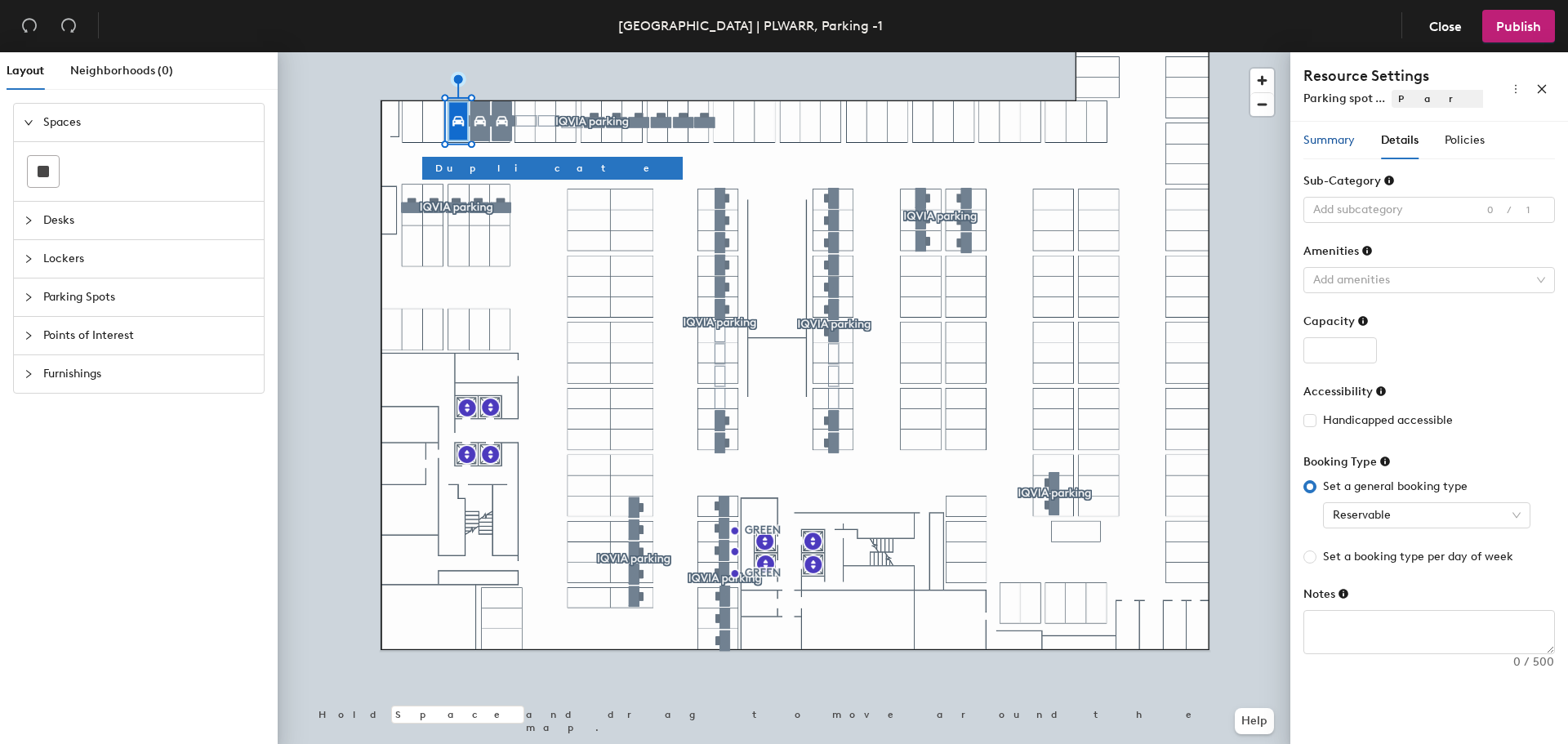
click at [1344, 135] on span "Summary" at bounding box center [1328, 140] width 51 height 14
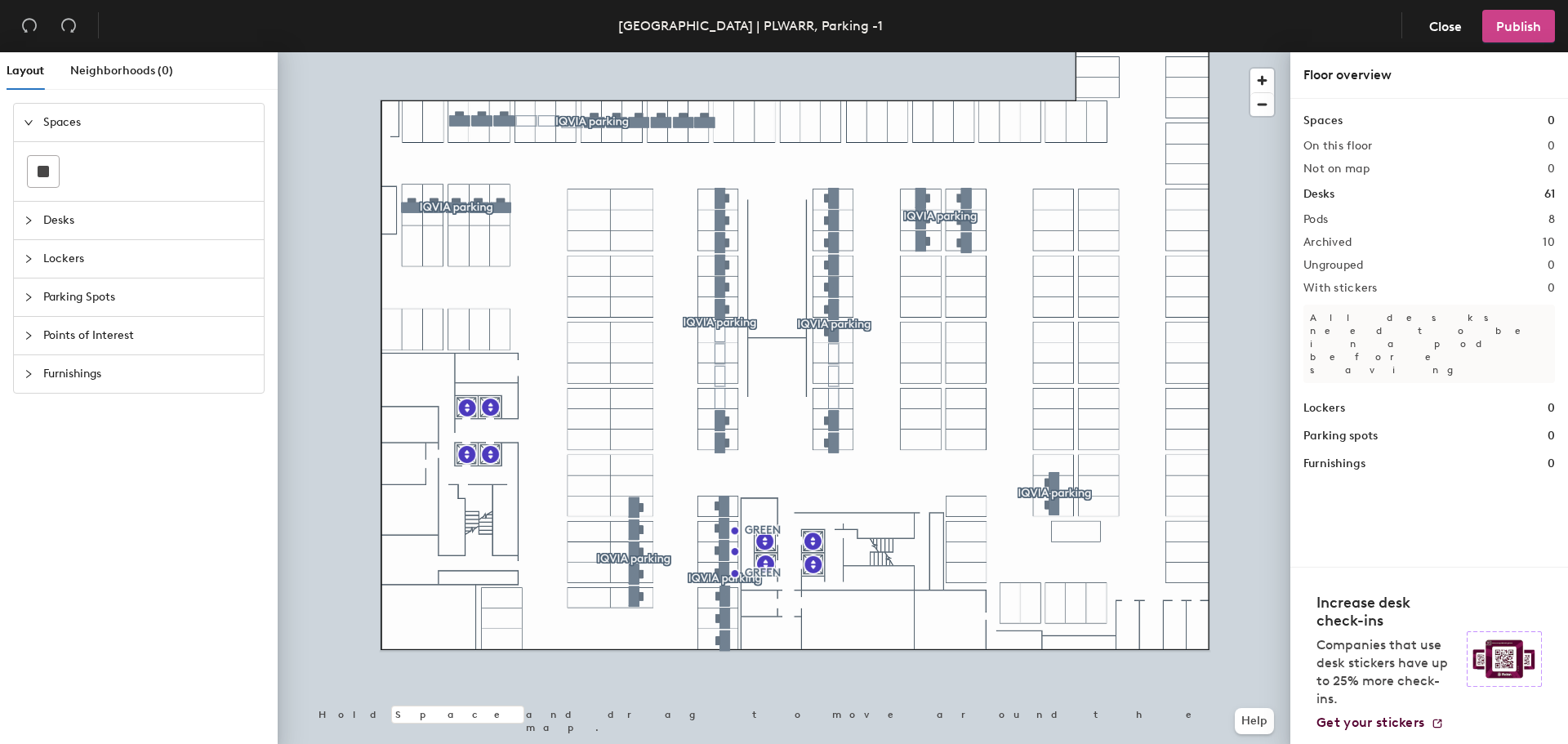
click at [1512, 23] on span "Publish" at bounding box center [1519, 26] width 45 height 16
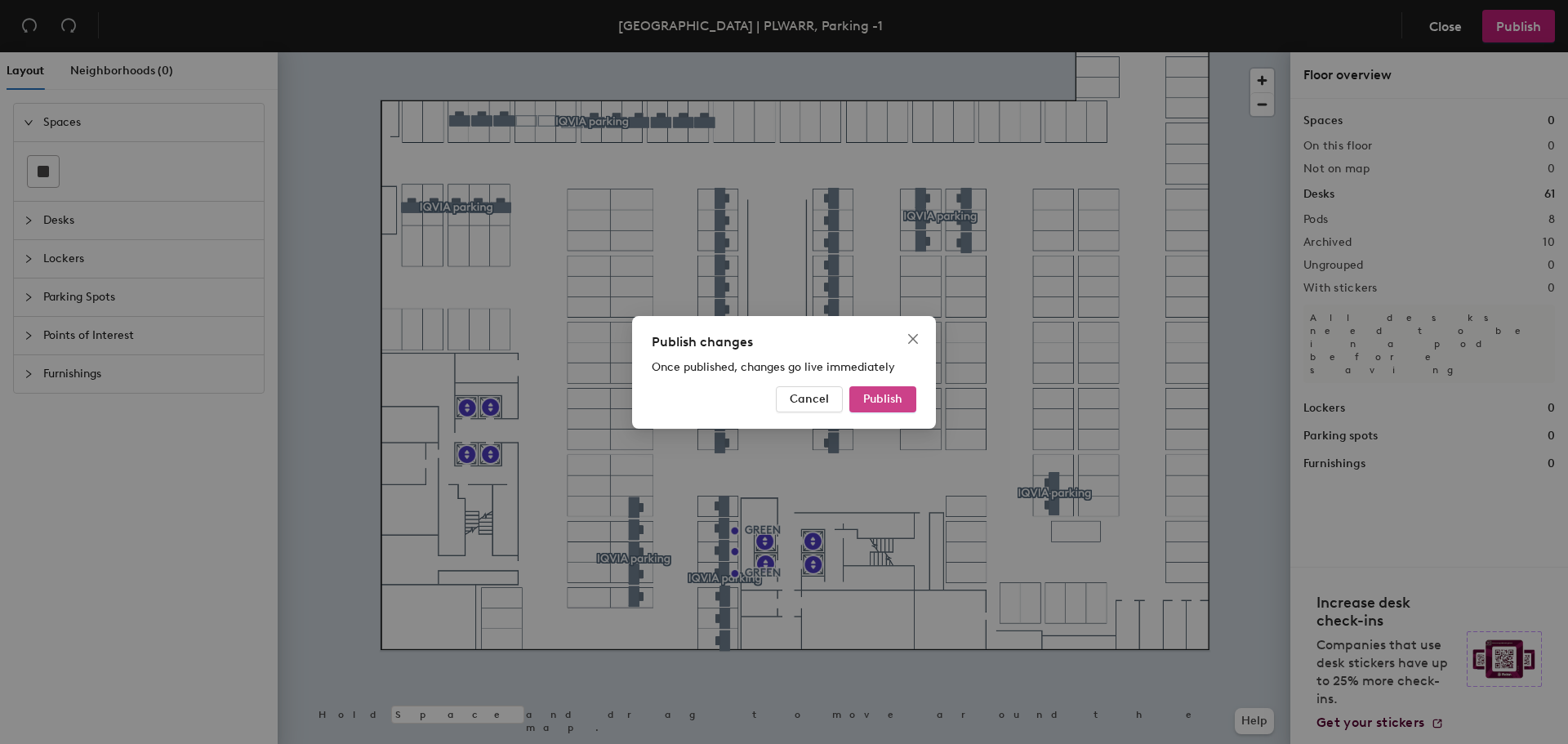
click at [874, 388] on button "Publish" at bounding box center [883, 399] width 67 height 26
